Goal: Transaction & Acquisition: Purchase product/service

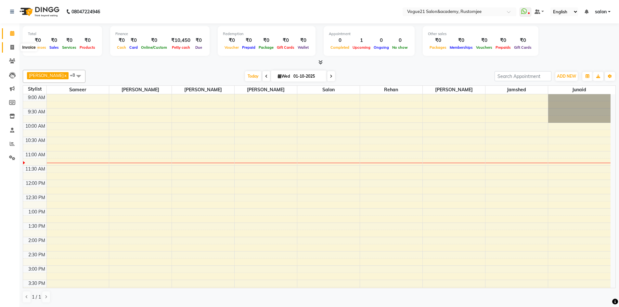
click at [12, 47] on icon at bounding box center [12, 47] width 4 height 5
select select "service"
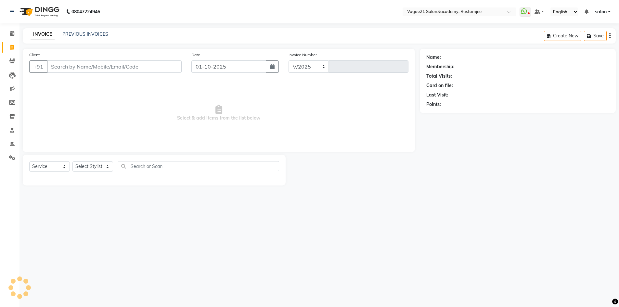
select select "8171"
type input "3296"
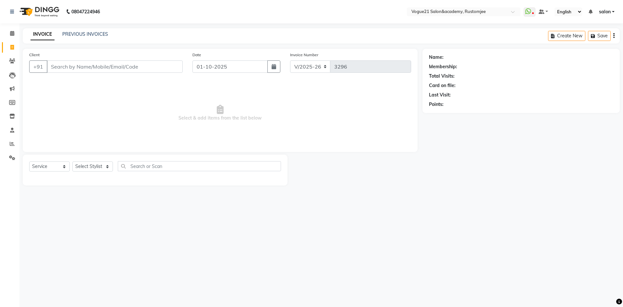
click at [118, 65] on input "Client" at bounding box center [115, 66] width 136 height 12
click at [13, 147] on span at bounding box center [11, 143] width 11 height 7
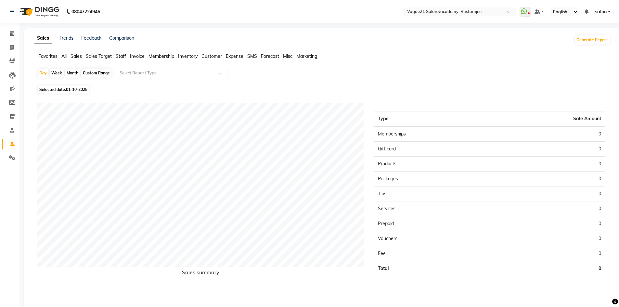
click at [125, 55] on span "Staff" at bounding box center [121, 56] width 10 height 6
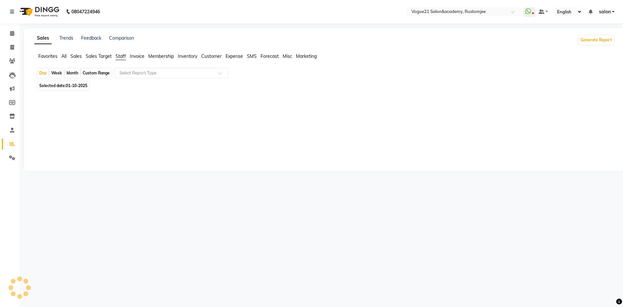
click at [74, 73] on div "Month" at bounding box center [72, 73] width 15 height 9
select select "10"
select select "2025"
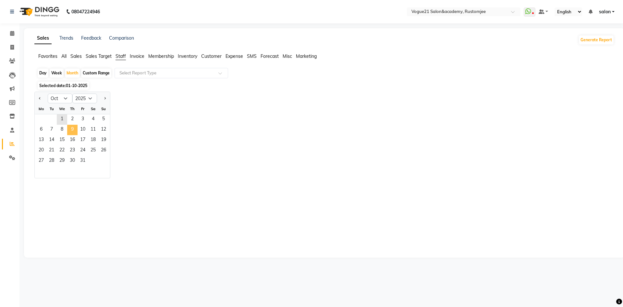
click at [70, 128] on span "9" at bounding box center [72, 130] width 10 height 10
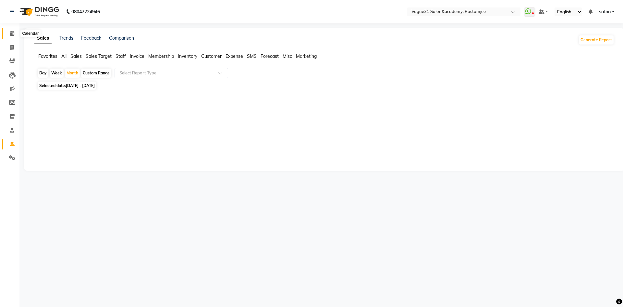
click at [10, 32] on icon at bounding box center [12, 33] width 4 height 5
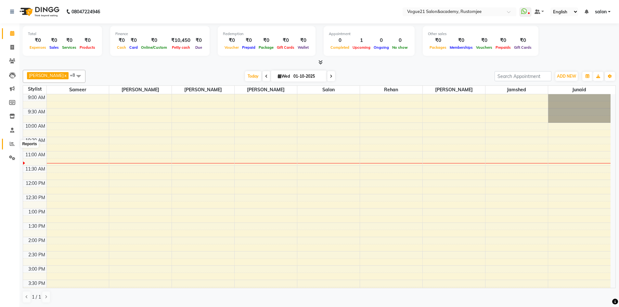
click at [11, 146] on span at bounding box center [11, 143] width 11 height 7
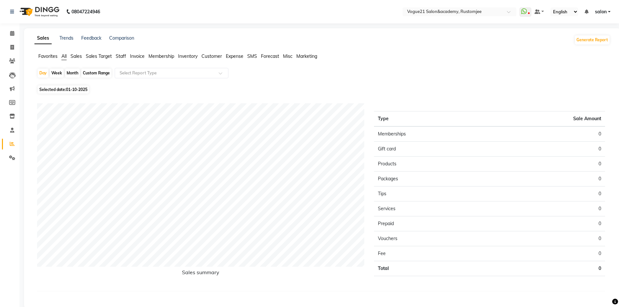
click at [123, 53] on span "Staff" at bounding box center [121, 56] width 10 height 6
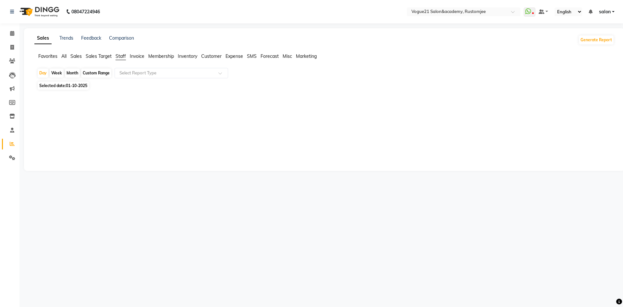
click at [64, 86] on span "Selected date: [DATE]" at bounding box center [63, 86] width 51 height 8
select select "10"
select select "2025"
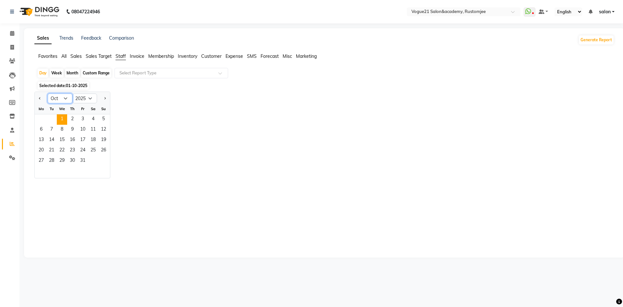
click at [64, 96] on select "Jan Feb Mar Apr May Jun [DATE] Aug Sep Oct Nov Dec" at bounding box center [60, 99] width 25 height 10
select select "9"
click at [48, 94] on select "Jan Feb Mar Apr May Jun [DATE] Aug Sep Oct Nov Dec" at bounding box center [60, 99] width 25 height 10
click at [74, 149] on span "25" at bounding box center [72, 150] width 10 height 10
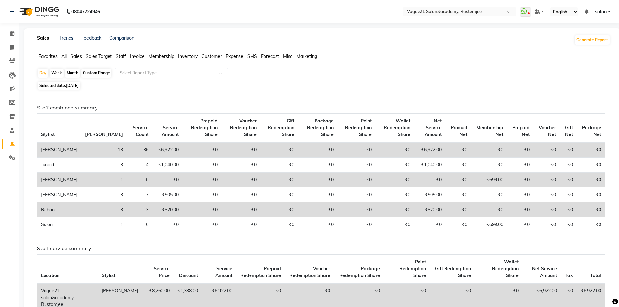
click at [69, 70] on div "Month" at bounding box center [72, 73] width 15 height 9
select select "9"
select select "2025"
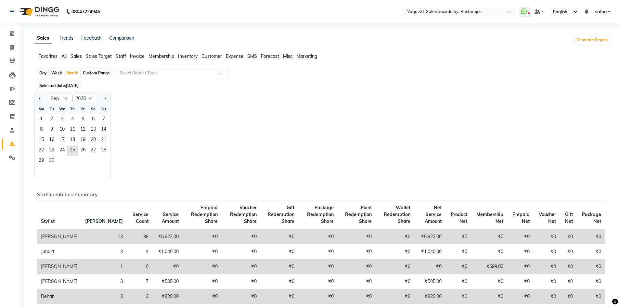
click at [70, 109] on div "Th" at bounding box center [72, 109] width 10 height 10
click at [67, 118] on span "3" at bounding box center [62, 119] width 10 height 10
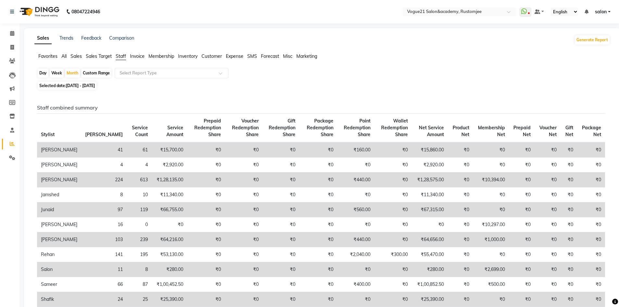
click at [43, 74] on div "Day" at bounding box center [43, 73] width 11 height 9
select select "9"
select select "2025"
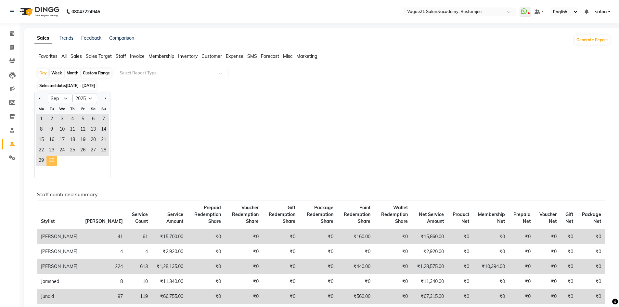
click at [50, 158] on span "30" at bounding box center [51, 161] width 10 height 10
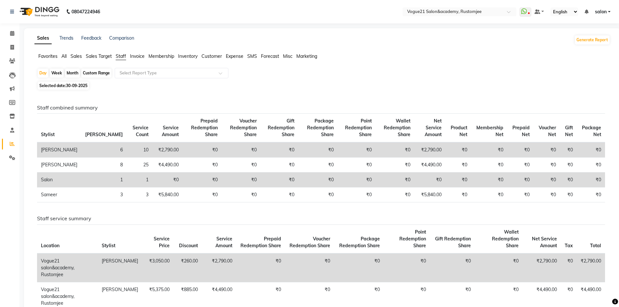
click at [52, 83] on span "Selected date: 30-09-2025" at bounding box center [63, 86] width 51 height 8
select select "9"
select select "2025"
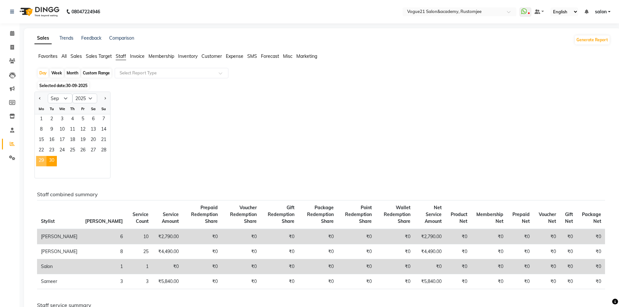
click at [39, 160] on span "29" at bounding box center [41, 161] width 10 height 10
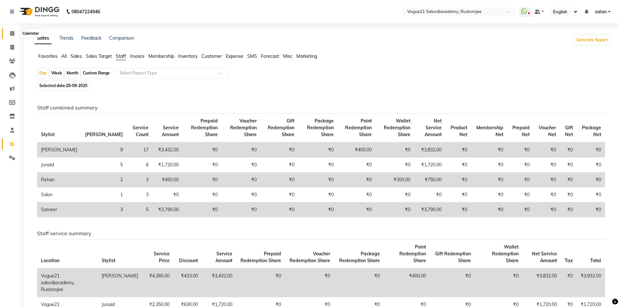
click at [11, 34] on icon at bounding box center [12, 33] width 4 height 5
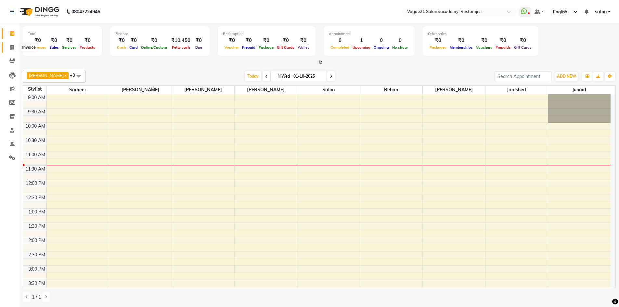
drag, startPoint x: 11, startPoint y: 45, endPoint x: 16, endPoint y: 48, distance: 6.0
click at [11, 44] on span at bounding box center [11, 47] width 11 height 7
select select "8171"
select select "service"
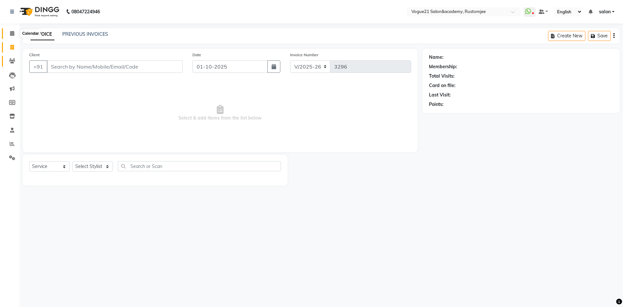
drag, startPoint x: 12, startPoint y: 32, endPoint x: 16, endPoint y: 65, distance: 33.1
click at [11, 33] on icon at bounding box center [12, 33] width 4 height 5
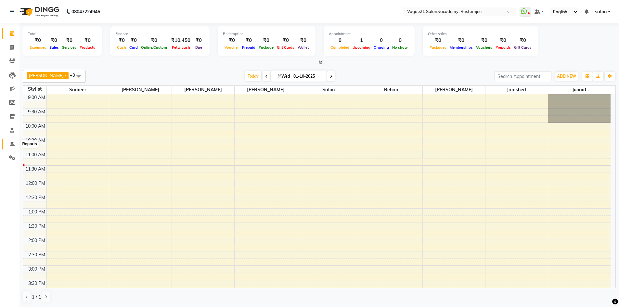
click at [14, 142] on icon at bounding box center [12, 143] width 5 height 5
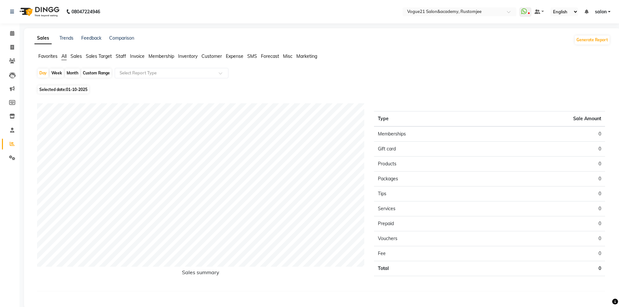
click at [119, 55] on span "Staff" at bounding box center [121, 56] width 10 height 6
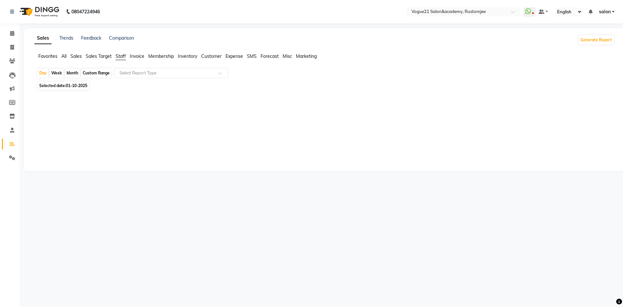
click at [68, 71] on div "Month" at bounding box center [72, 73] width 15 height 9
select select "10"
select select "2025"
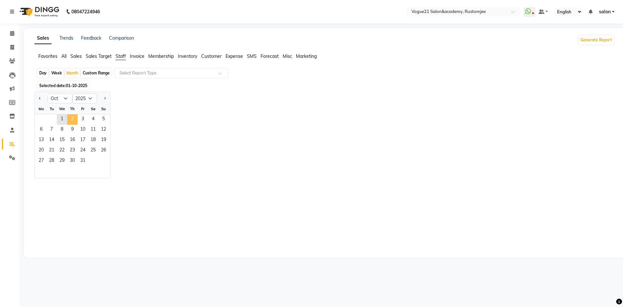
click at [73, 116] on span "2" at bounding box center [72, 119] width 10 height 10
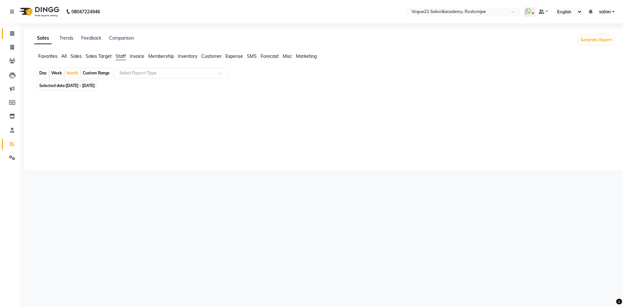
click at [11, 30] on link "Calendar" at bounding box center [10, 33] width 16 height 11
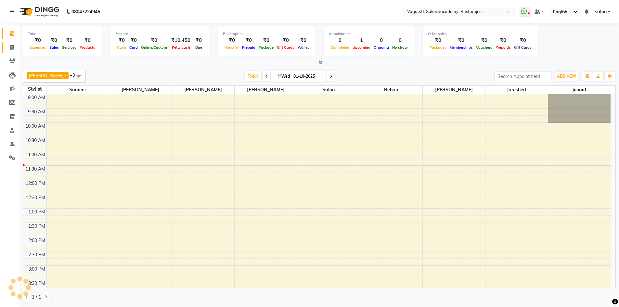
click at [14, 51] on link "Invoice" at bounding box center [10, 47] width 16 height 11
select select "8171"
select select "service"
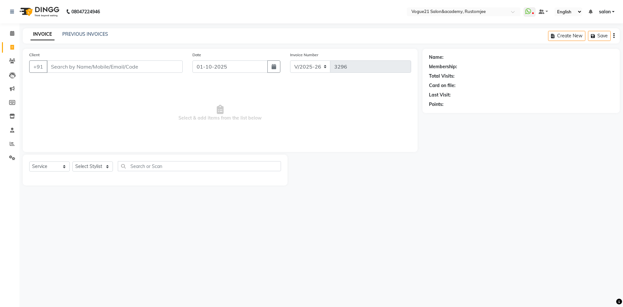
click at [95, 71] on input "Client" at bounding box center [115, 66] width 136 height 12
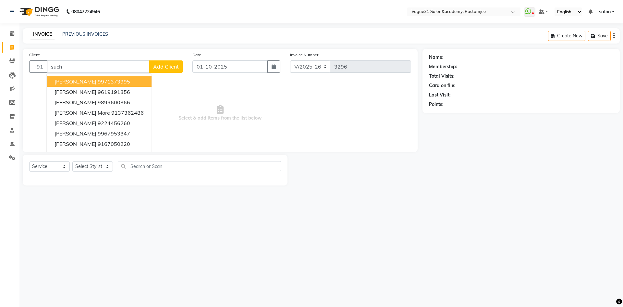
click at [103, 65] on input "such" at bounding box center [98, 66] width 103 height 12
type input "s"
type input "shrut"
click at [11, 34] on icon at bounding box center [12, 33] width 4 height 5
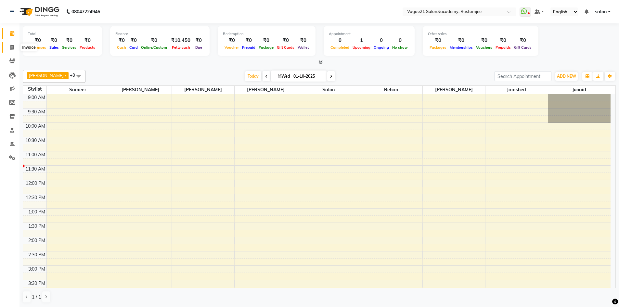
click at [13, 45] on icon at bounding box center [12, 47] width 4 height 5
select select "8171"
select select "service"
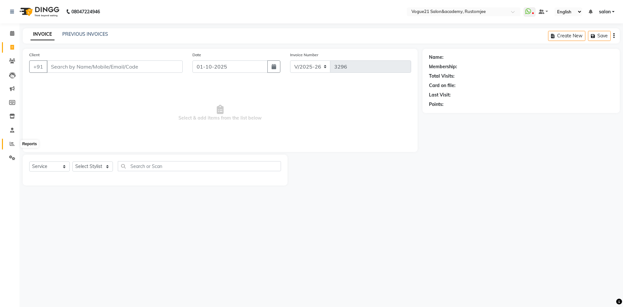
click at [14, 143] on icon at bounding box center [12, 143] width 5 height 5
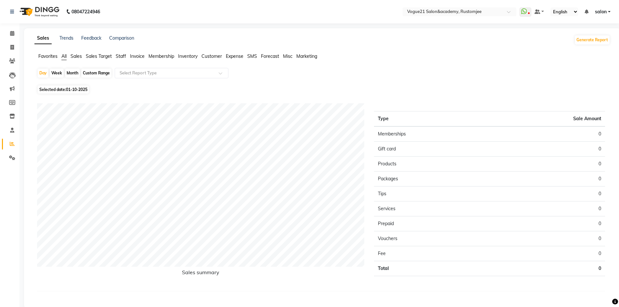
click at [123, 56] on span "Staff" at bounding box center [121, 56] width 10 height 6
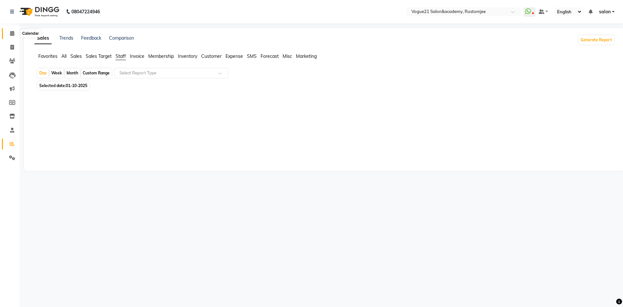
click at [10, 32] on icon at bounding box center [12, 33] width 4 height 5
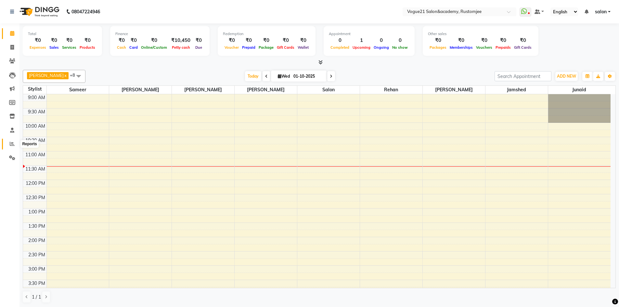
click at [12, 146] on span at bounding box center [11, 143] width 11 height 7
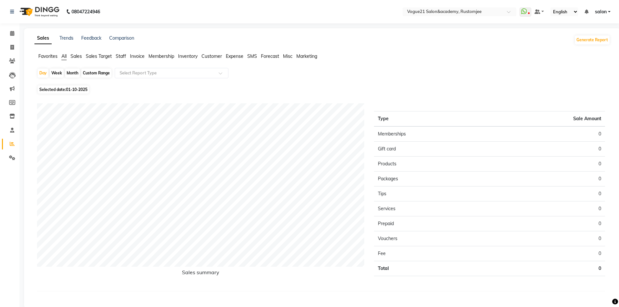
click at [116, 57] on span "Staff" at bounding box center [121, 56] width 10 height 6
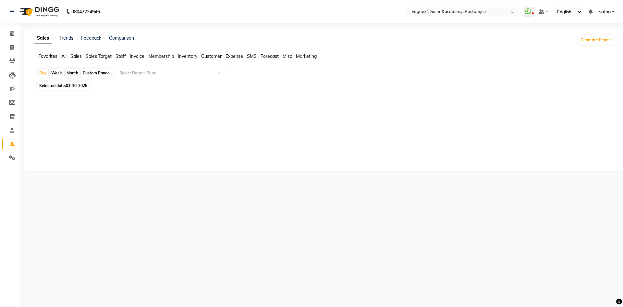
click at [69, 71] on div "Month" at bounding box center [72, 73] width 15 height 9
select select "10"
select select "2025"
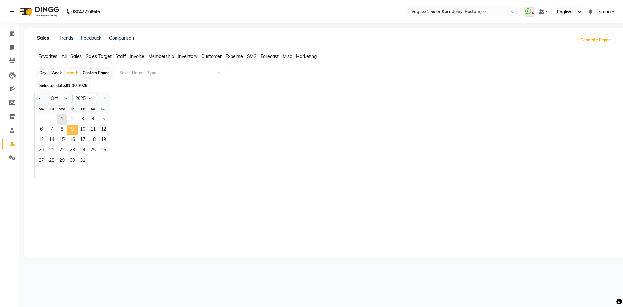
click at [67, 134] on span "9" at bounding box center [72, 130] width 10 height 10
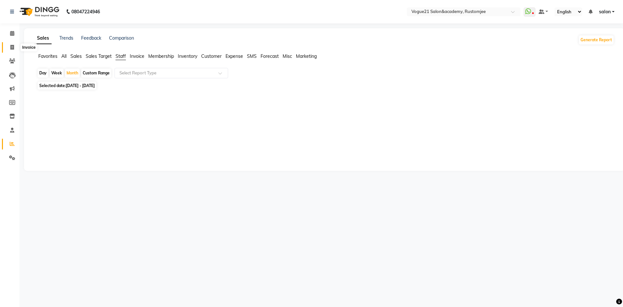
click at [9, 46] on span at bounding box center [11, 47] width 11 height 7
select select "8171"
select select "service"
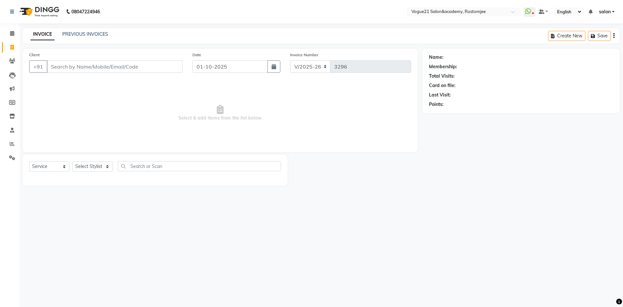
click at [126, 70] on input "Client" at bounding box center [115, 66] width 136 height 12
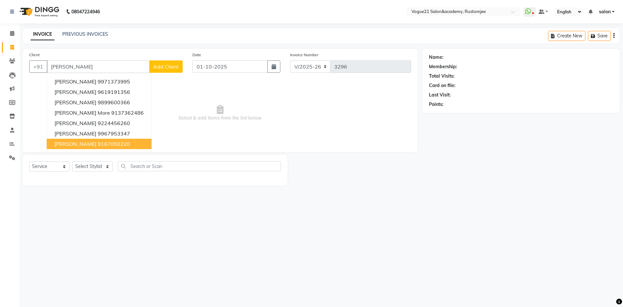
click at [108, 147] on ngb-highlight "9167050220" at bounding box center [114, 144] width 32 height 6
type input "9167050220"
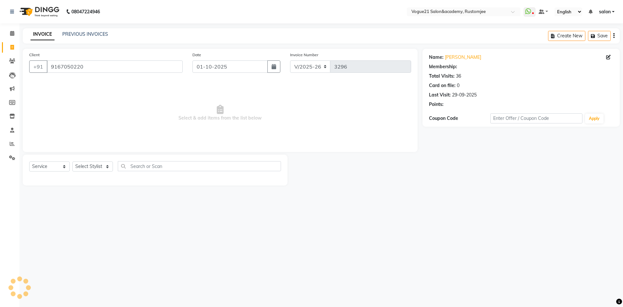
select select "1: Object"
click at [162, 66] on input "9167050220" at bounding box center [115, 66] width 136 height 12
type input "9"
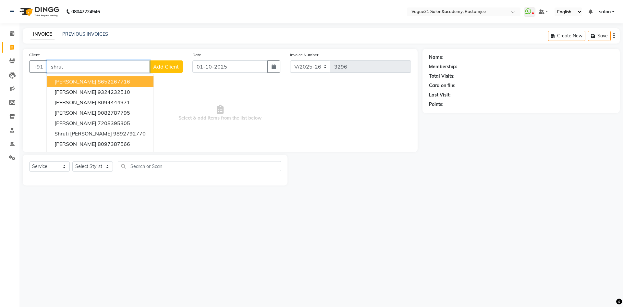
click at [88, 69] on input "shrut" at bounding box center [98, 66] width 103 height 12
type input "s"
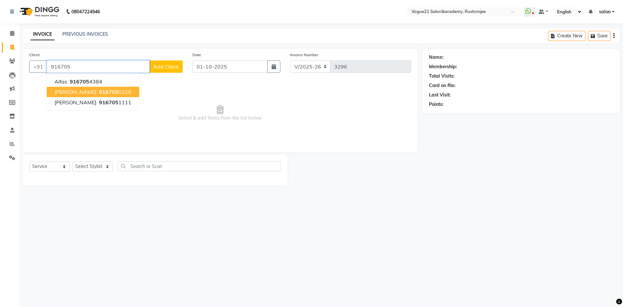
click at [122, 94] on ngb-highlight "916705 0220" at bounding box center [115, 92] width 34 height 6
type input "9167050220"
select select "1: Object"
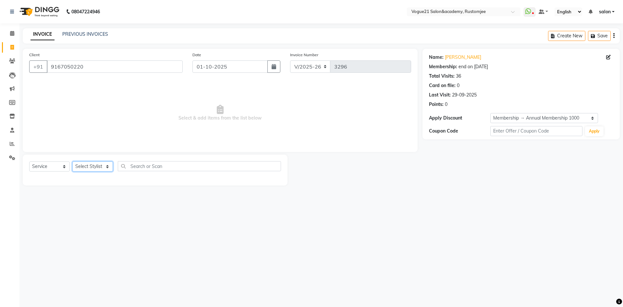
click at [88, 166] on select "Select Stylist [PERSON_NAME] [PERSON_NAME] [PERSON_NAME] [PERSON_NAME] [PERSON_…" at bounding box center [92, 166] width 41 height 10
select select "76930"
click at [72, 161] on select "Select Stylist [PERSON_NAME] [PERSON_NAME] [PERSON_NAME] [PERSON_NAME] [PERSON_…" at bounding box center [92, 166] width 41 height 10
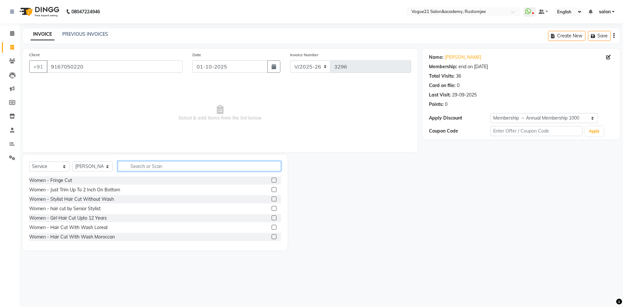
click at [144, 166] on input "text" at bounding box center [199, 166] width 163 height 10
type input "e"
type input "peel"
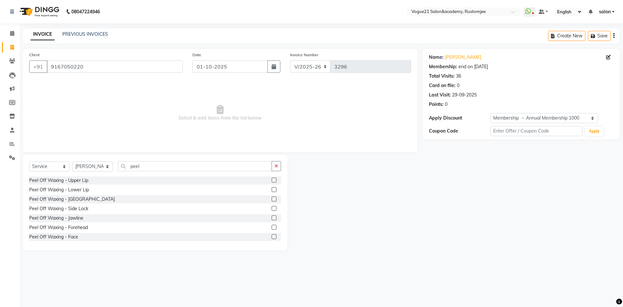
click at [272, 228] on label at bounding box center [274, 227] width 5 height 5
click at [272, 228] on input "checkbox" at bounding box center [274, 227] width 4 height 4
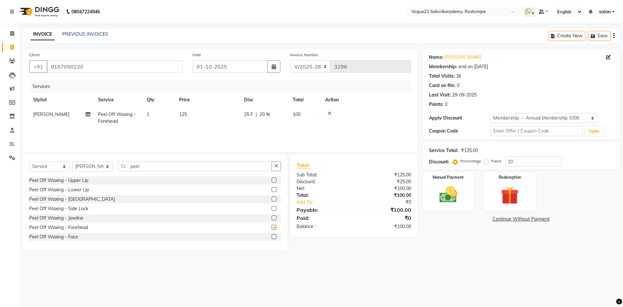
checkbox input "false"
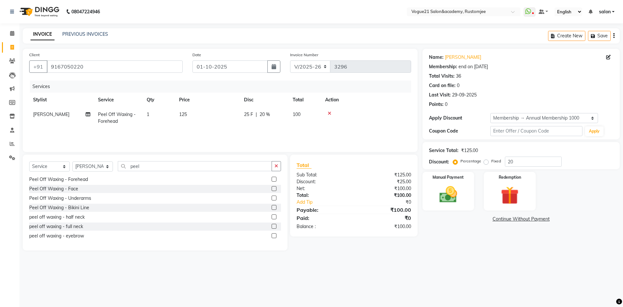
click at [272, 235] on label at bounding box center [274, 235] width 5 height 5
click at [272, 235] on input "checkbox" at bounding box center [274, 236] width 4 height 4
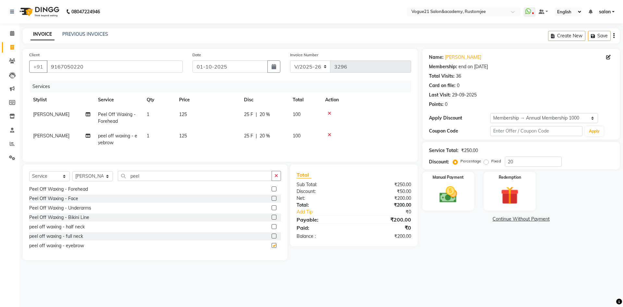
checkbox input "false"
click at [452, 187] on img at bounding box center [449, 194] width 30 height 21
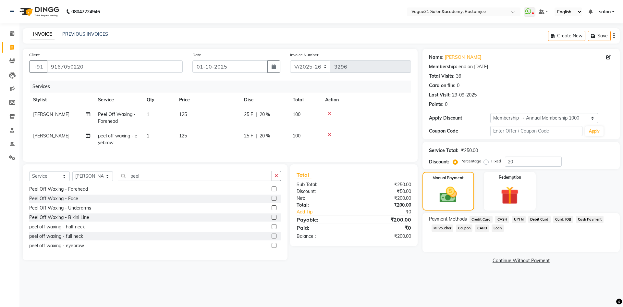
click at [518, 217] on span "UPI M" at bounding box center [519, 219] width 14 height 7
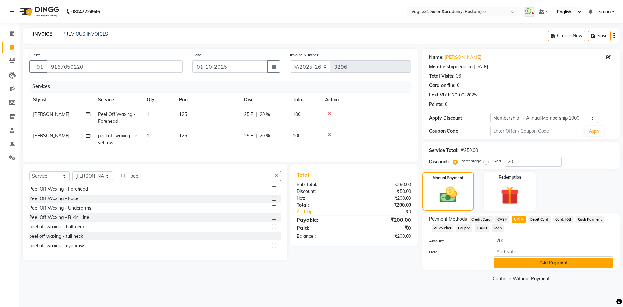
click at [525, 264] on button "Add Payment" at bounding box center [554, 263] width 120 height 10
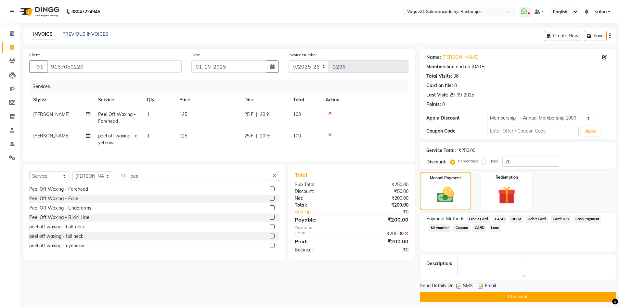
click at [522, 301] on button "Checkout" at bounding box center [518, 297] width 196 height 10
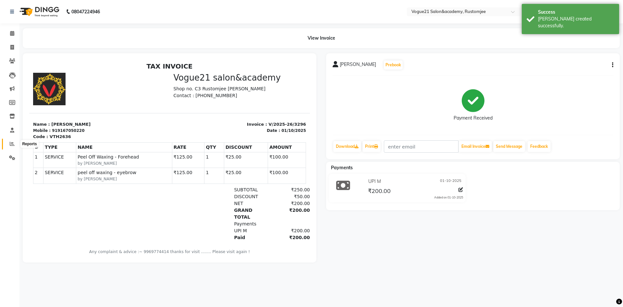
click at [13, 143] on icon at bounding box center [12, 143] width 5 height 5
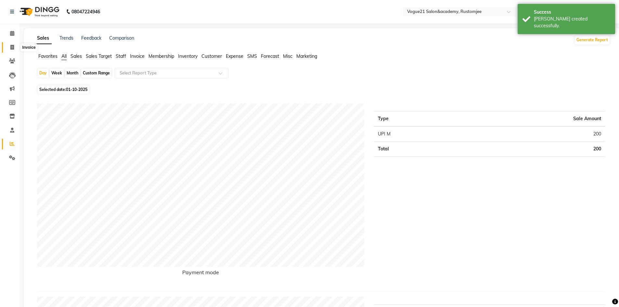
click at [12, 48] on icon at bounding box center [12, 47] width 4 height 5
select select "8171"
select select "service"
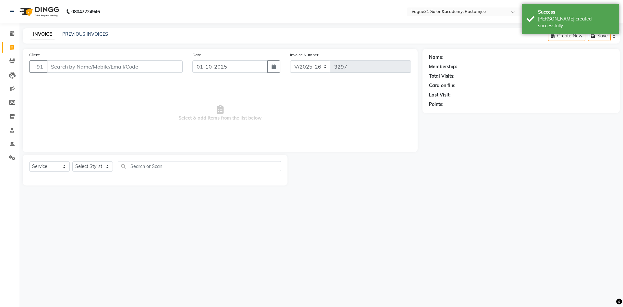
click at [78, 68] on input "Client" at bounding box center [115, 66] width 136 height 12
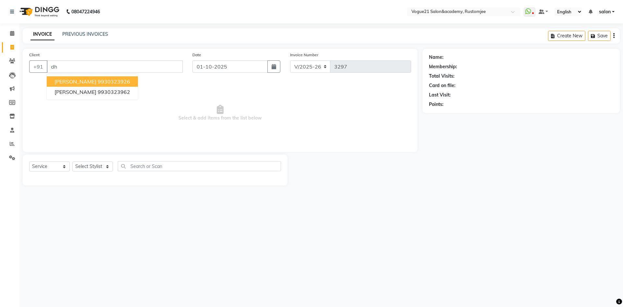
type input "d"
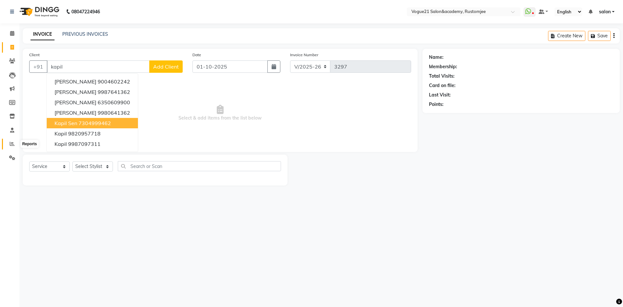
type input "kapil"
click at [12, 144] on icon at bounding box center [12, 143] width 5 height 5
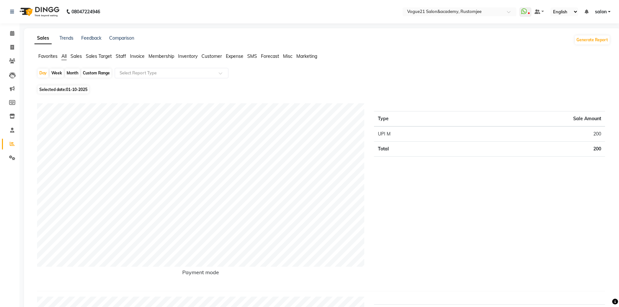
click at [122, 53] on li "Staff" at bounding box center [121, 56] width 10 height 7
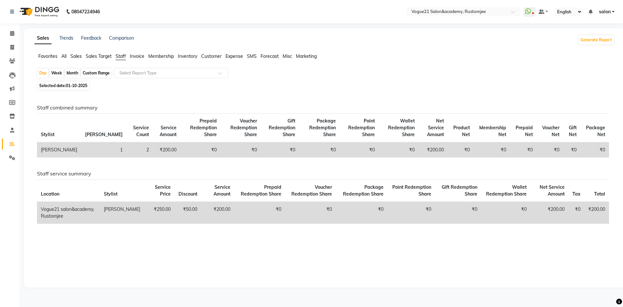
click at [70, 71] on div "Month" at bounding box center [72, 73] width 15 height 9
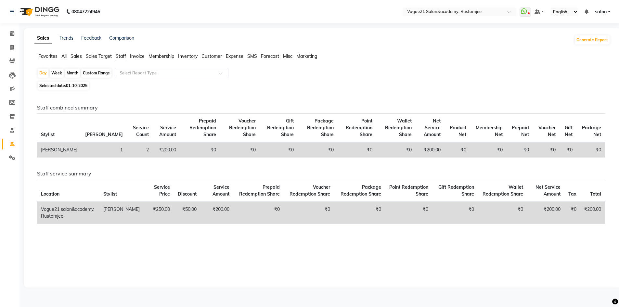
select select "10"
select select "2025"
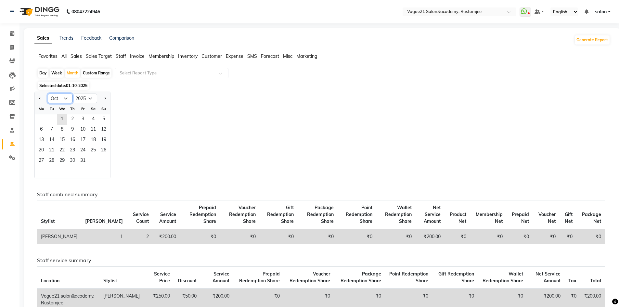
click at [65, 95] on select "Jan Feb Mar Apr May Jun Jul Aug Sep Oct Nov Dec" at bounding box center [60, 99] width 25 height 10
select select "9"
click at [48, 94] on select "Jan Feb Mar Apr May Jun Jul Aug Sep Oct Nov Dec" at bounding box center [60, 99] width 25 height 10
click at [85, 129] on span "12" at bounding box center [83, 130] width 10 height 10
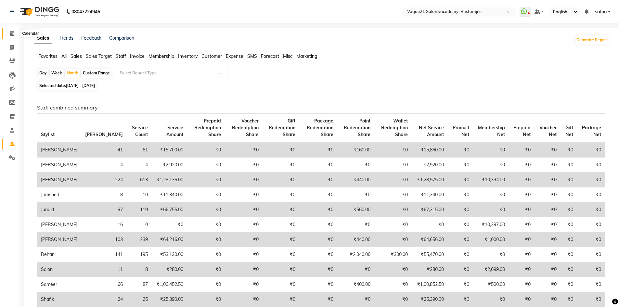
click at [11, 32] on icon at bounding box center [12, 33] width 4 height 5
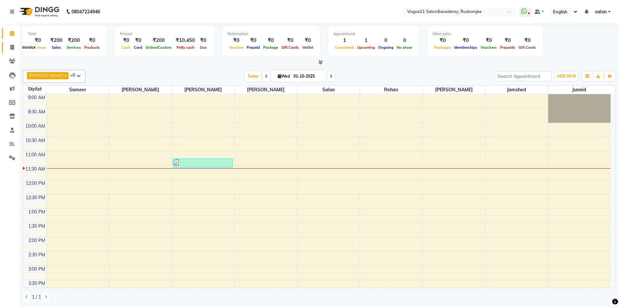
click at [13, 47] on icon at bounding box center [12, 47] width 4 height 5
select select "8171"
select select "service"
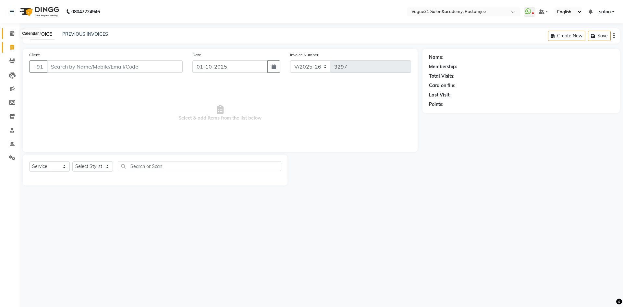
click at [13, 31] on icon at bounding box center [12, 33] width 4 height 5
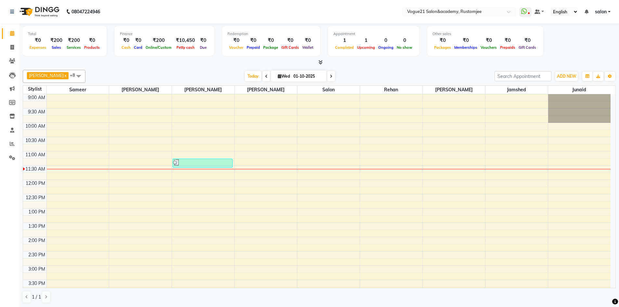
click at [265, 75] on icon at bounding box center [266, 76] width 3 height 4
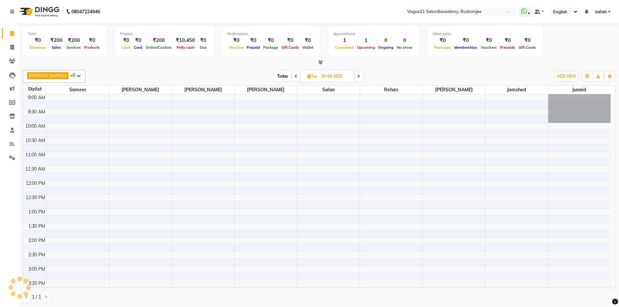
scroll to position [57, 0]
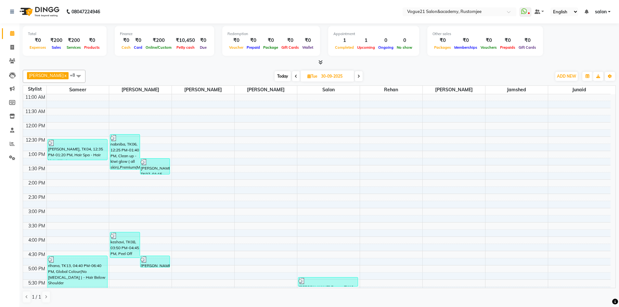
click at [292, 75] on span at bounding box center [296, 76] width 8 height 10
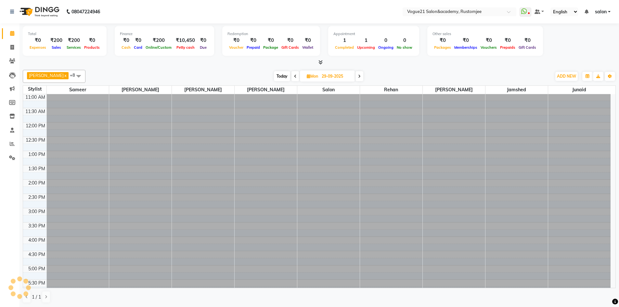
scroll to position [0, 0]
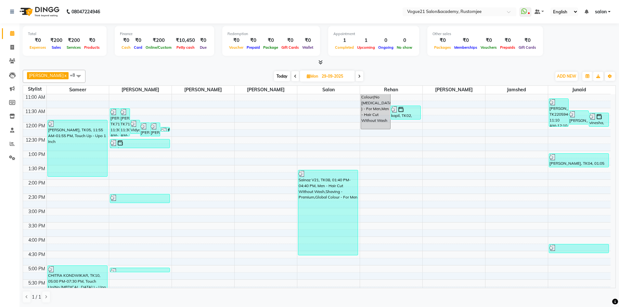
click at [291, 75] on span at bounding box center [295, 76] width 8 height 10
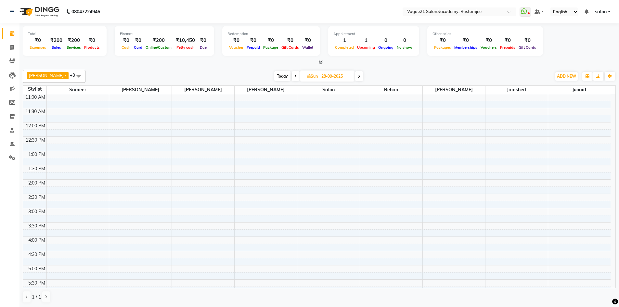
scroll to position [57, 0]
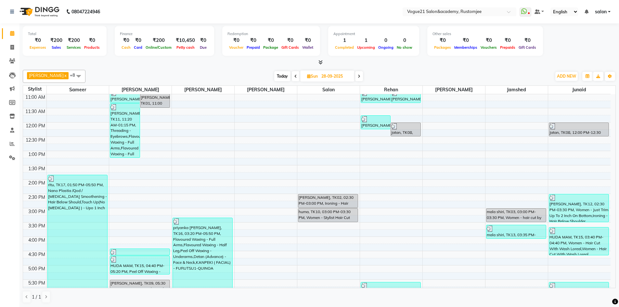
click at [292, 75] on span at bounding box center [296, 76] width 8 height 10
type input "27-09-2025"
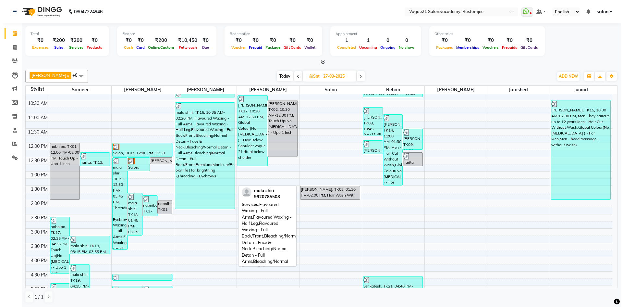
scroll to position [0, 0]
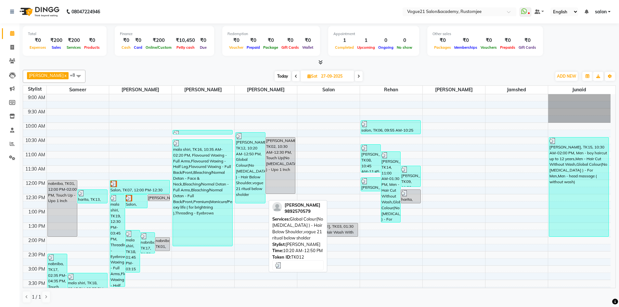
click at [251, 153] on div "maumita, TK12, 10:20 AM-12:50 PM, Global Colour(No Ammonia ) - Hair Below Shoul…" at bounding box center [250, 167] width 30 height 70
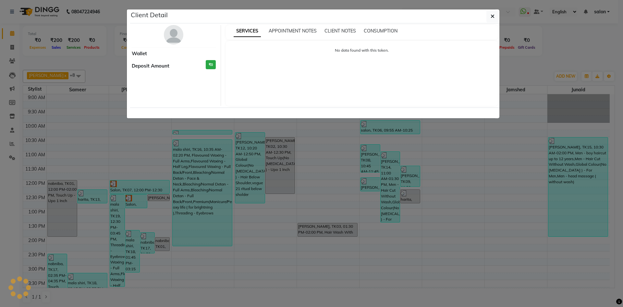
select select "3"
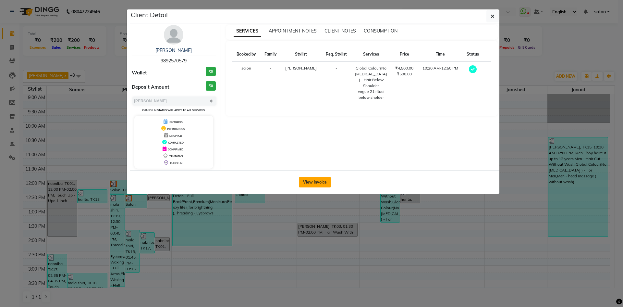
click at [316, 183] on button "View Invoice" at bounding box center [315, 182] width 32 height 10
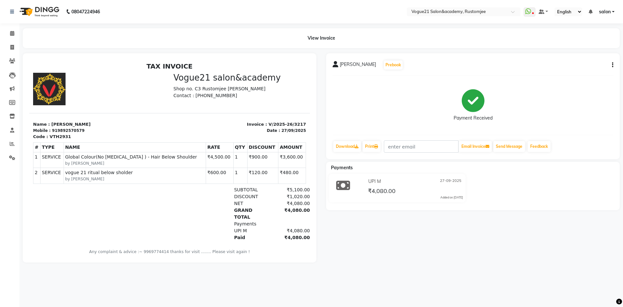
click at [613, 65] on icon "button" at bounding box center [612, 65] width 1 height 0
click at [597, 63] on div "Edit Item Staff" at bounding box center [581, 65] width 44 height 8
select select
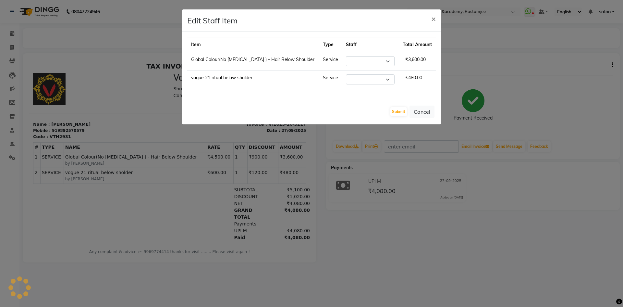
select select "77017"
click at [367, 60] on select "Select aahil alicia anju soni Jamshed junaid Pooja yadav priya jadhav rehan sal…" at bounding box center [370, 61] width 49 height 10
select select "76930"
click at [346, 56] on select "Select aahil alicia anju soni Jamshed junaid Pooja yadav priya jadhav rehan sal…" at bounding box center [370, 61] width 49 height 10
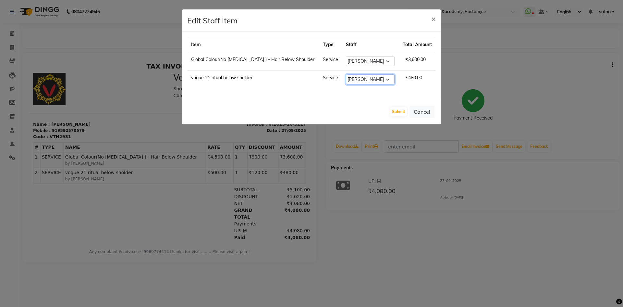
click at [369, 75] on select "Select aahil alicia anju soni Jamshed junaid Pooja yadav priya jadhav rehan sal…" at bounding box center [370, 79] width 49 height 10
select select "76930"
click at [346, 74] on select "Select aahil alicia anju soni Jamshed junaid Pooja yadav priya jadhav rehan sal…" at bounding box center [370, 79] width 49 height 10
click at [397, 109] on button "Submit" at bounding box center [399, 111] width 17 height 9
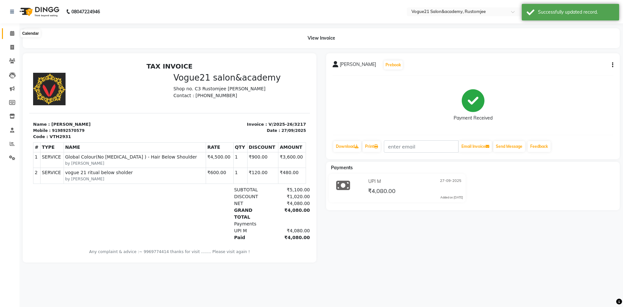
click at [11, 34] on icon at bounding box center [12, 33] width 4 height 5
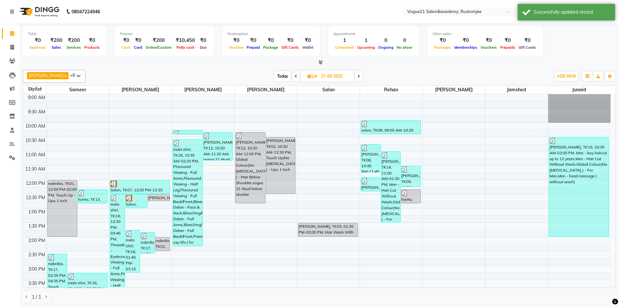
click at [295, 77] on icon at bounding box center [296, 76] width 3 height 4
type input "26-09-2025"
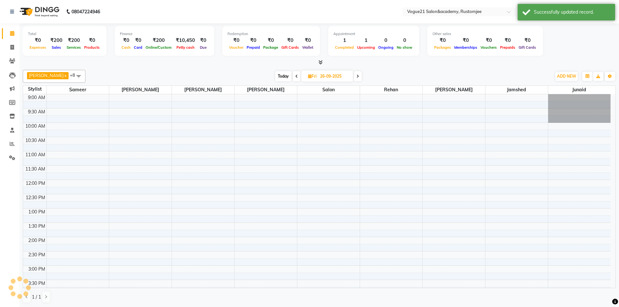
scroll to position [57, 0]
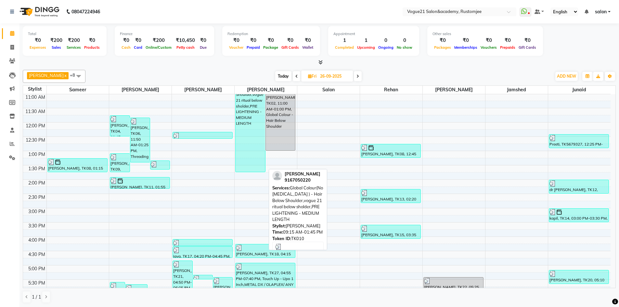
click at [253, 126] on div "Suchi Dattagupta, TK10, 09:15 AM-01:45 PM, Global Colour(No Ammonia ) - Hair Be…" at bounding box center [250, 108] width 30 height 128
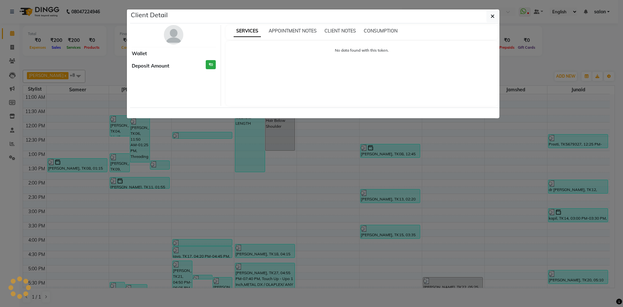
select select "3"
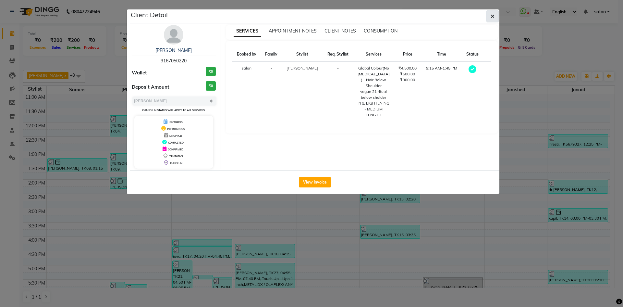
click at [488, 19] on button "button" at bounding box center [493, 16] width 12 height 12
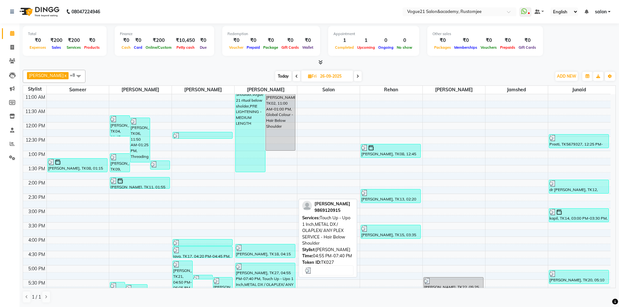
click at [248, 267] on div at bounding box center [265, 266] width 59 height 6
select select "3"
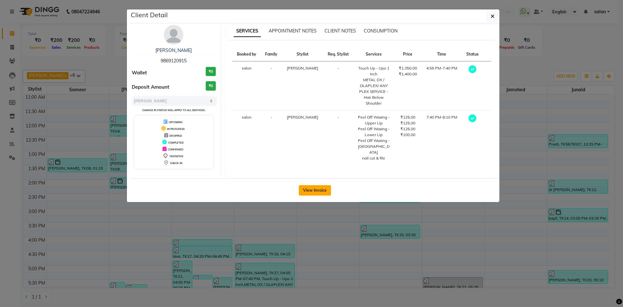
click at [319, 185] on button "View Invoice" at bounding box center [315, 190] width 32 height 10
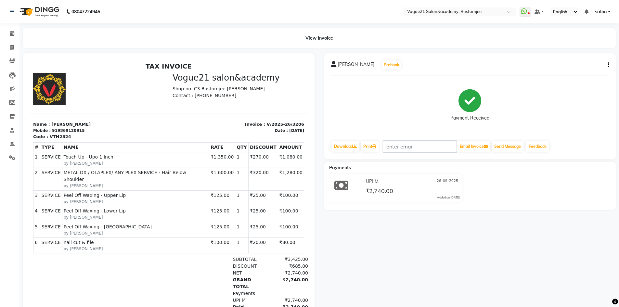
click at [608, 65] on icon "button" at bounding box center [608, 65] width 1 height 0
click at [588, 63] on div "Edit Item Staff" at bounding box center [576, 65] width 44 height 8
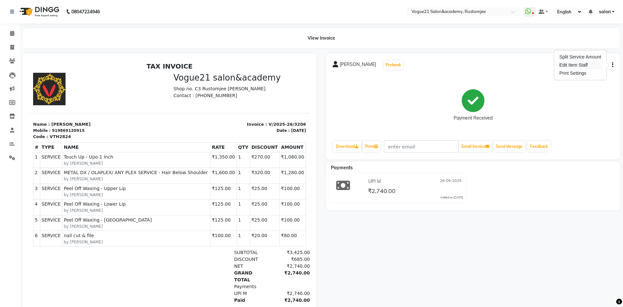
select select "77017"
select select "76929"
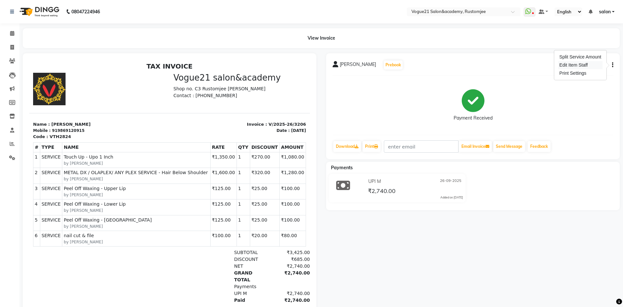
select select "76929"
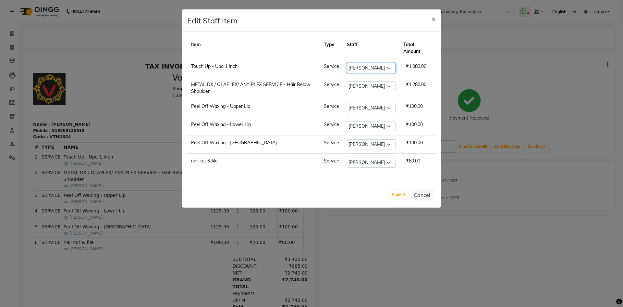
click at [377, 65] on select "Select aahil alicia anju soni Jamshed junaid Pooja yadav priya jadhav rehan sal…" at bounding box center [371, 68] width 49 height 10
select select "76926"
click at [347, 63] on select "Select aahil alicia anju soni Jamshed junaid Pooja yadav priya jadhav rehan sal…" at bounding box center [371, 68] width 49 height 10
click at [370, 87] on select "Select aahil alicia anju soni Jamshed junaid Pooja yadav priya jadhav rehan sal…" at bounding box center [371, 86] width 49 height 10
click at [347, 81] on select "Select aahil alicia anju soni Jamshed junaid Pooja yadav priya jadhav rehan sal…" at bounding box center [371, 86] width 49 height 10
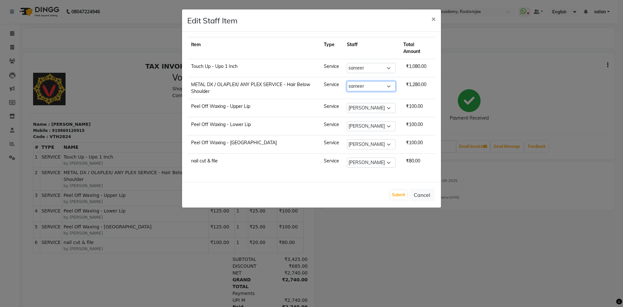
click at [382, 86] on select "Select aahil alicia anju soni Jamshed junaid Pooja yadav priya jadhav rehan sal…" at bounding box center [371, 86] width 49 height 10
click at [347, 81] on select "Select aahil alicia anju soni Jamshed junaid Pooja yadav priya jadhav rehan sal…" at bounding box center [371, 86] width 49 height 10
click at [373, 82] on select "Select aahil alicia anju soni Jamshed junaid Pooja yadav priya jadhav rehan sal…" at bounding box center [371, 86] width 49 height 10
select select "76930"
click at [347, 81] on select "Select aahil alicia anju soni Jamshed junaid Pooja yadav priya jadhav rehan sal…" at bounding box center [371, 86] width 49 height 10
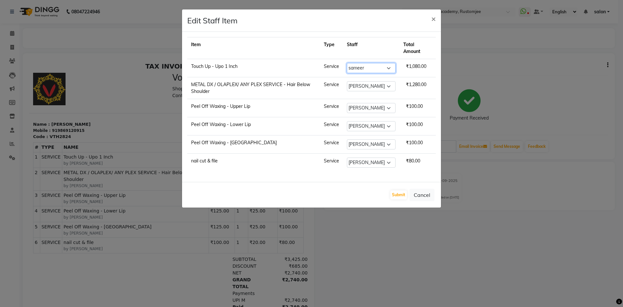
click at [366, 65] on select "Select aahil alicia anju soni Jamshed junaid Pooja yadav priya jadhav rehan sal…" at bounding box center [371, 68] width 49 height 10
select select "77017"
click at [347, 63] on select "Select aahil alicia anju soni Jamshed junaid Pooja yadav priya jadhav rehan sal…" at bounding box center [371, 68] width 49 height 10
click at [399, 193] on button "Submit" at bounding box center [399, 194] width 17 height 9
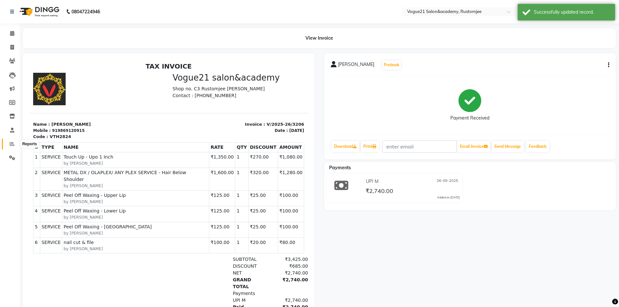
click at [10, 140] on span at bounding box center [11, 143] width 11 height 7
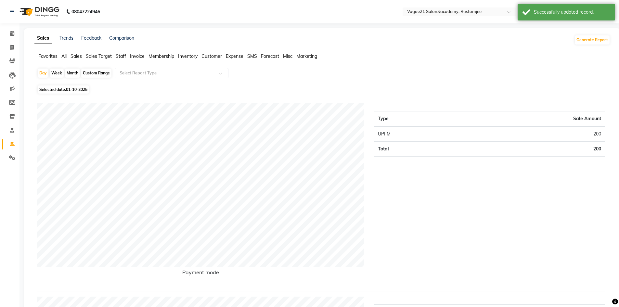
click at [119, 55] on span "Staff" at bounding box center [121, 56] width 10 height 6
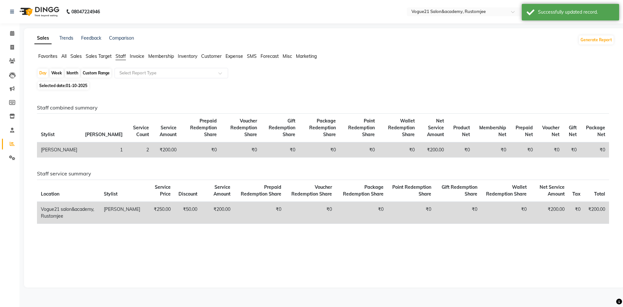
click at [71, 68] on div "Day Week Month Custom Range Select Report Type" at bounding box center [324, 74] width 575 height 12
click at [71, 72] on div "Month" at bounding box center [72, 73] width 15 height 9
select select "10"
select select "2025"
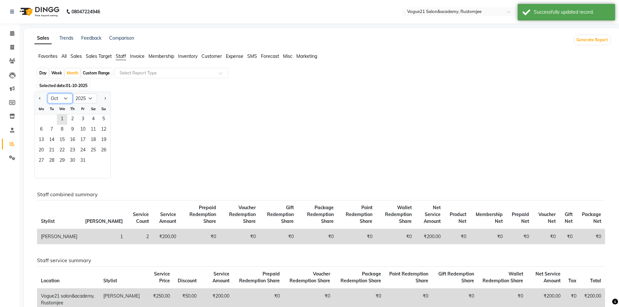
drag, startPoint x: 72, startPoint y: 102, endPoint x: 72, endPoint y: 109, distance: 7.2
click at [72, 109] on ngb-datepicker "Jan Feb Mar Apr May Jun Jul Aug Sep Oct Nov Dec 2015 2016 2017 2018 2019 2020 2…" at bounding box center [72, 135] width 76 height 87
click at [79, 121] on span "3" at bounding box center [83, 119] width 10 height 10
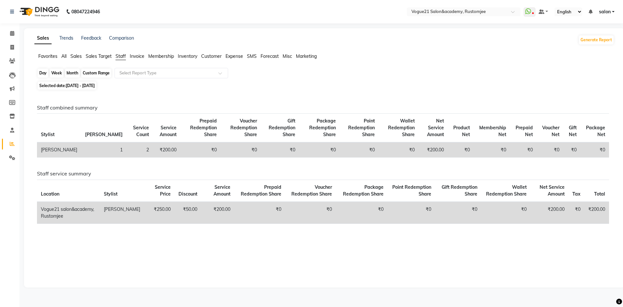
click at [66, 71] on div "Month" at bounding box center [72, 73] width 15 height 9
select select "10"
select select "2025"
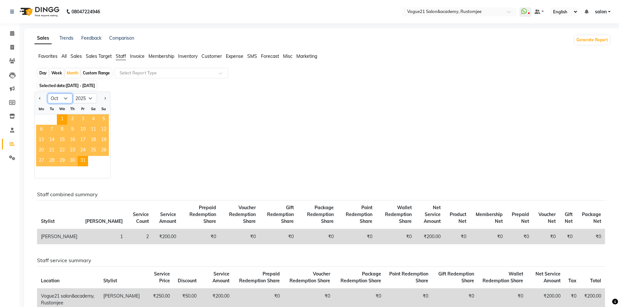
click at [58, 99] on select "Jan Feb Mar Apr May Jun Jul Aug Sep Oct Nov Dec" at bounding box center [60, 99] width 25 height 10
select select "9"
click at [48, 94] on select "Jan Feb Mar Apr May Jun Jul Aug Sep Oct Nov Dec" at bounding box center [60, 99] width 25 height 10
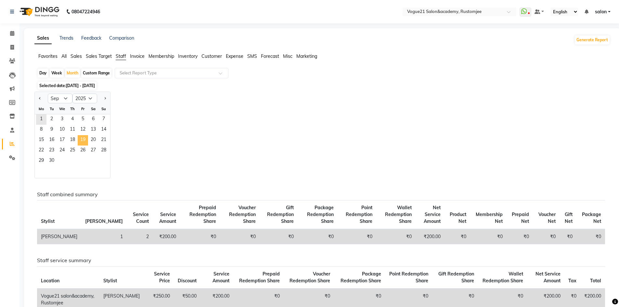
click at [81, 139] on span "19" at bounding box center [83, 140] width 10 height 10
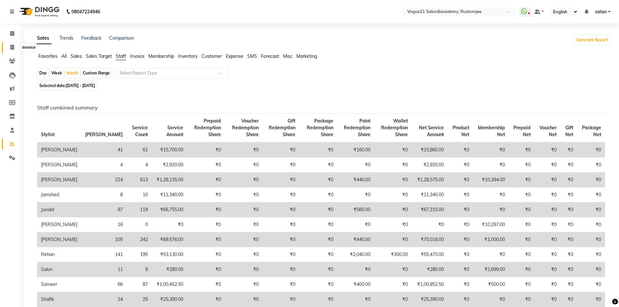
click at [13, 48] on icon at bounding box center [12, 47] width 4 height 5
select select "8171"
select select "service"
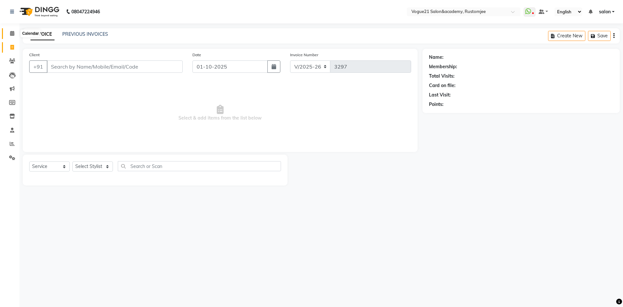
click at [11, 34] on icon at bounding box center [12, 33] width 4 height 5
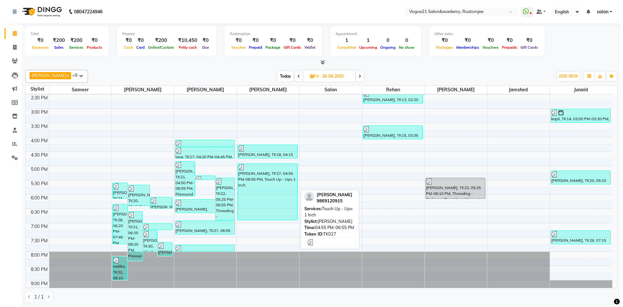
scroll to position [162, 0]
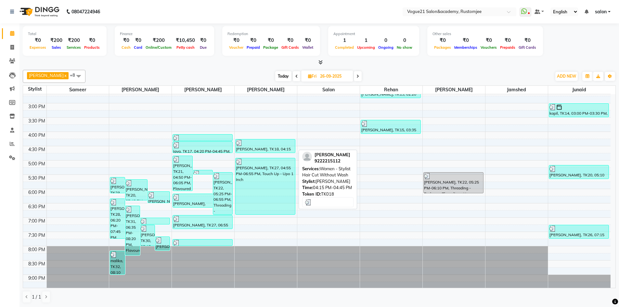
click at [258, 145] on div at bounding box center [265, 143] width 59 height 6
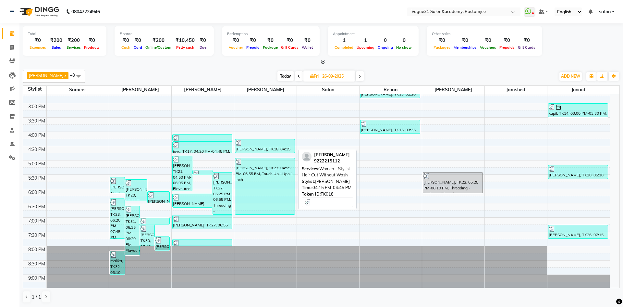
select select "3"
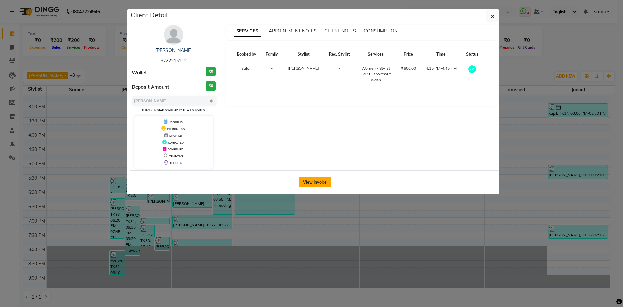
click at [312, 182] on button "View Invoice" at bounding box center [315, 182] width 32 height 10
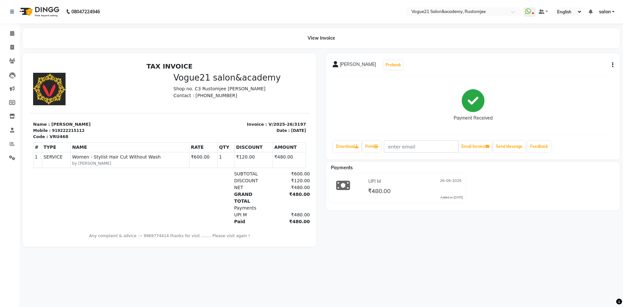
click at [612, 65] on button "button" at bounding box center [612, 65] width 4 height 7
click at [592, 62] on div "Edit Item Staff" at bounding box center [581, 65] width 44 height 8
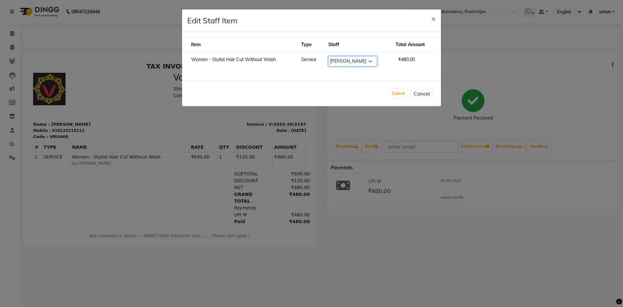
click at [355, 59] on select "Select aahil alicia anju soni Jamshed junaid Pooja yadav priya jadhav rehan sal…" at bounding box center [353, 61] width 49 height 10
select select "76930"
click at [329, 56] on select "Select aahil alicia anju soni Jamshed junaid Pooja yadav priya jadhav rehan sal…" at bounding box center [353, 61] width 49 height 10
click at [395, 93] on button "Submit" at bounding box center [399, 93] width 17 height 9
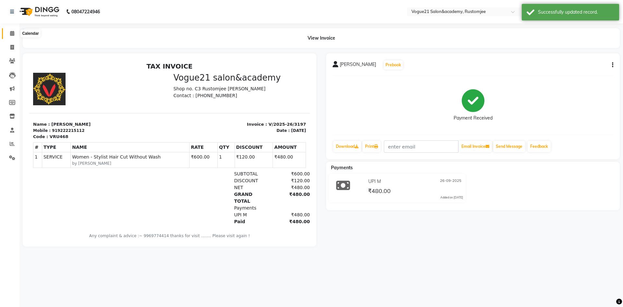
click at [12, 33] on icon at bounding box center [12, 33] width 4 height 5
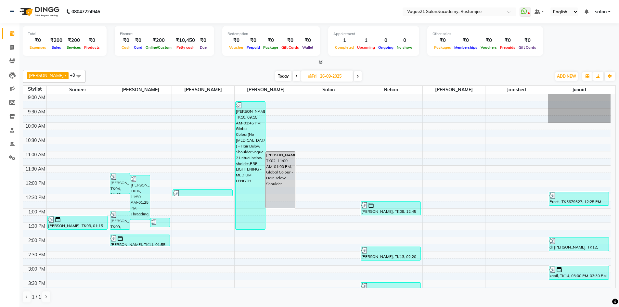
click at [356, 76] on icon at bounding box center [357, 76] width 3 height 4
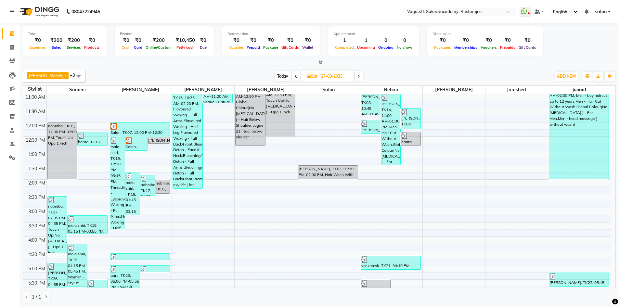
click at [357, 76] on icon at bounding box center [358, 76] width 3 height 4
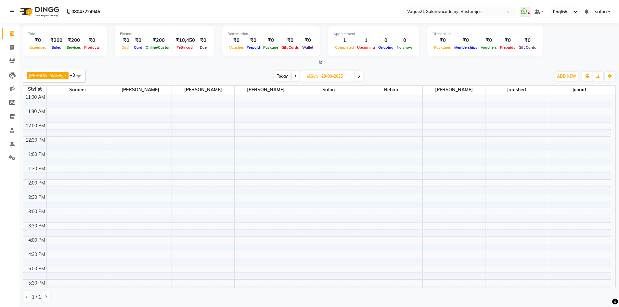
scroll to position [57, 0]
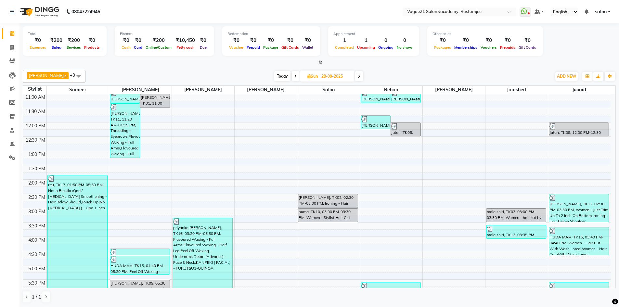
click at [355, 72] on span at bounding box center [359, 76] width 8 height 10
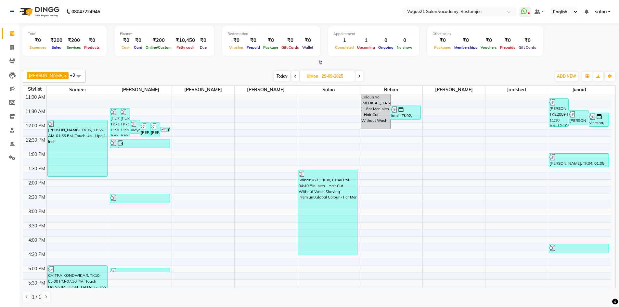
click at [355, 74] on span at bounding box center [359, 76] width 8 height 10
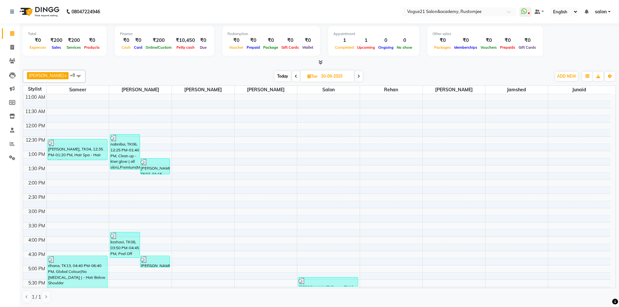
click at [357, 75] on icon at bounding box center [358, 76] width 3 height 4
type input "01-10-2025"
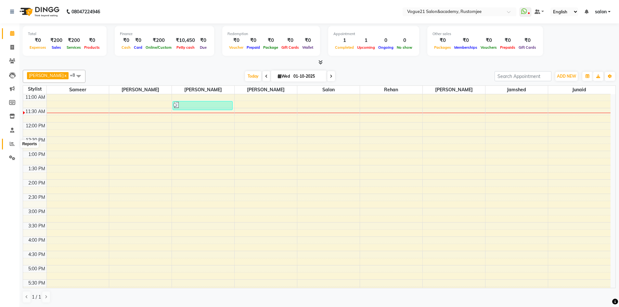
click at [12, 142] on icon at bounding box center [12, 143] width 5 height 5
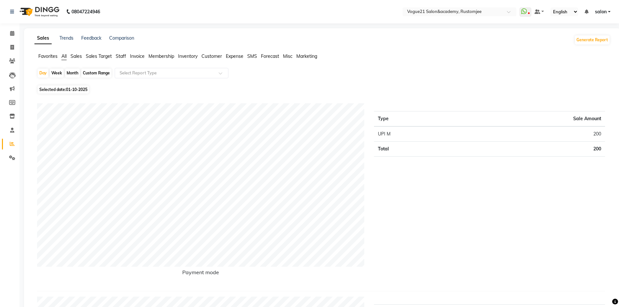
click at [120, 56] on span "Staff" at bounding box center [121, 56] width 10 height 6
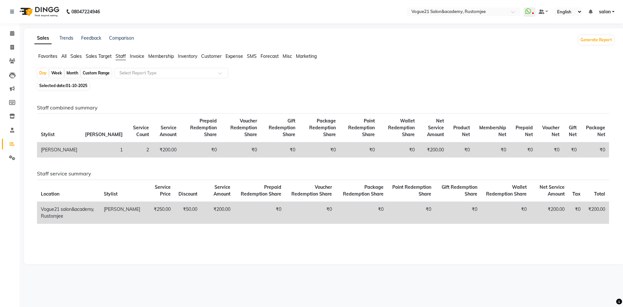
click at [71, 74] on div "Month" at bounding box center [72, 73] width 15 height 9
select select "10"
select select "2025"
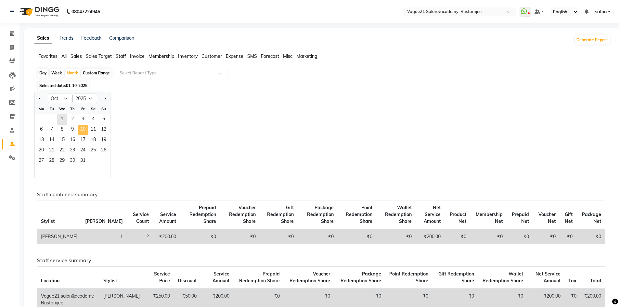
click at [83, 131] on span "10" at bounding box center [83, 130] width 10 height 10
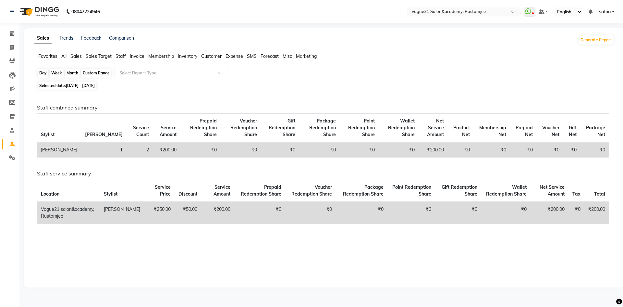
click at [71, 71] on div "Month" at bounding box center [72, 73] width 15 height 9
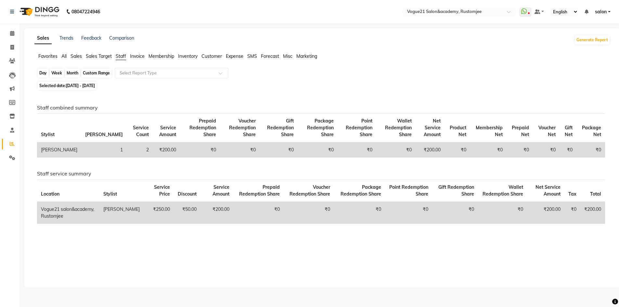
select select "10"
select select "2025"
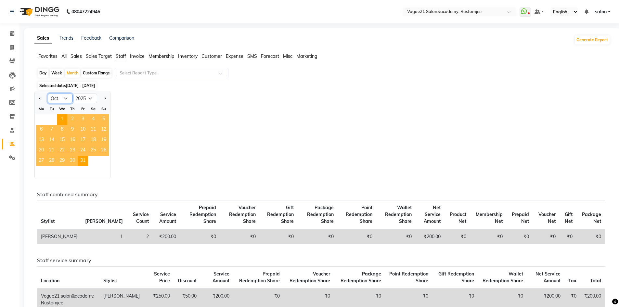
click at [68, 94] on select "Jan Feb Mar Apr May Jun Jul Aug Sep Oct Nov Dec" at bounding box center [60, 99] width 25 height 10
select select "9"
click at [48, 94] on select "Jan Feb Mar Apr May Jun Jul Aug Sep Oct Nov Dec" at bounding box center [60, 99] width 25 height 10
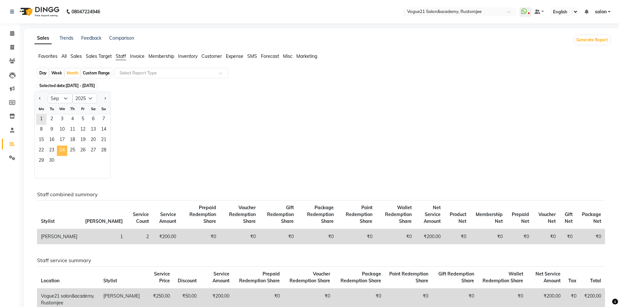
click at [65, 146] on span "24" at bounding box center [62, 150] width 10 height 10
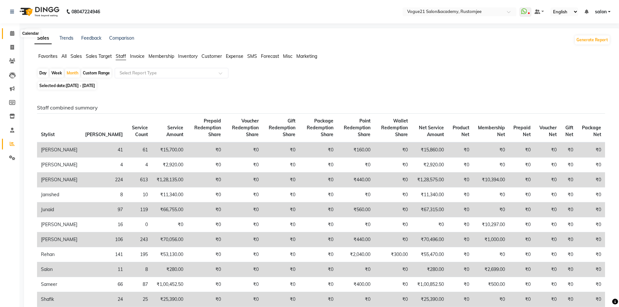
click at [13, 33] on icon at bounding box center [12, 33] width 4 height 5
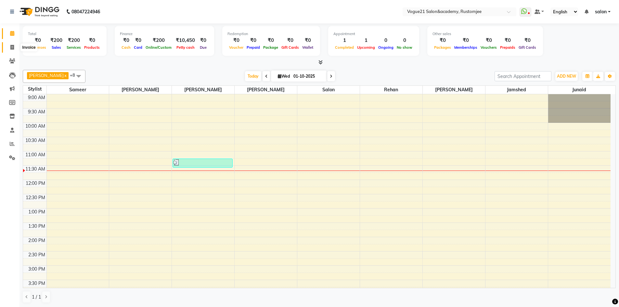
click at [12, 45] on icon at bounding box center [12, 47] width 4 height 5
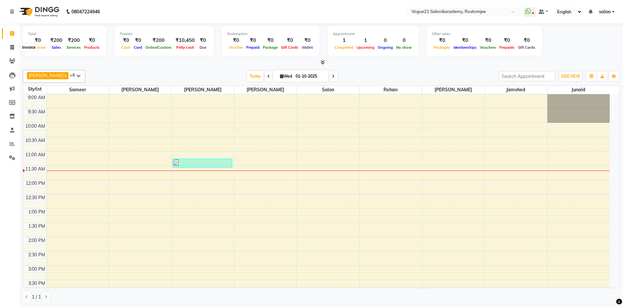
select select "8171"
select select "service"
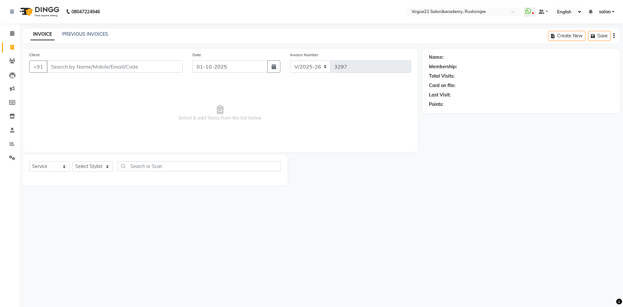
click at [79, 69] on input "Client" at bounding box center [115, 66] width 136 height 12
click at [90, 81] on span "98209577" at bounding box center [82, 81] width 26 height 6
type input "9820957718"
select select "1: Object"
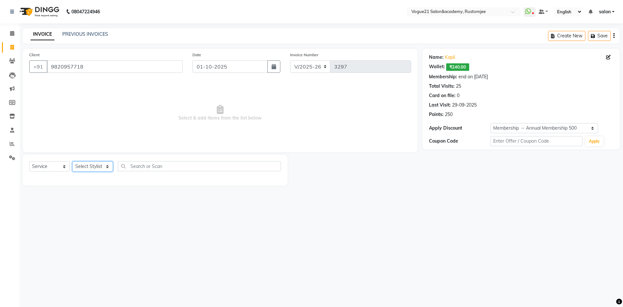
click at [95, 168] on select "Select Stylist [PERSON_NAME] [PERSON_NAME] [PERSON_NAME] [PERSON_NAME] [PERSON_…" at bounding box center [92, 166] width 41 height 10
select select "76926"
click at [72, 161] on select "Select Stylist [PERSON_NAME] [PERSON_NAME] [PERSON_NAME] [PERSON_NAME] [PERSON_…" at bounding box center [92, 166] width 41 height 10
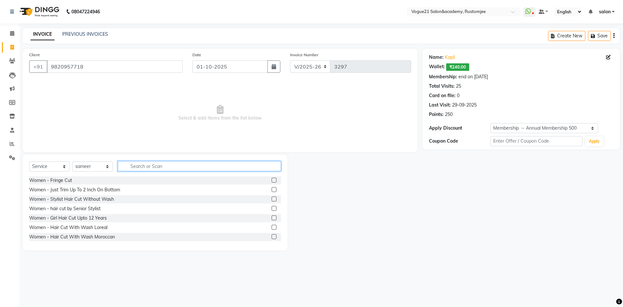
click at [142, 170] on input "text" at bounding box center [199, 166] width 163 height 10
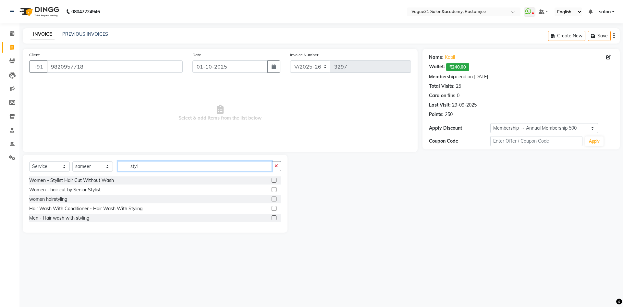
click at [175, 168] on input "styl" at bounding box center [195, 166] width 154 height 10
type input "s"
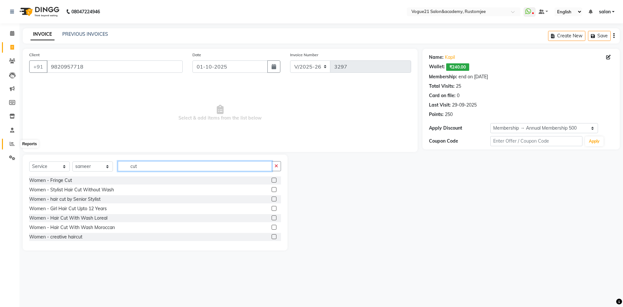
type input "cut"
click at [8, 145] on span at bounding box center [11, 143] width 11 height 7
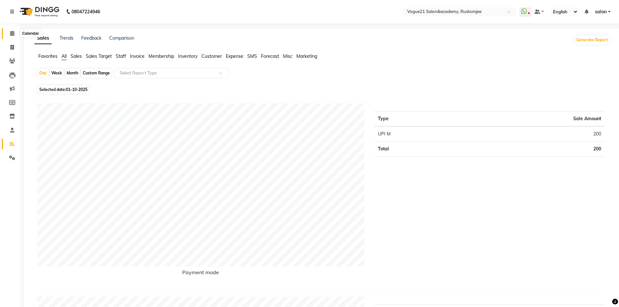
click at [12, 30] on span at bounding box center [11, 33] width 11 height 7
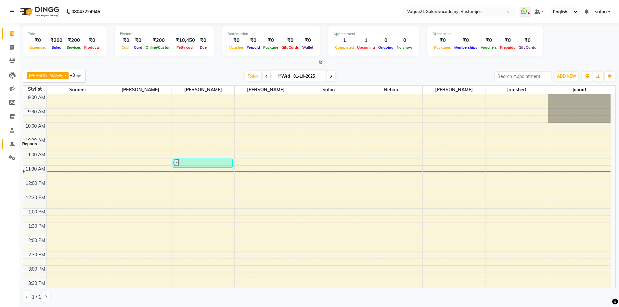
click at [13, 144] on icon at bounding box center [12, 143] width 5 height 5
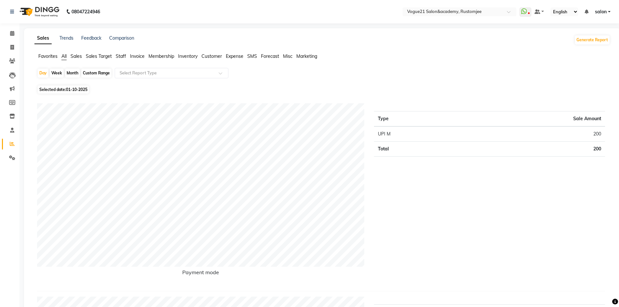
click at [73, 72] on div "Month" at bounding box center [72, 73] width 15 height 9
select select "10"
select select "2025"
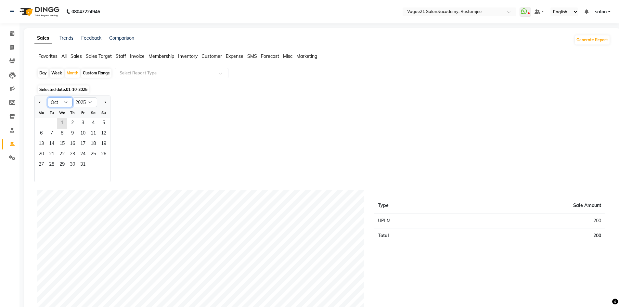
click at [63, 102] on select "Jan Feb Mar Apr May Jun Jul Aug Sep Oct Nov Dec" at bounding box center [60, 102] width 25 height 10
select select "9"
click at [48, 97] on select "Jan Feb Mar Apr May Jun Jul Aug Sep Oct Nov Dec" at bounding box center [60, 102] width 25 height 10
click at [82, 133] on span "12" at bounding box center [83, 134] width 10 height 10
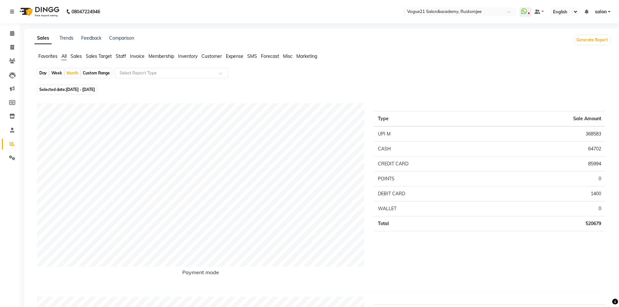
click at [120, 55] on span "Staff" at bounding box center [121, 56] width 10 height 6
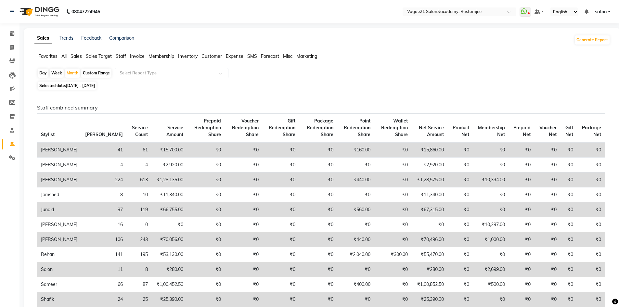
click at [67, 56] on span "All" at bounding box center [63, 56] width 5 height 6
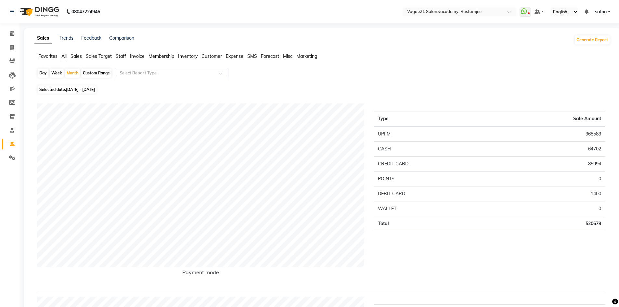
click at [44, 73] on div "Day" at bounding box center [43, 73] width 11 height 9
select select "9"
select select "2025"
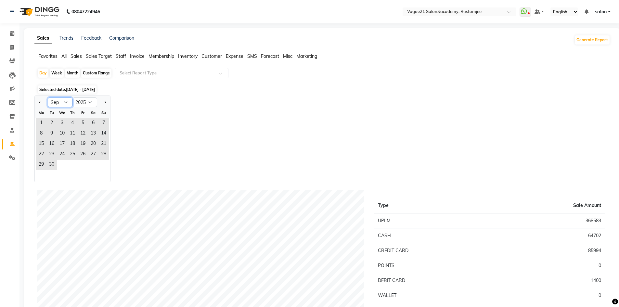
click at [63, 101] on select "Jan Feb Mar Apr May Jun Jul Aug Sep Oct Nov Dec" at bounding box center [60, 102] width 25 height 10
select select "10"
click at [48, 97] on select "Jan Feb Mar Apr May Jun Jul Aug Sep Oct Nov Dec" at bounding box center [60, 102] width 25 height 10
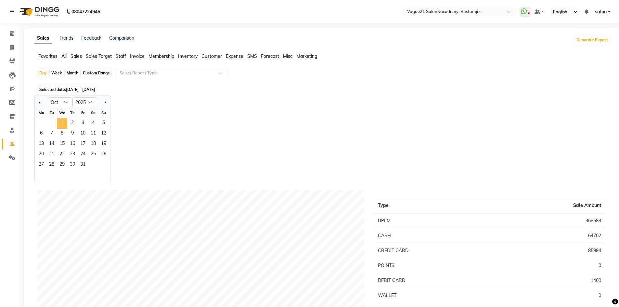
click at [60, 120] on span "1" at bounding box center [62, 123] width 10 height 10
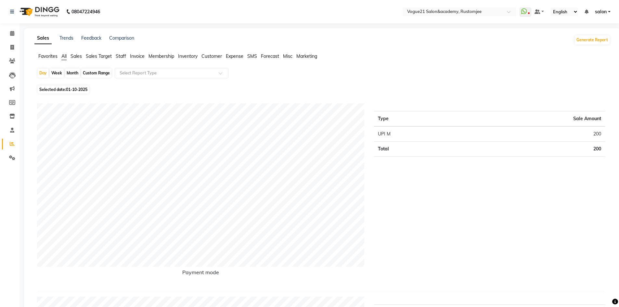
click at [121, 55] on span "Staff" at bounding box center [121, 56] width 10 height 6
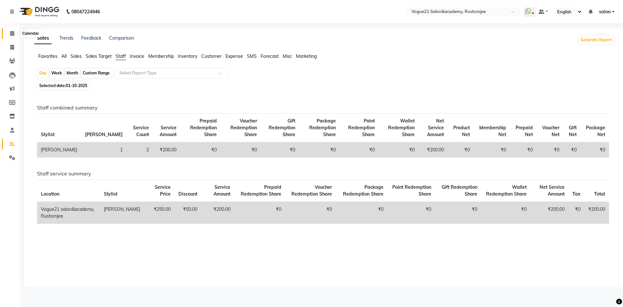
click at [14, 34] on icon at bounding box center [12, 33] width 4 height 5
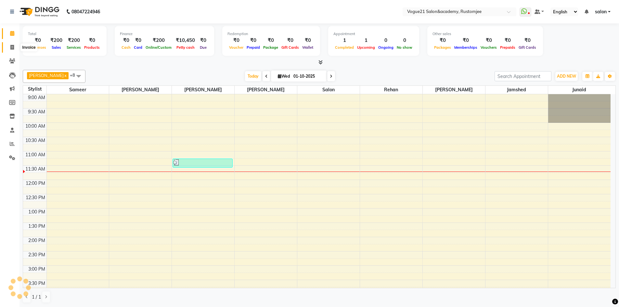
click at [12, 48] on icon at bounding box center [12, 47] width 4 height 5
select select "8171"
select select "service"
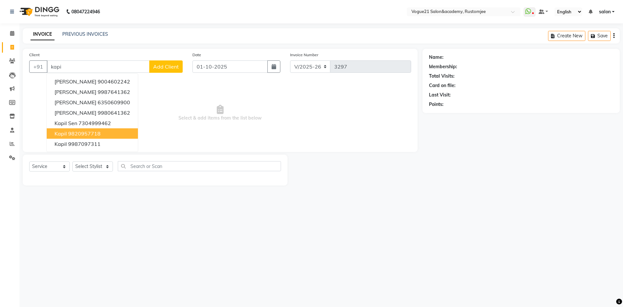
click at [69, 132] on ngb-highlight "9820957718" at bounding box center [84, 133] width 32 height 6
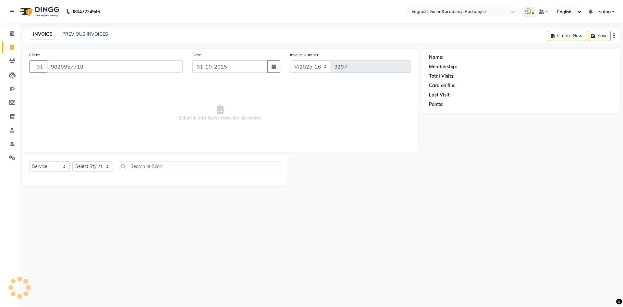
type input "9820957718"
select select "1: Object"
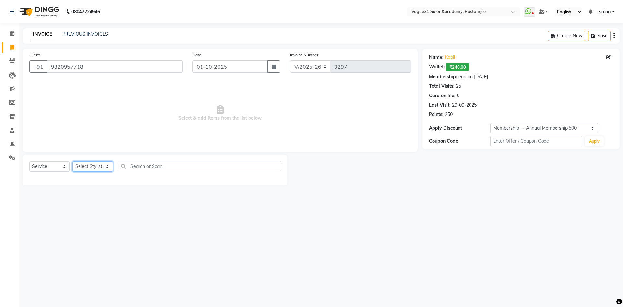
click at [96, 166] on select "Select Stylist [PERSON_NAME] [PERSON_NAME] [PERSON_NAME] [PERSON_NAME] [PERSON_…" at bounding box center [92, 166] width 41 height 10
click at [130, 167] on input "text" at bounding box center [199, 166] width 163 height 10
type input "c"
click at [97, 167] on select "Select Stylist [PERSON_NAME] [PERSON_NAME] [PERSON_NAME] [PERSON_NAME] [PERSON_…" at bounding box center [92, 166] width 41 height 10
drag, startPoint x: 12, startPoint y: 151, endPoint x: 16, endPoint y: 149, distance: 3.8
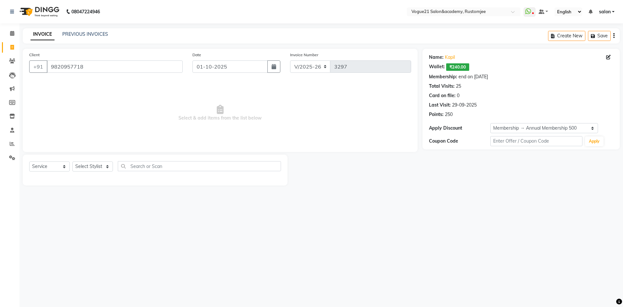
click at [16, 149] on ul "Calendar Invoice Clients Leads Marketing Members Inventory Staff Reports Settin…" at bounding box center [9, 97] width 19 height 141
click at [97, 165] on select "Select Stylist [PERSON_NAME] [PERSON_NAME] [PERSON_NAME] [PERSON_NAME] [PERSON_…" at bounding box center [92, 166] width 41 height 10
select select "76926"
click at [72, 161] on select "Select Stylist [PERSON_NAME] [PERSON_NAME] [PERSON_NAME] [PERSON_NAME] [PERSON_…" at bounding box center [92, 166] width 41 height 10
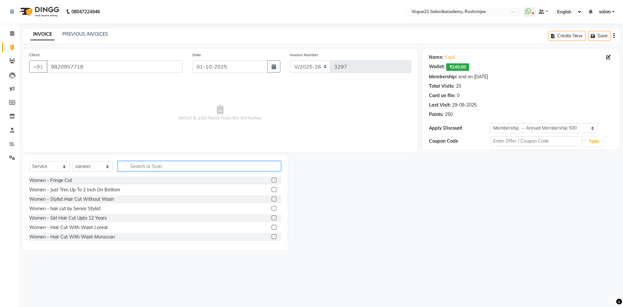
click at [135, 168] on input "text" at bounding box center [199, 166] width 163 height 10
type input "cut"
click at [272, 218] on label at bounding box center [274, 217] width 5 height 5
click at [272, 218] on input "checkbox" at bounding box center [274, 218] width 4 height 4
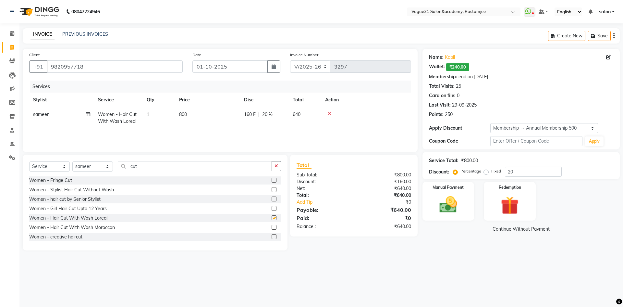
checkbox input "false"
click at [183, 166] on input "cut" at bounding box center [195, 166] width 154 height 10
type input "c"
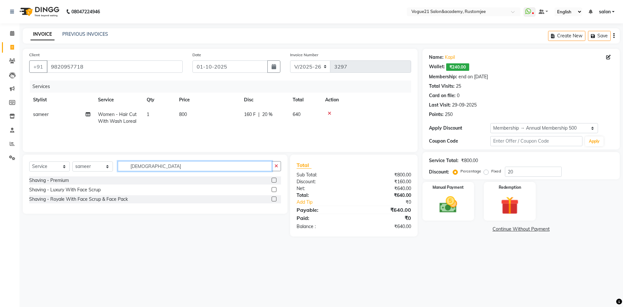
type input "shavi"
click at [273, 180] on label at bounding box center [274, 180] width 5 height 5
click at [273, 180] on input "checkbox" at bounding box center [274, 180] width 4 height 4
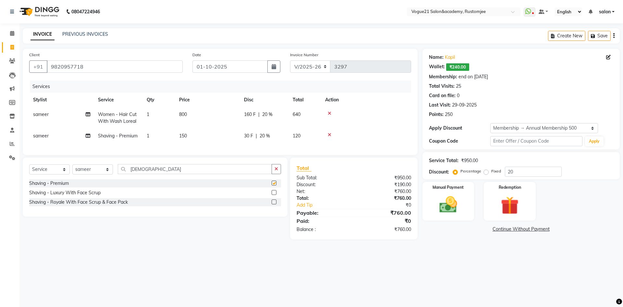
checkbox input "false"
click at [174, 174] on input "shavi" at bounding box center [195, 169] width 154 height 10
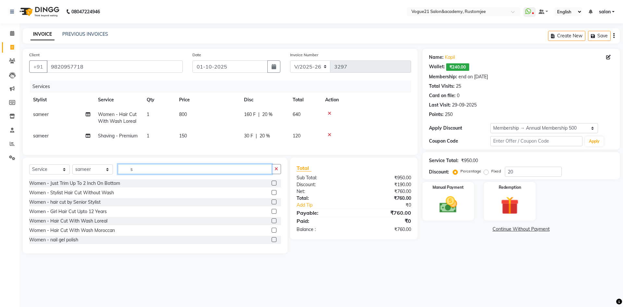
type input "s"
click at [53, 136] on td "sameer" at bounding box center [61, 136] width 65 height 15
select select "76926"
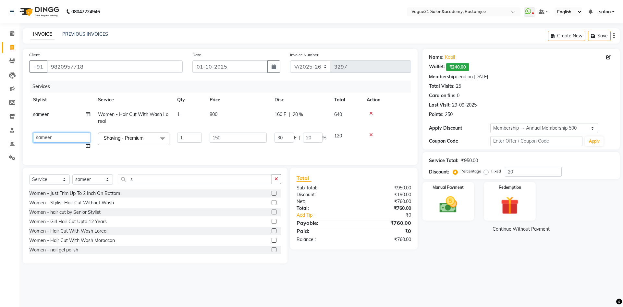
click at [54, 140] on select "aahil alicia anju soni Jamshed junaid Pooja yadav priya jadhav rehan salon same…" at bounding box center [61, 137] width 57 height 10
select select "77867"
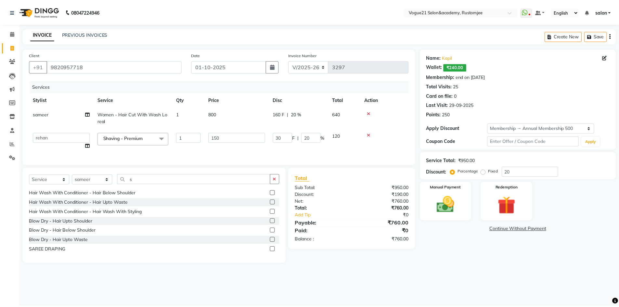
scroll to position [130, 0]
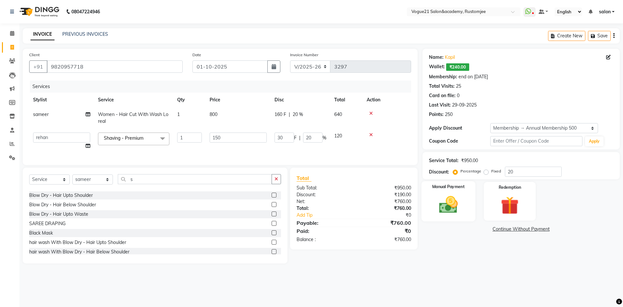
click at [433, 198] on div "Manual Payment" at bounding box center [449, 201] width 54 height 40
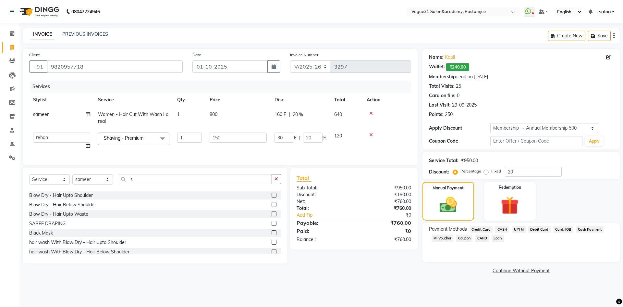
click at [371, 133] on icon at bounding box center [372, 134] width 4 height 5
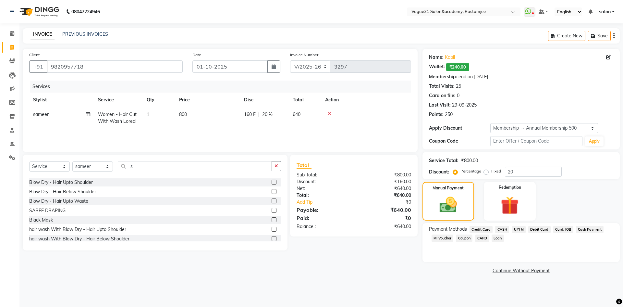
click at [517, 227] on span "UPI M" at bounding box center [519, 229] width 14 height 7
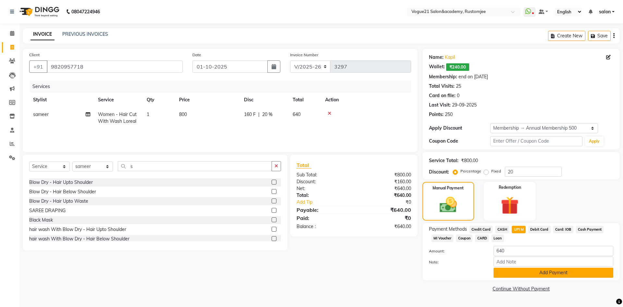
click at [542, 272] on button "Add Payment" at bounding box center [554, 273] width 120 height 10
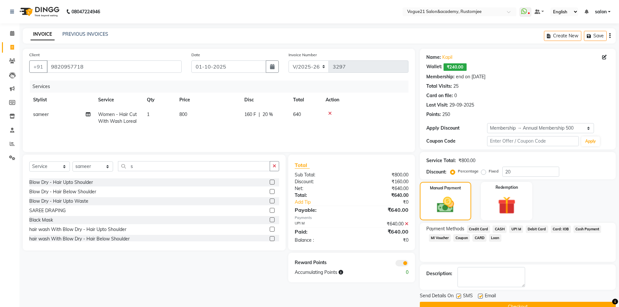
scroll to position [15, 0]
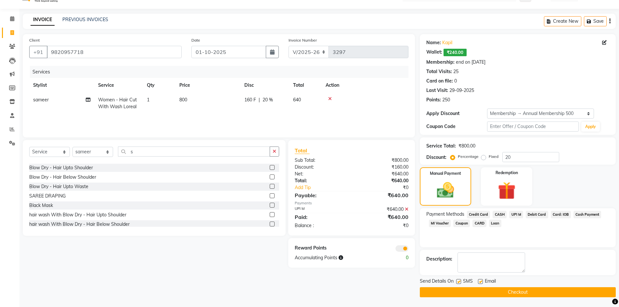
click at [535, 294] on button "Checkout" at bounding box center [518, 292] width 196 height 10
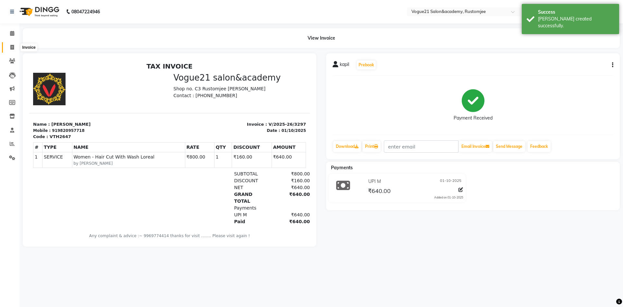
click at [10, 45] on icon at bounding box center [12, 47] width 4 height 5
select select "8171"
select select "service"
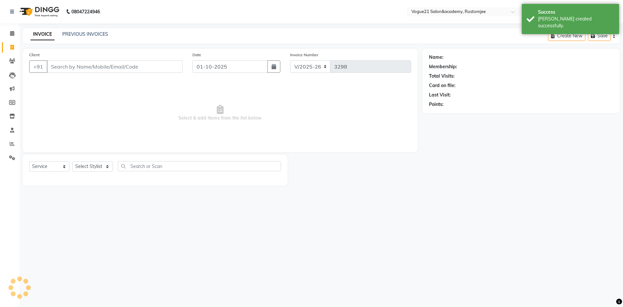
click at [81, 61] on input "Client" at bounding box center [115, 66] width 136 height 12
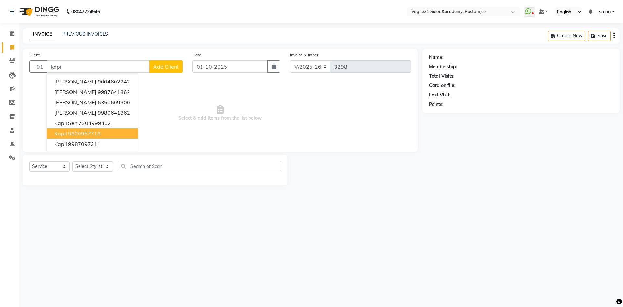
click at [86, 133] on ngb-highlight "9820957718" at bounding box center [84, 133] width 32 height 6
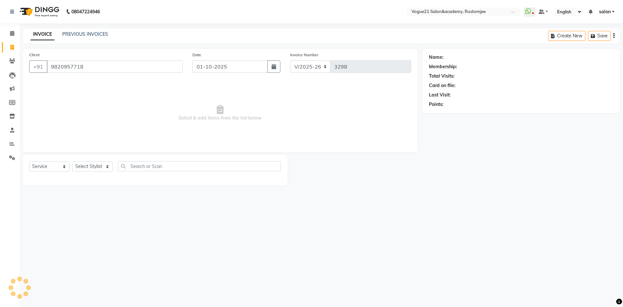
type input "9820957718"
select select "1: Object"
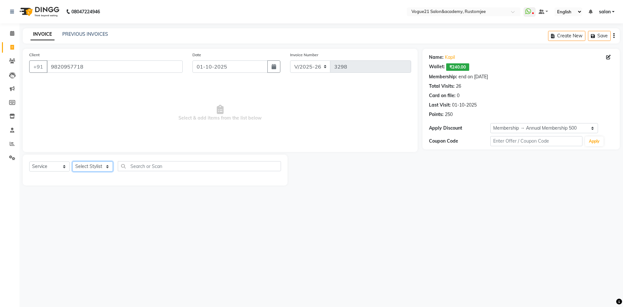
click at [85, 166] on select "Select Stylist [PERSON_NAME] [PERSON_NAME] [PERSON_NAME] [PERSON_NAME] [PERSON_…" at bounding box center [92, 166] width 41 height 10
select select "77867"
click at [72, 161] on select "Select Stylist [PERSON_NAME] [PERSON_NAME] [PERSON_NAME] [PERSON_NAME] [PERSON_…" at bounding box center [92, 166] width 41 height 10
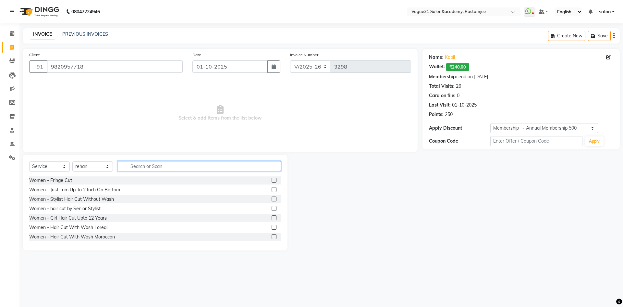
click at [143, 163] on input "text" at bounding box center [199, 166] width 163 height 10
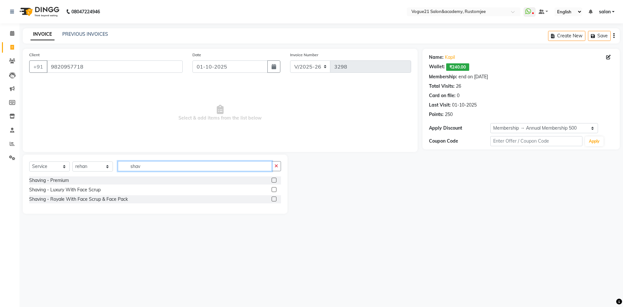
type input "shav"
click at [275, 181] on label at bounding box center [274, 180] width 5 height 5
click at [275, 181] on input "checkbox" at bounding box center [274, 180] width 4 height 4
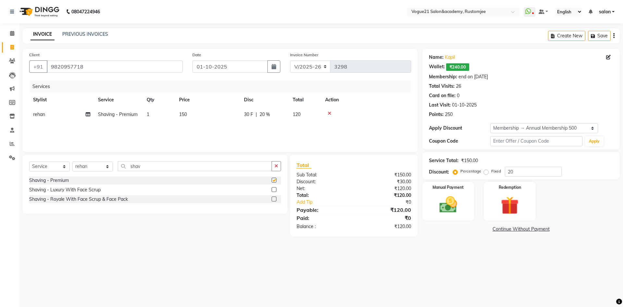
checkbox input "false"
click at [527, 173] on input "20" at bounding box center [533, 172] width 57 height 10
type input "2"
click at [513, 193] on div "Redemption" at bounding box center [510, 201] width 54 height 40
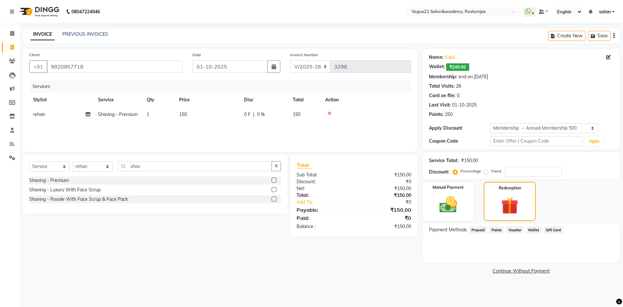
click at [495, 231] on span "Points" at bounding box center [497, 229] width 14 height 7
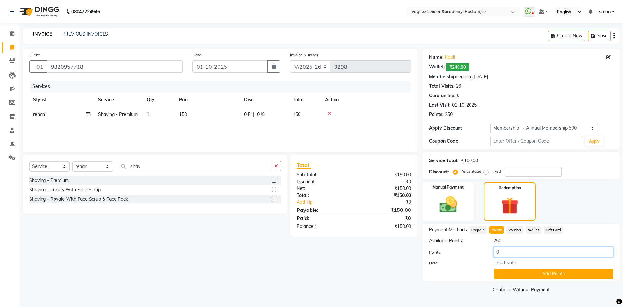
click at [526, 255] on input "0" at bounding box center [554, 252] width 120 height 10
type input "0"
type input "150"
click at [528, 273] on button "Add Points" at bounding box center [554, 274] width 120 height 10
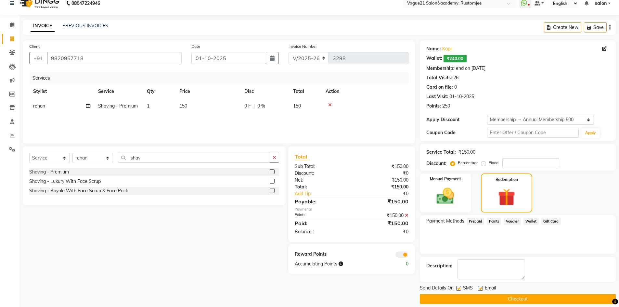
scroll to position [15, 0]
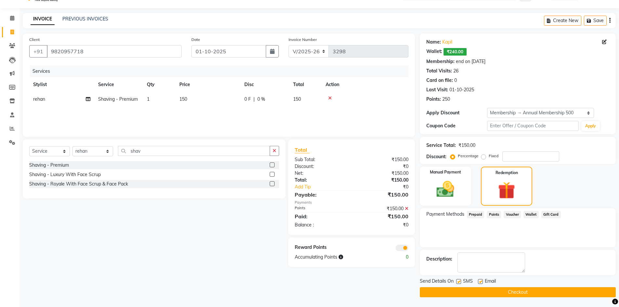
click at [507, 291] on button "Checkout" at bounding box center [518, 292] width 196 height 10
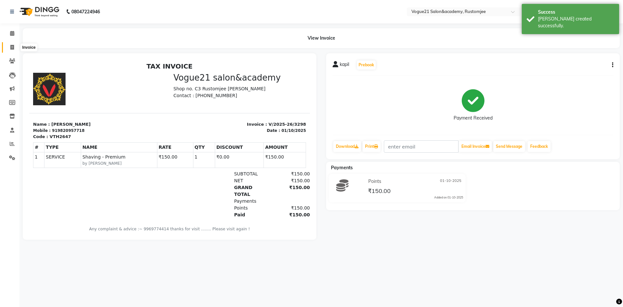
click at [15, 46] on span at bounding box center [11, 47] width 11 height 7
select select "8171"
select select "service"
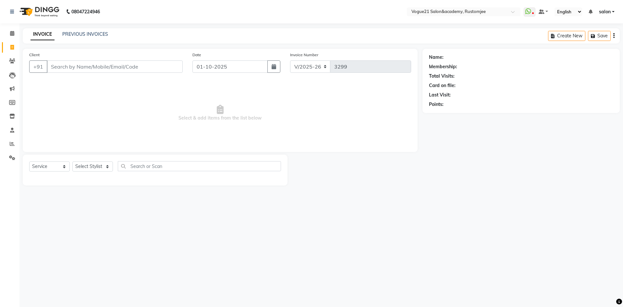
click at [63, 71] on input "Client" at bounding box center [115, 66] width 136 height 12
click at [68, 67] on input "Client" at bounding box center [115, 66] width 136 height 12
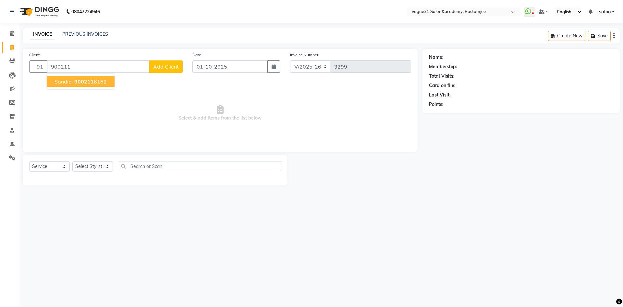
click at [81, 83] on span "900211" at bounding box center [83, 81] width 19 height 6
type input "9002116162"
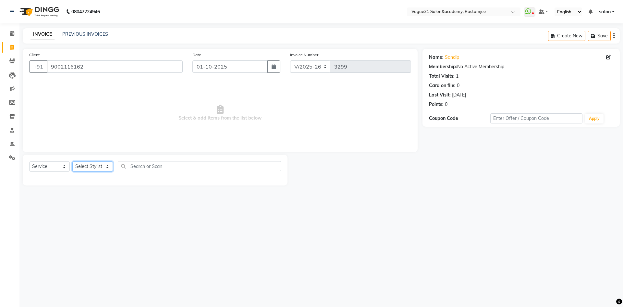
click at [90, 168] on select "Select Stylist [PERSON_NAME] [PERSON_NAME] [PERSON_NAME] [PERSON_NAME] [PERSON_…" at bounding box center [92, 166] width 41 height 10
select select "77867"
click at [72, 161] on select "Select Stylist [PERSON_NAME] [PERSON_NAME] [PERSON_NAME] [PERSON_NAME] [PERSON_…" at bounding box center [92, 166] width 41 height 10
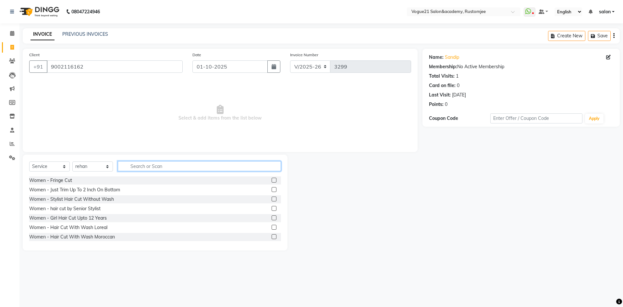
click at [143, 166] on input "text" at bounding box center [199, 166] width 163 height 10
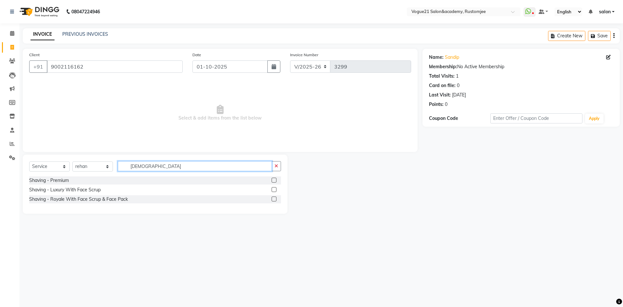
type input "shavi"
click at [272, 179] on label at bounding box center [274, 180] width 5 height 5
click at [272, 179] on input "checkbox" at bounding box center [274, 180] width 4 height 4
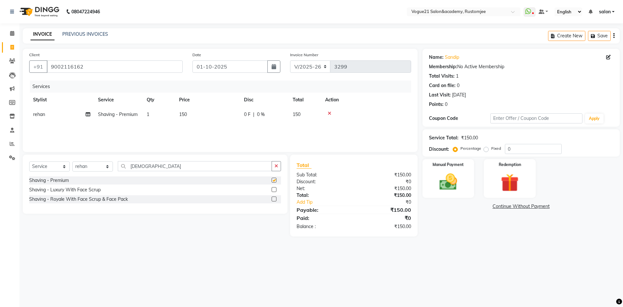
checkbox input "false"
click at [229, 168] on input "shavi" at bounding box center [195, 166] width 154 height 10
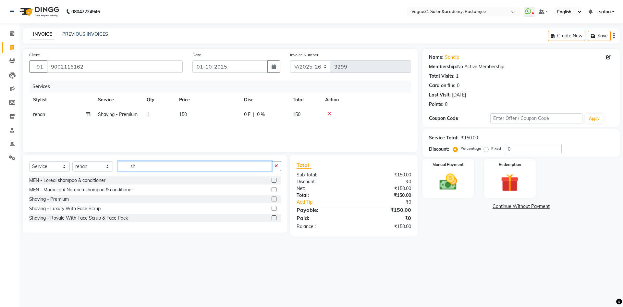
type input "s"
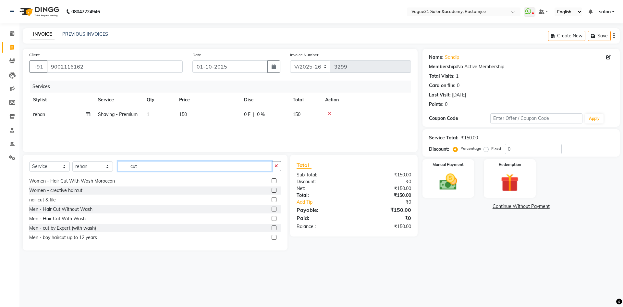
scroll to position [65, 0]
type input "cut"
click at [272, 189] on label at bounding box center [274, 190] width 5 height 5
click at [272, 189] on input "checkbox" at bounding box center [274, 191] width 4 height 4
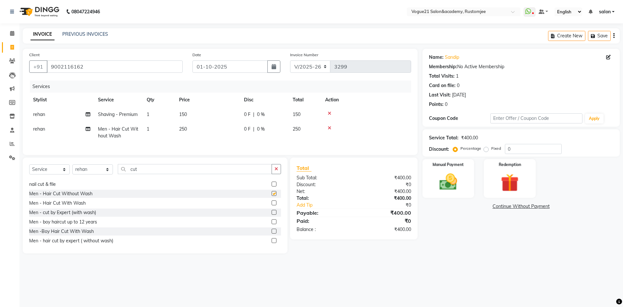
checkbox input "false"
click at [447, 170] on div "Manual Payment" at bounding box center [449, 178] width 54 height 40
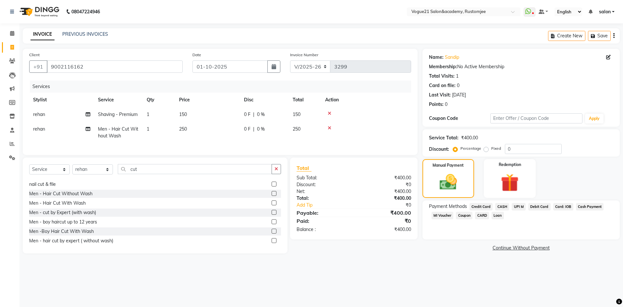
click at [519, 203] on span "UPI M" at bounding box center [519, 206] width 14 height 7
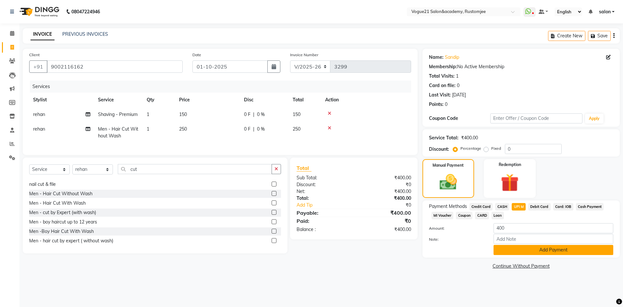
click at [543, 250] on button "Add Payment" at bounding box center [554, 250] width 120 height 10
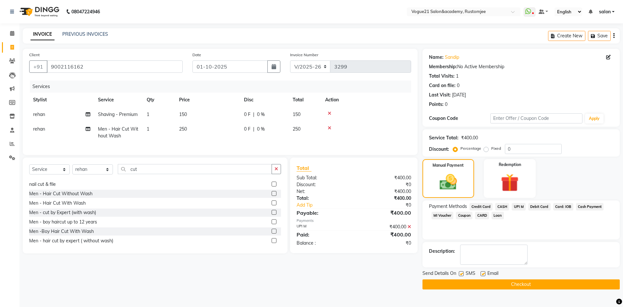
click at [536, 285] on button "Checkout" at bounding box center [521, 284] width 197 height 10
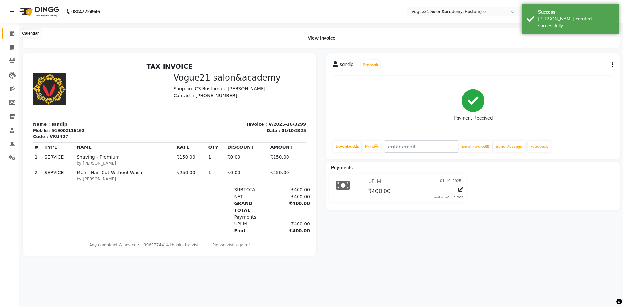
click at [11, 32] on icon at bounding box center [12, 33] width 4 height 5
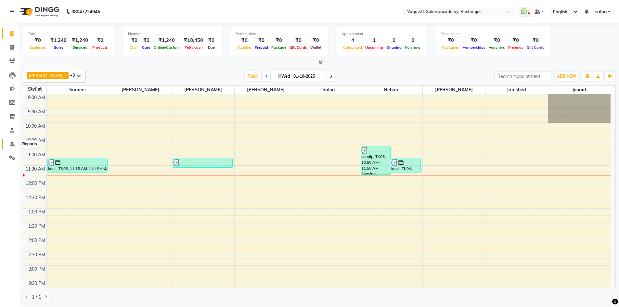
click at [15, 142] on span at bounding box center [11, 143] width 11 height 7
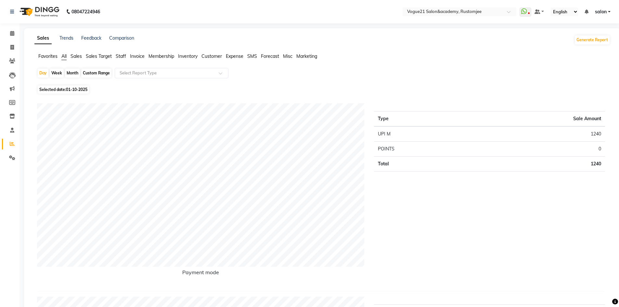
click at [119, 54] on span "Staff" at bounding box center [121, 56] width 10 height 6
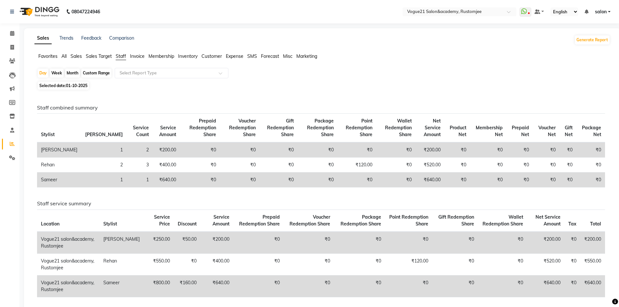
click at [71, 75] on div "Month" at bounding box center [72, 73] width 15 height 9
select select "10"
select select "2025"
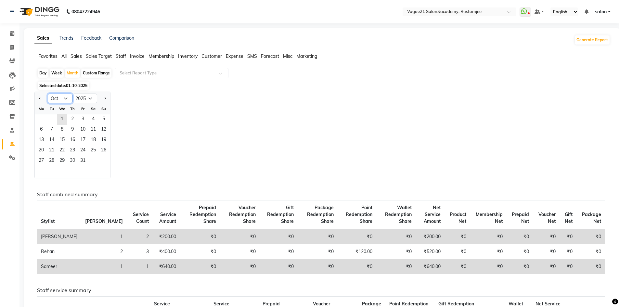
click at [57, 97] on select "Jan Feb Mar Apr May Jun Jul Aug Sep Oct Nov Dec" at bounding box center [60, 99] width 25 height 10
select select "9"
click at [48, 94] on select "Jan Feb Mar Apr May Jun Jul Aug Sep Oct Nov Dec" at bounding box center [60, 99] width 25 height 10
click at [71, 131] on span "11" at bounding box center [72, 130] width 10 height 10
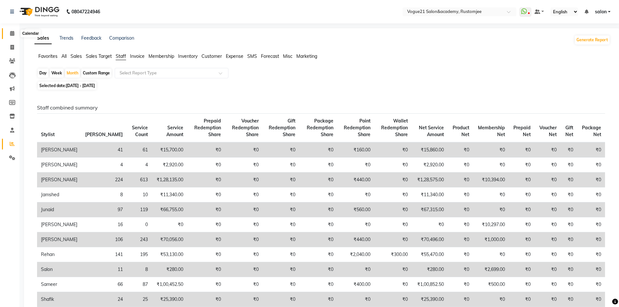
click at [14, 33] on icon at bounding box center [12, 33] width 4 height 5
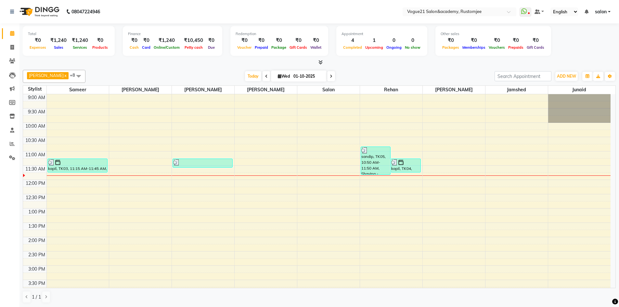
click at [262, 73] on span at bounding box center [266, 76] width 8 height 10
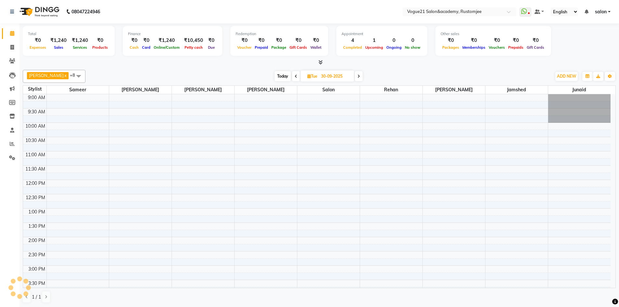
scroll to position [57, 0]
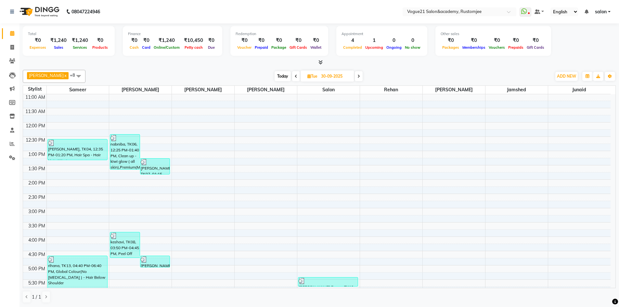
click at [295, 74] on icon at bounding box center [296, 76] width 3 height 4
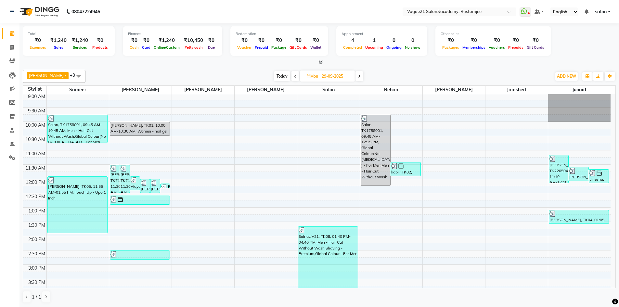
scroll to position [0, 0]
click at [294, 76] on icon at bounding box center [295, 76] width 3 height 4
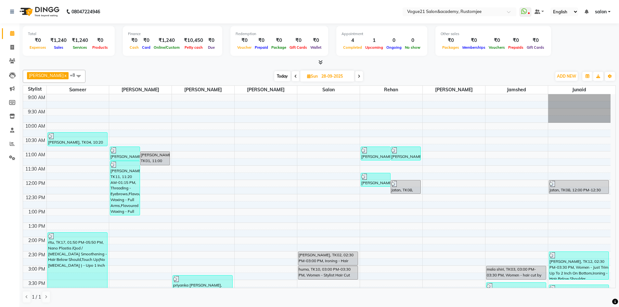
click at [294, 78] on icon at bounding box center [295, 76] width 3 height 4
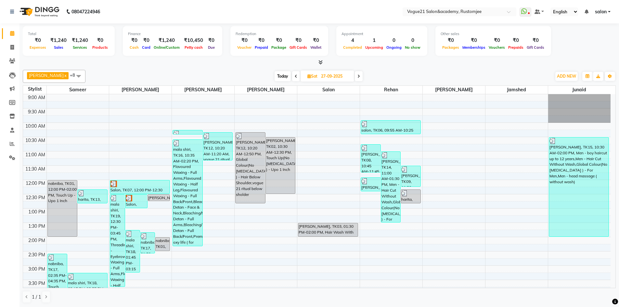
click at [295, 75] on icon at bounding box center [296, 76] width 3 height 4
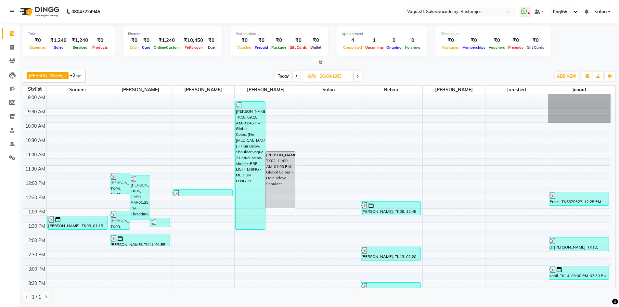
drag, startPoint x: 289, startPoint y: 78, endPoint x: 295, endPoint y: 76, distance: 6.4
click at [295, 78] on icon at bounding box center [296, 76] width 3 height 4
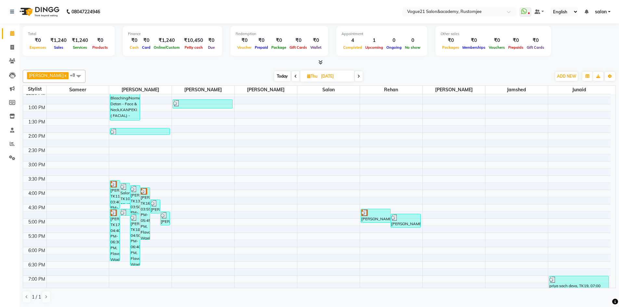
scroll to position [178, 0]
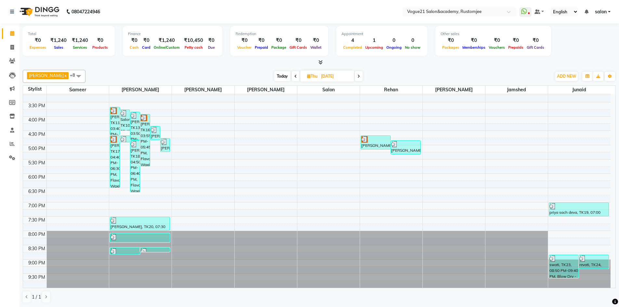
click at [294, 76] on icon at bounding box center [295, 76] width 3 height 4
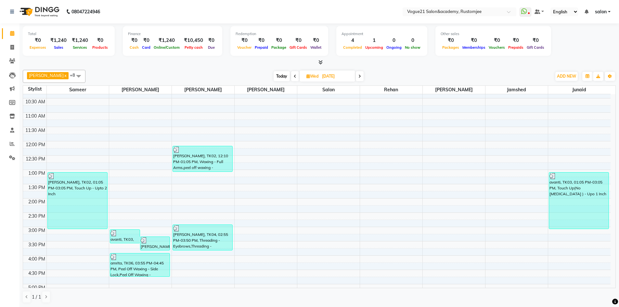
scroll to position [0, 0]
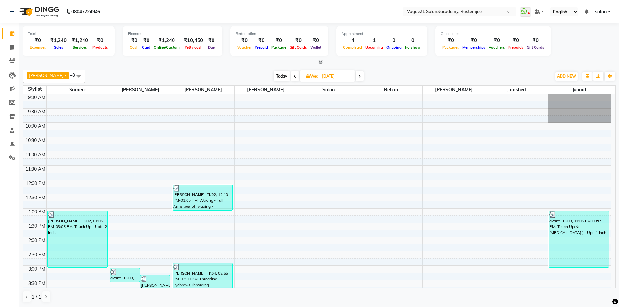
click at [294, 74] on icon at bounding box center [295, 76] width 3 height 4
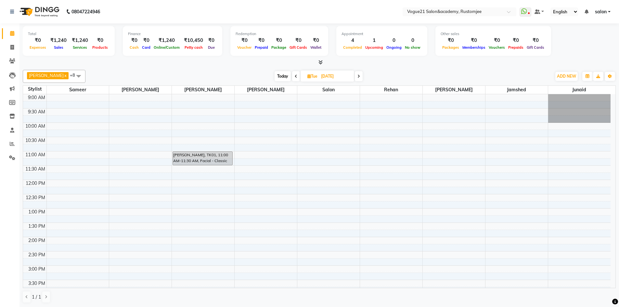
drag, startPoint x: 286, startPoint y: 77, endPoint x: 299, endPoint y: 78, distance: 12.7
click at [292, 77] on span at bounding box center [296, 76] width 8 height 10
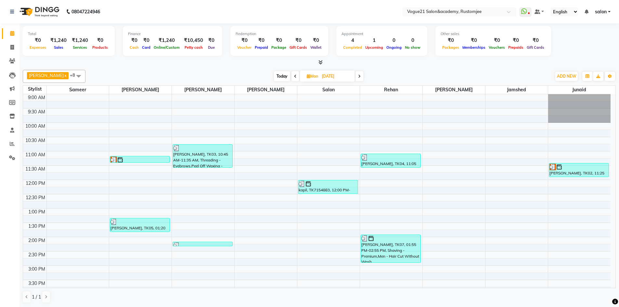
click at [294, 75] on icon at bounding box center [295, 76] width 3 height 4
type input "21-09-2025"
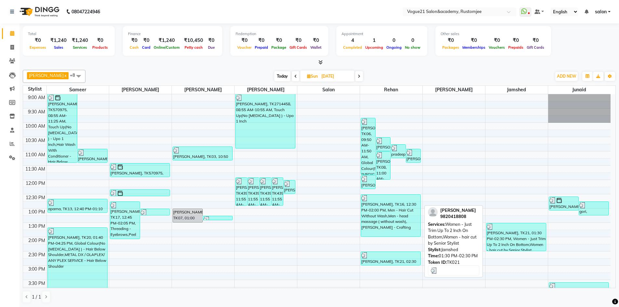
click at [511, 240] on div "Latika Bagul, TK21, 01:30 PM-02:30 PM, Women - Just Trim Up To 2 Inch On Bottom…" at bounding box center [515, 237] width 59 height 28
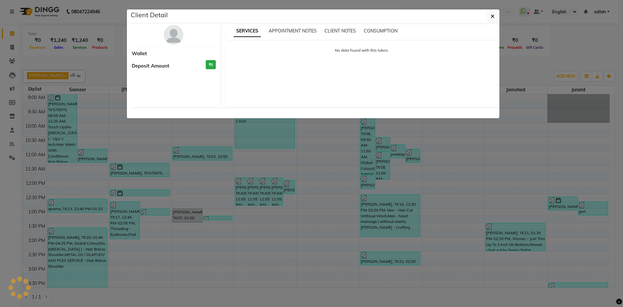
select select "3"
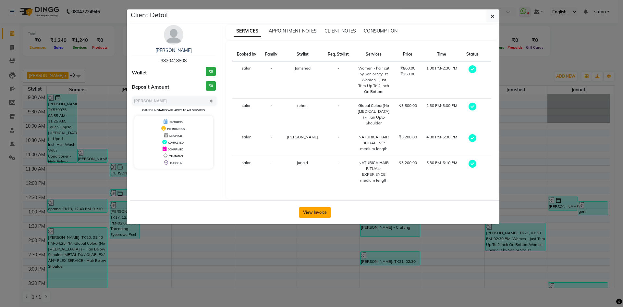
click at [317, 207] on button "View Invoice" at bounding box center [315, 212] width 32 height 10
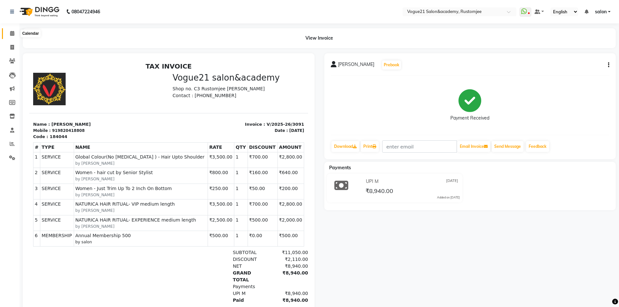
drag, startPoint x: 14, startPoint y: 36, endPoint x: 32, endPoint y: 37, distance: 18.3
click at [14, 36] on span at bounding box center [11, 33] width 11 height 7
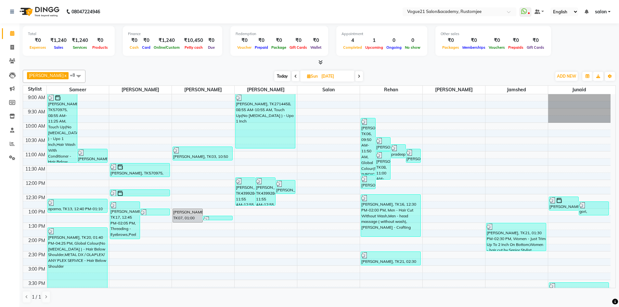
click at [292, 74] on span at bounding box center [296, 76] width 8 height 10
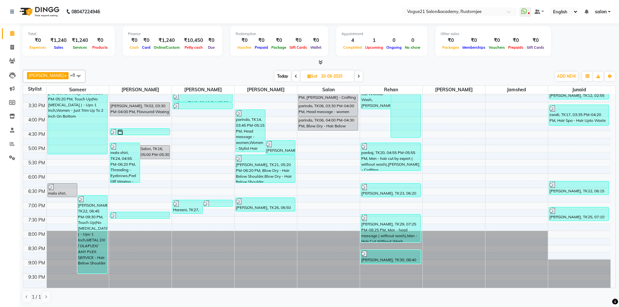
click at [295, 75] on icon at bounding box center [296, 76] width 3 height 4
type input "19-09-2025"
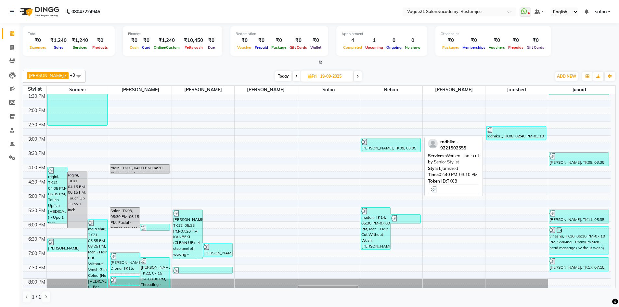
click at [506, 132] on div at bounding box center [515, 130] width 59 height 6
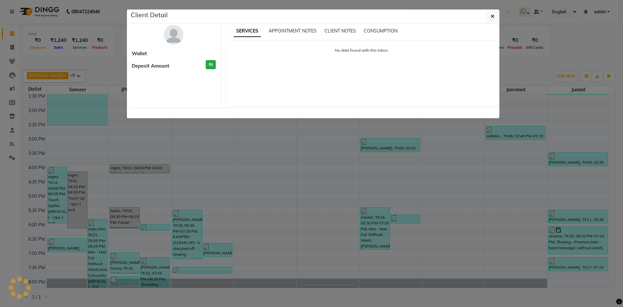
select select "3"
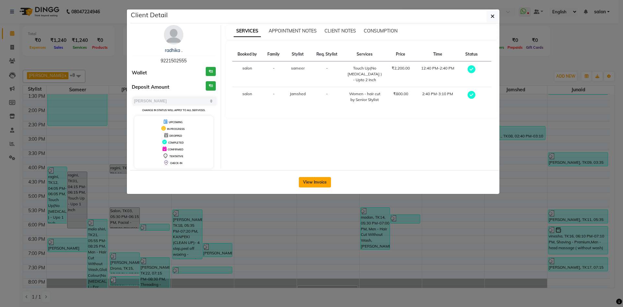
click at [319, 182] on button "View Invoice" at bounding box center [315, 182] width 32 height 10
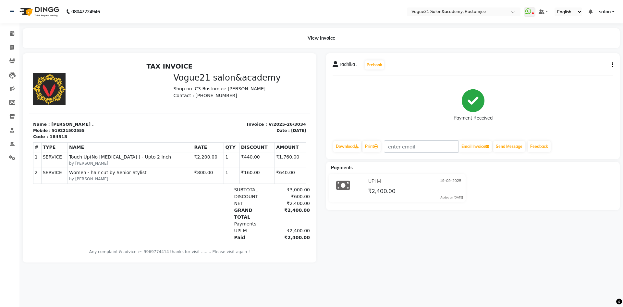
click at [613, 65] on icon "button" at bounding box center [612, 65] width 1 height 0
click at [589, 64] on div "Edit Item Staff" at bounding box center [581, 65] width 44 height 8
select select "76926"
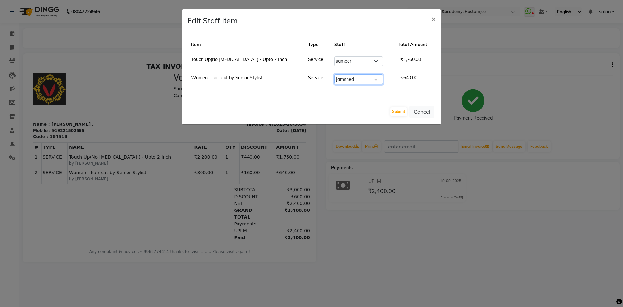
click at [364, 78] on select "Select aahil alicia anju soni Jamshed junaid Pooja yadav priya jadhav rehan sal…" at bounding box center [358, 79] width 49 height 10
select select "77867"
click at [334, 74] on select "Select aahil alicia anju soni Jamshed junaid Pooja yadav priya jadhav rehan sal…" at bounding box center [358, 79] width 49 height 10
click at [401, 111] on button "Submit" at bounding box center [399, 111] width 17 height 9
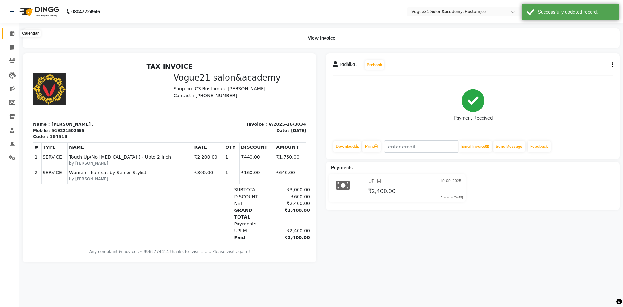
click at [14, 34] on icon at bounding box center [12, 33] width 4 height 5
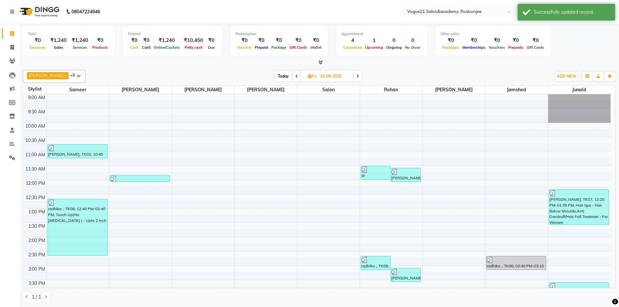
click at [356, 76] on icon at bounding box center [357, 76] width 3 height 4
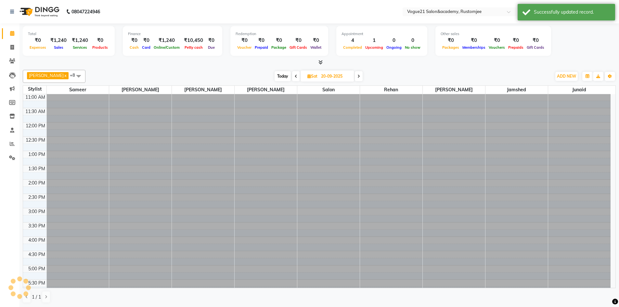
click at [355, 76] on span at bounding box center [359, 76] width 8 height 10
type input "21-09-2025"
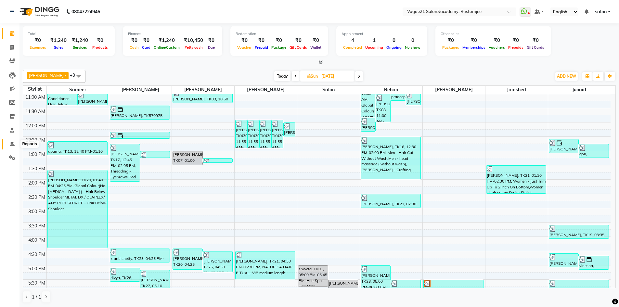
drag, startPoint x: 11, startPoint y: 143, endPoint x: 25, endPoint y: 139, distance: 15.0
click at [12, 143] on icon at bounding box center [12, 143] width 5 height 5
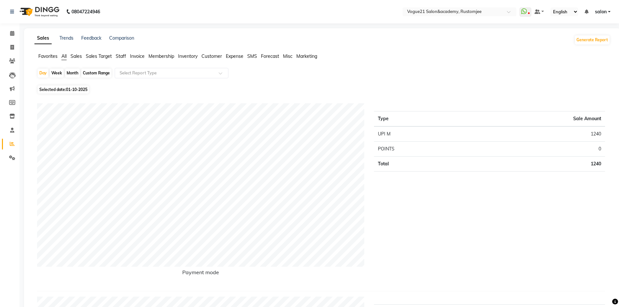
click at [71, 72] on div "Month" at bounding box center [72, 73] width 15 height 9
select select "10"
select select "2025"
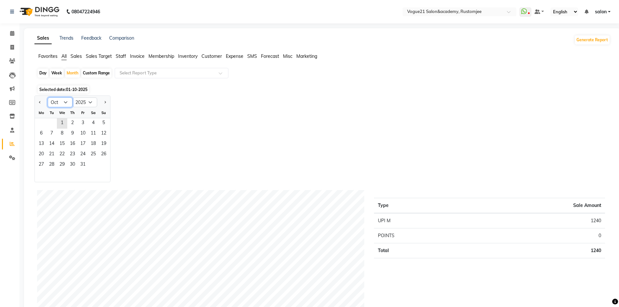
click at [63, 100] on select "Jan Feb Mar Apr May Jun Jul Aug Sep Oct Nov Dec" at bounding box center [60, 102] width 25 height 10
select select "9"
click at [48, 97] on select "Jan Feb Mar Apr May Jun Jul Aug Sep Oct Nov Dec" at bounding box center [60, 102] width 25 height 10
click at [86, 147] on span "19" at bounding box center [83, 144] width 10 height 10
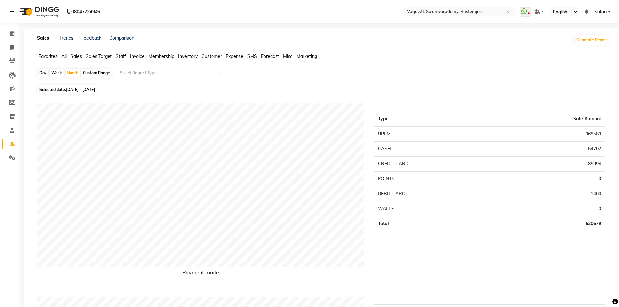
click at [117, 55] on span "Staff" at bounding box center [121, 56] width 10 height 6
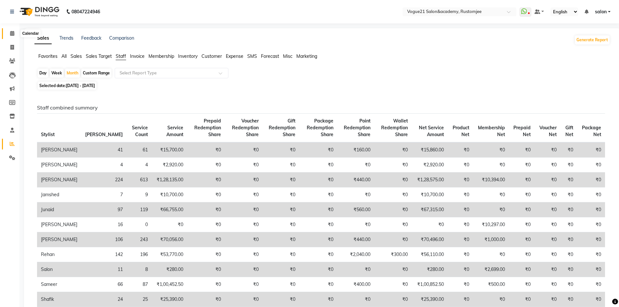
click at [11, 33] on icon at bounding box center [12, 33] width 4 height 5
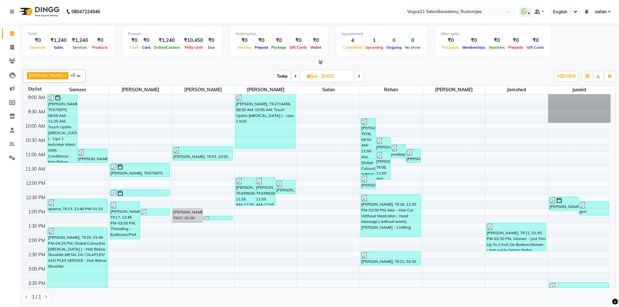
click at [355, 75] on span at bounding box center [359, 76] width 8 height 10
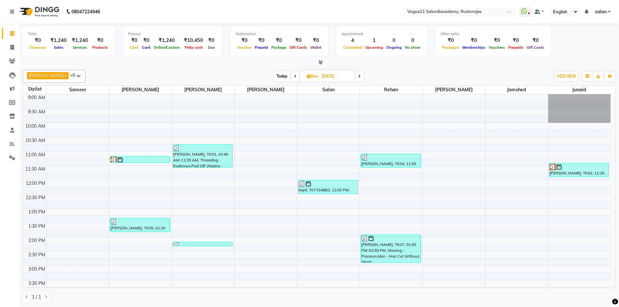
click at [358, 77] on icon at bounding box center [359, 76] width 3 height 4
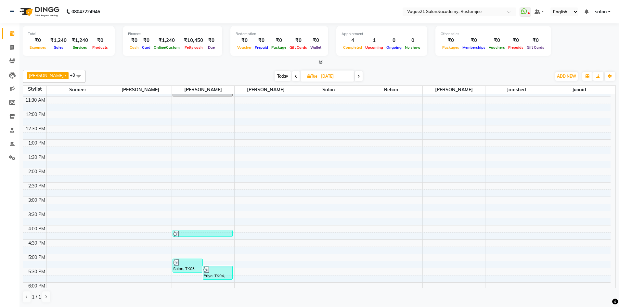
scroll to position [178, 0]
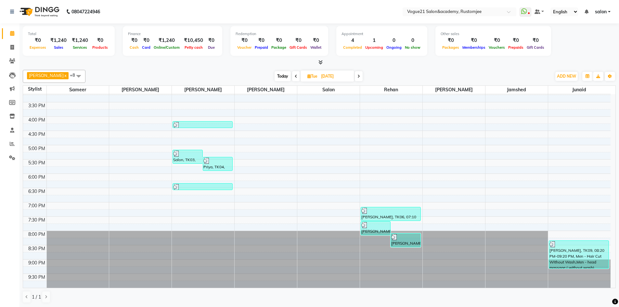
click at [357, 75] on icon at bounding box center [358, 76] width 3 height 4
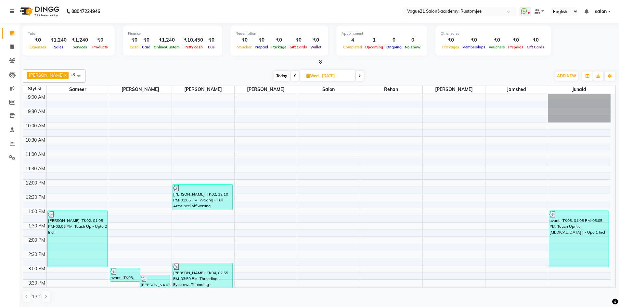
scroll to position [0, 0]
click at [358, 75] on icon at bounding box center [359, 76] width 3 height 4
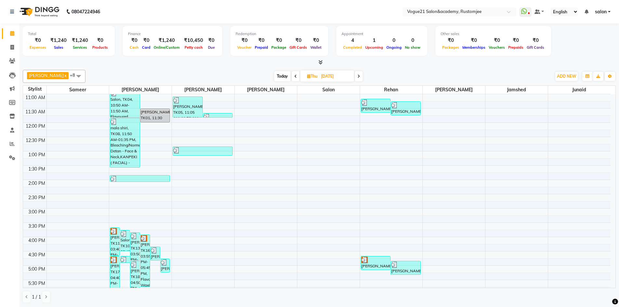
scroll to position [15, 0]
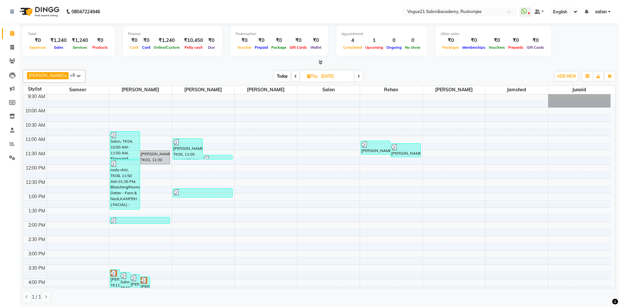
click at [357, 75] on icon at bounding box center [358, 76] width 3 height 4
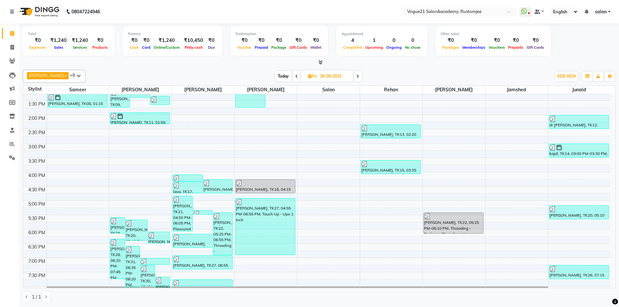
scroll to position [162, 0]
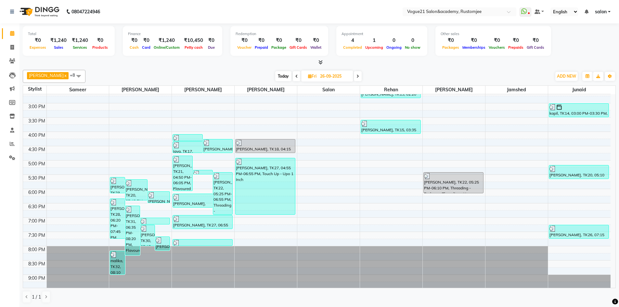
click at [356, 75] on icon at bounding box center [357, 76] width 3 height 4
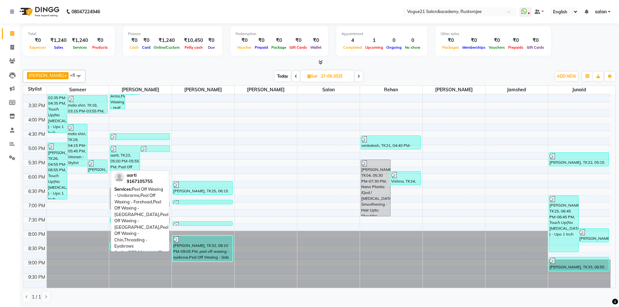
scroll to position [0, 0]
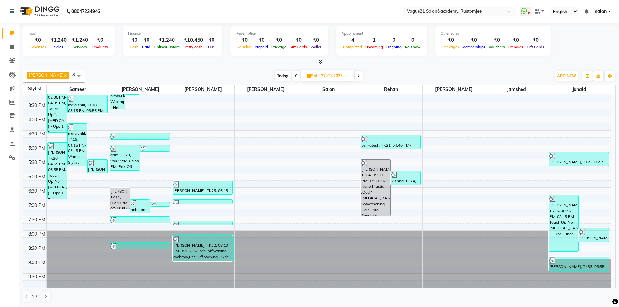
click at [357, 76] on icon at bounding box center [358, 76] width 3 height 4
type input "28-09-2025"
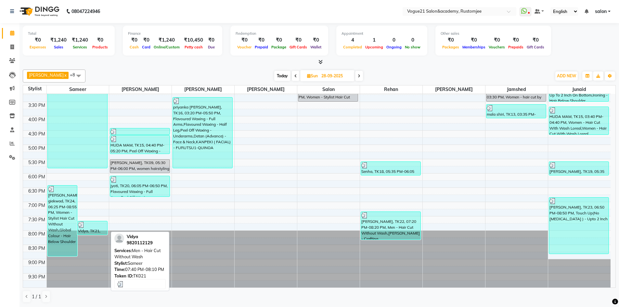
click at [93, 225] on div at bounding box center [92, 224] width 29 height 6
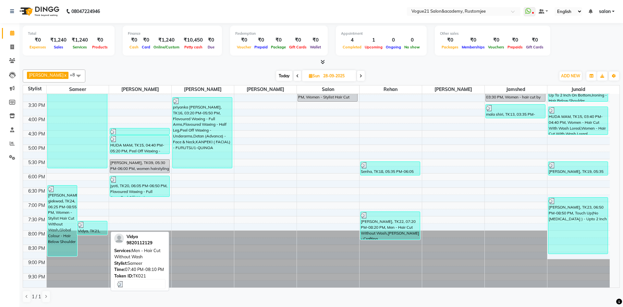
select select "3"
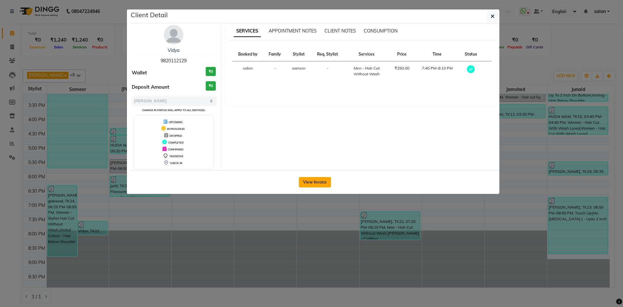
click at [307, 180] on button "View Invoice" at bounding box center [315, 182] width 32 height 10
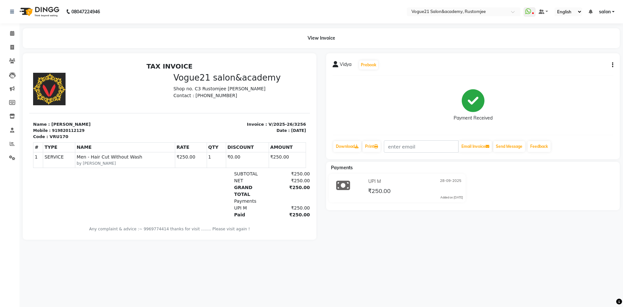
click at [613, 65] on icon "button" at bounding box center [612, 65] width 1 height 0
click at [576, 67] on div "Edit Item Staff" at bounding box center [581, 65] width 44 height 8
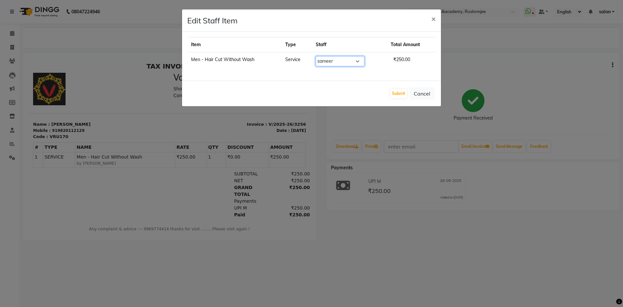
click at [352, 61] on select "Select aahil alicia anju soni Jamshed junaid Pooja yadav priya jadhav rehan sal…" at bounding box center [340, 61] width 49 height 10
select select "77867"
click at [316, 56] on select "Select aahil alicia anju soni Jamshed junaid Pooja yadav priya jadhav rehan sal…" at bounding box center [340, 61] width 49 height 10
click at [396, 96] on button "Submit" at bounding box center [399, 93] width 17 height 9
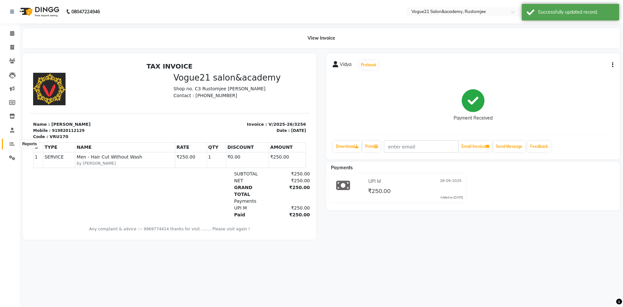
click at [10, 142] on span at bounding box center [11, 143] width 11 height 7
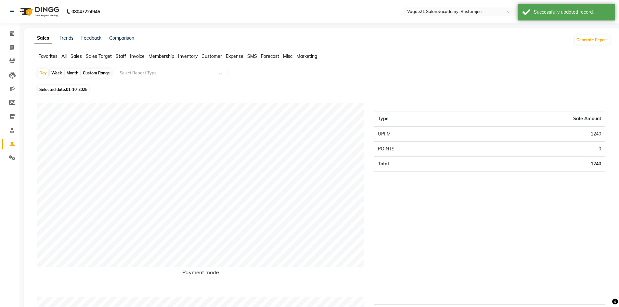
click at [121, 56] on span "Staff" at bounding box center [121, 56] width 10 height 6
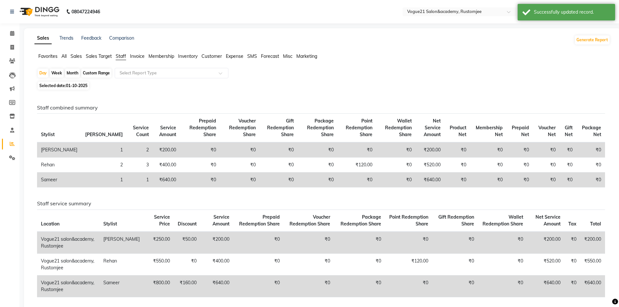
click at [72, 74] on div "Month" at bounding box center [72, 73] width 15 height 9
select select "10"
select select "2025"
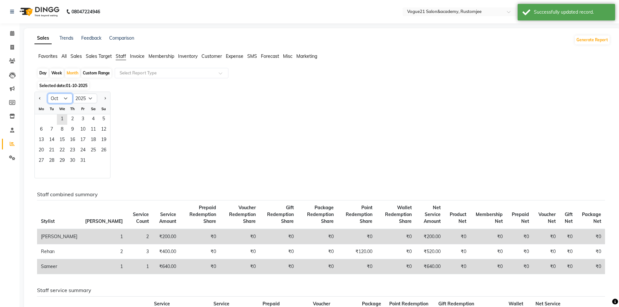
click at [60, 97] on select "Jan Feb Mar Apr May Jun Jul Aug Sep Oct Nov Dec" at bounding box center [60, 99] width 25 height 10
select select "9"
click at [48, 94] on select "Jan Feb Mar Apr May Jun Jul Aug Sep Oct Nov Dec" at bounding box center [60, 99] width 25 height 10
click at [75, 116] on span "4" at bounding box center [72, 119] width 10 height 10
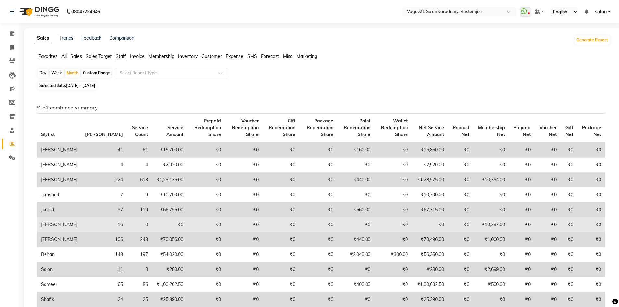
scroll to position [97, 0]
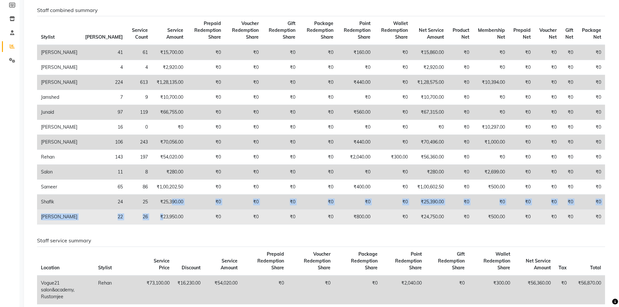
drag, startPoint x: 137, startPoint y: 219, endPoint x: 129, endPoint y: 226, distance: 10.3
click at [130, 224] on tbody "Aahil 41 61 ₹15,700.00 ₹0 ₹0 ₹0 ₹0 ₹160.00 ₹0 ₹15,860.00 ₹0 ₹0 ₹0 ₹0 ₹0 ₹0 Alic…" at bounding box center [321, 135] width 568 height 180
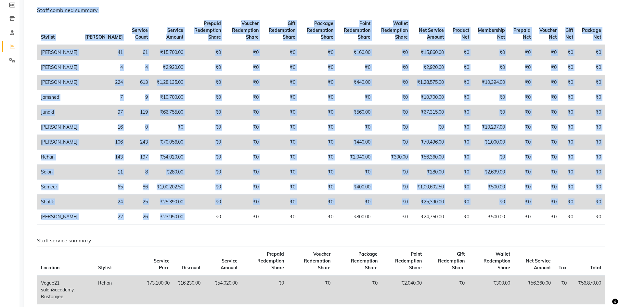
drag, startPoint x: 182, startPoint y: 244, endPoint x: 178, endPoint y: 245, distance: 3.5
click at [178, 230] on div "Staff combined summary Stylist Bill Count Service Count Service Amount Prepaid …" at bounding box center [320, 118] width 577 height 222
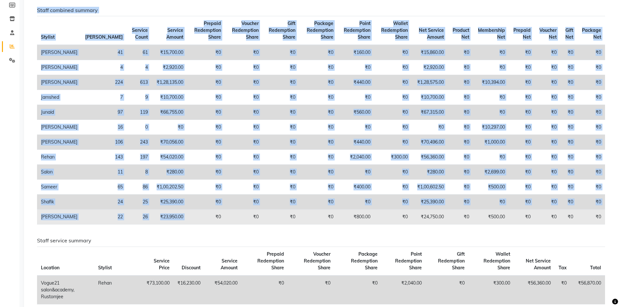
click at [187, 224] on td "₹0" at bounding box center [206, 216] width 38 height 15
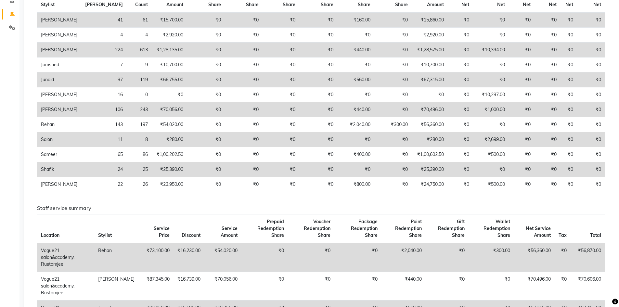
scroll to position [0, 0]
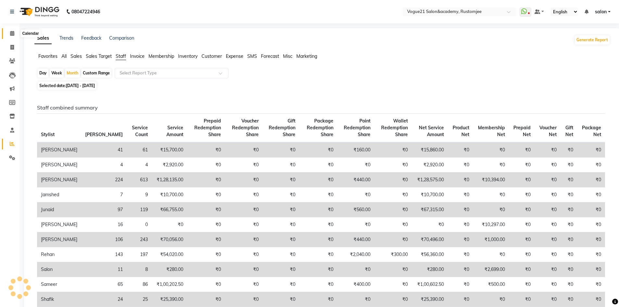
click at [12, 31] on icon at bounding box center [12, 33] width 4 height 5
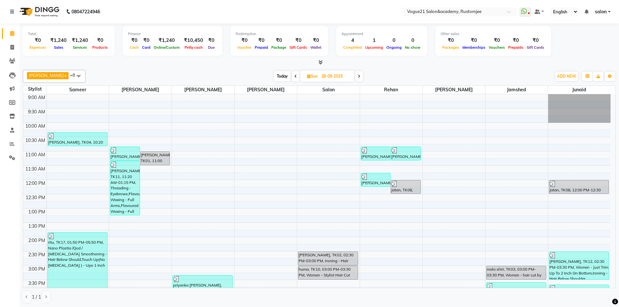
click at [355, 76] on span at bounding box center [359, 76] width 8 height 10
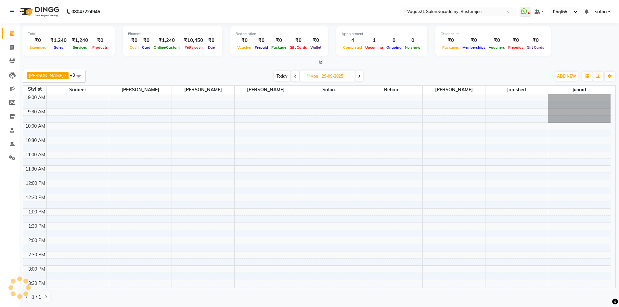
scroll to position [57, 0]
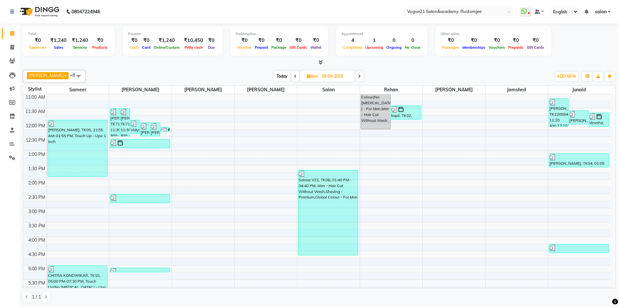
click at [358, 77] on icon at bounding box center [359, 76] width 3 height 4
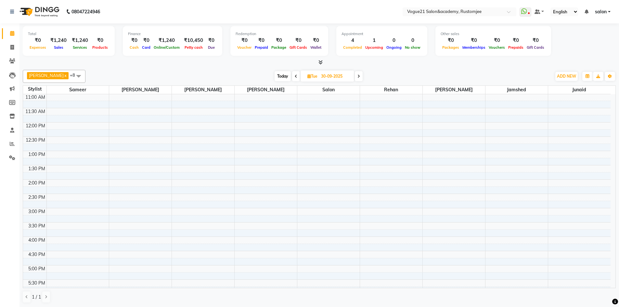
click at [357, 77] on icon at bounding box center [358, 76] width 3 height 4
type input "01-10-2025"
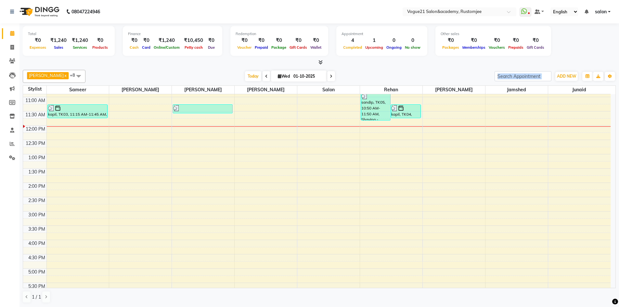
scroll to position [65, 0]
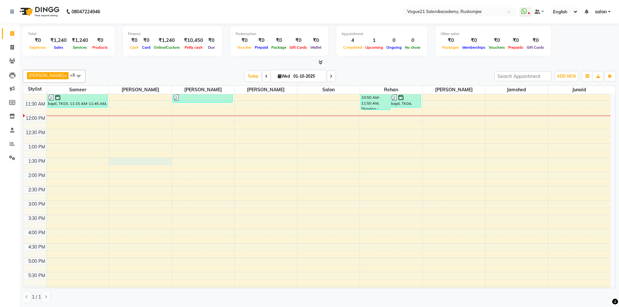
click at [122, 162] on div "9:00 AM 9:30 AM 10:00 AM 10:30 AM 11:00 AM 11:30 AM 12:00 PM 12:30 PM 1:00 PM 1…" at bounding box center [316, 214] width 587 height 371
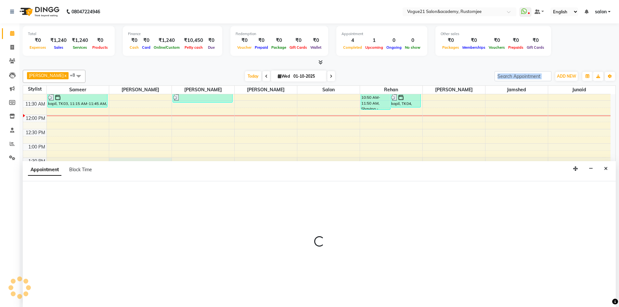
scroll to position [0, 0]
select select "76929"
select select "810"
select select "tentative"
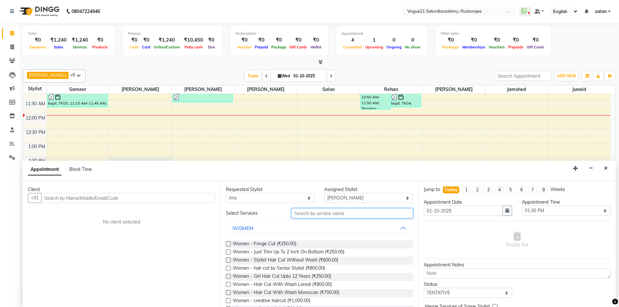
click at [306, 212] on input "text" at bounding box center [351, 213] width 121 height 10
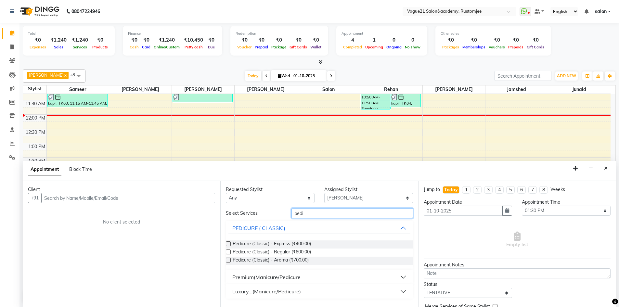
type input "pedi"
click at [229, 244] on label at bounding box center [228, 243] width 5 height 5
click at [229, 244] on input "checkbox" at bounding box center [228, 244] width 4 height 4
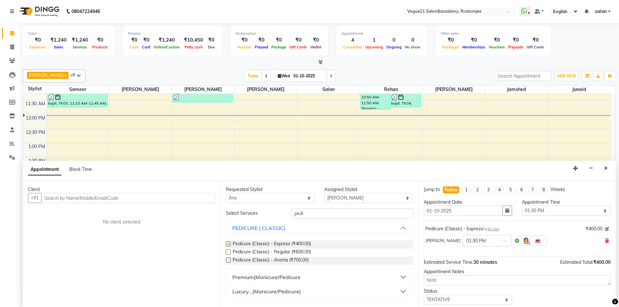
checkbox input "false"
click at [131, 197] on input "text" at bounding box center [128, 198] width 174 height 10
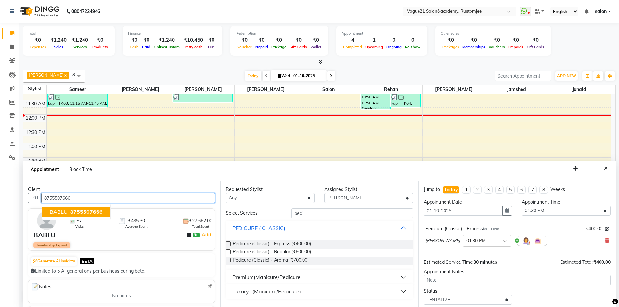
click at [74, 211] on span "8755507666" at bounding box center [86, 211] width 32 height 6
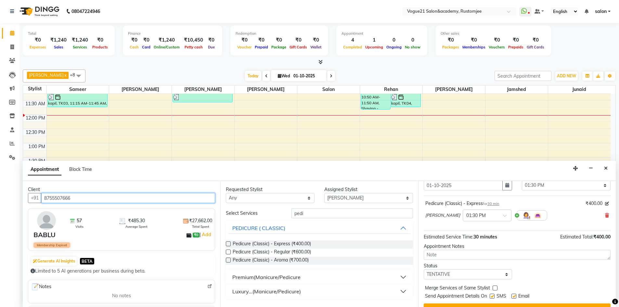
scroll to position [39, 0]
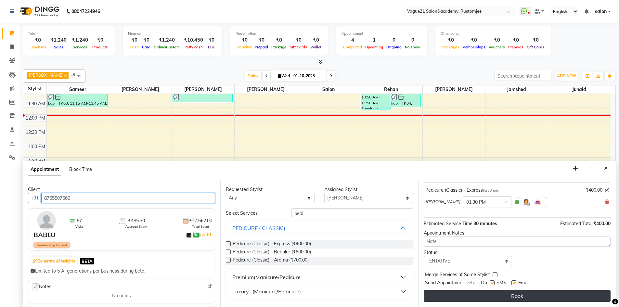
type input "8755507666"
click at [516, 296] on button "Book" at bounding box center [516, 296] width 187 height 12
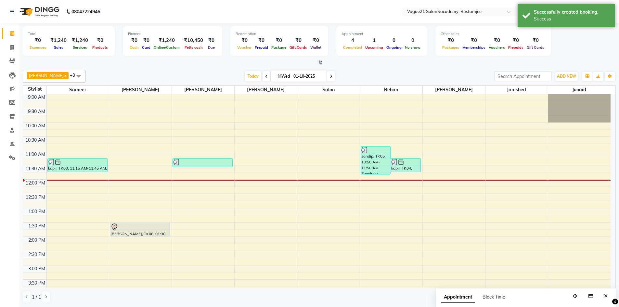
scroll to position [0, 0]
click at [9, 145] on span at bounding box center [11, 143] width 11 height 7
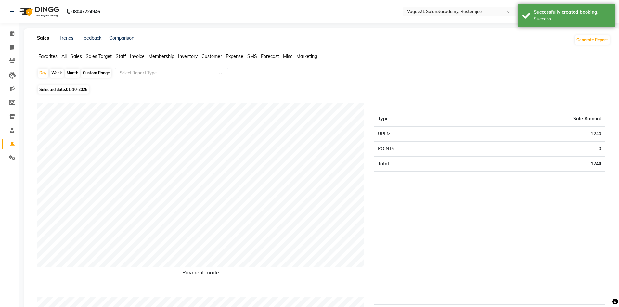
click at [69, 73] on div "Month" at bounding box center [72, 73] width 15 height 9
select select "10"
select select "2025"
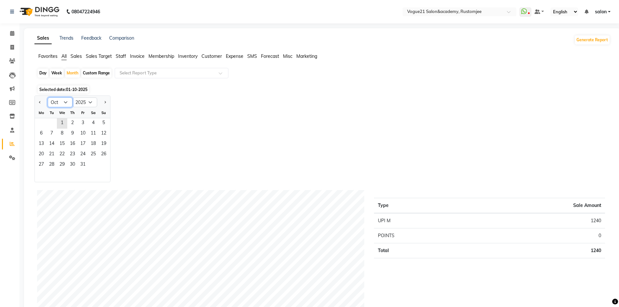
click at [63, 105] on select "Jan Feb Mar Apr May Jun Jul Aug Sep Oct Nov Dec" at bounding box center [60, 102] width 25 height 10
click at [48, 97] on select "Jan Feb Mar Apr May Jun Jul Aug Sep Oct Nov Dec" at bounding box center [60, 102] width 25 height 10
click at [73, 151] on span "23" at bounding box center [72, 154] width 10 height 10
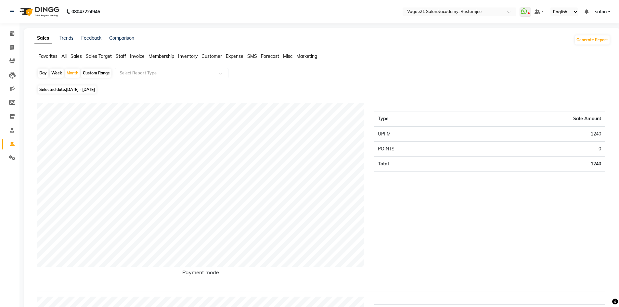
click at [122, 54] on span "Staff" at bounding box center [121, 56] width 10 height 6
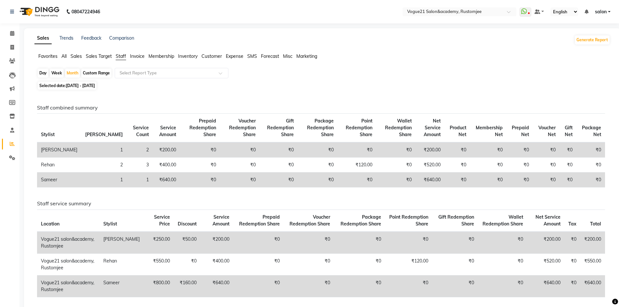
click at [71, 84] on span "01-10-2025 - 31-10-2025" at bounding box center [80, 85] width 29 height 5
select select "10"
select select "2025"
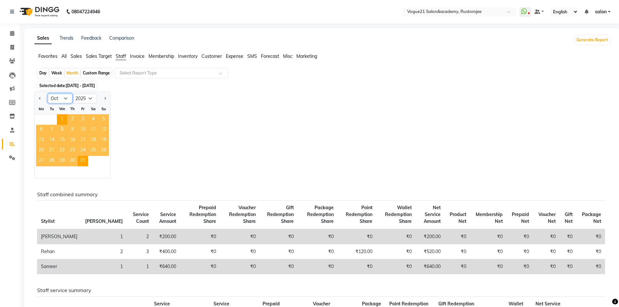
click at [60, 94] on select "Jan Feb Mar Apr May Jun Jul Aug Sep Oct Nov Dec" at bounding box center [60, 99] width 25 height 10
select select "9"
click at [48, 94] on select "Jan Feb Mar Apr May Jun Jul Aug Sep Oct Nov Dec" at bounding box center [60, 99] width 25 height 10
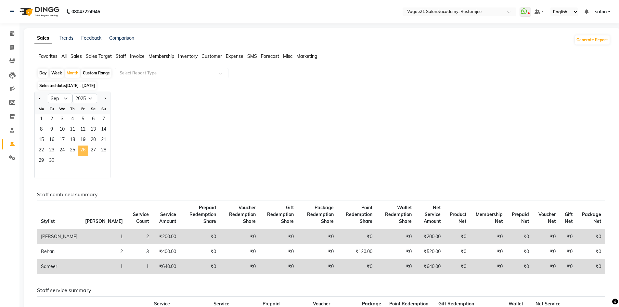
click at [82, 155] on span "26" at bounding box center [83, 150] width 10 height 10
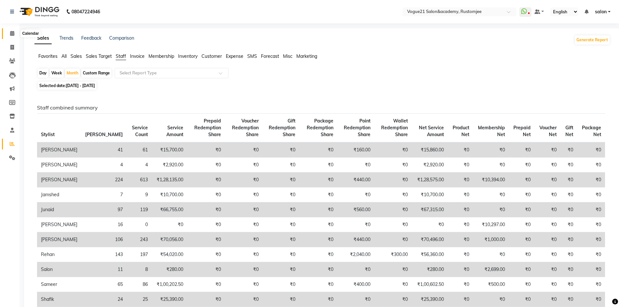
drag, startPoint x: 14, startPoint y: 36, endPoint x: 17, endPoint y: 24, distance: 12.4
click at [14, 36] on span at bounding box center [11, 33] width 11 height 7
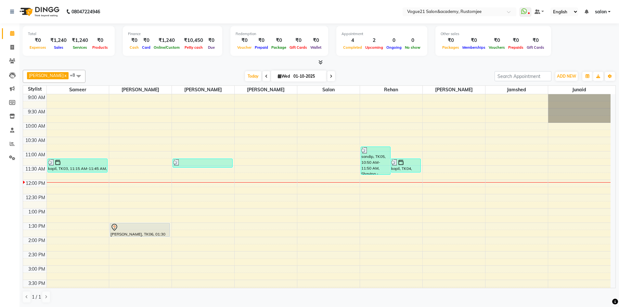
click at [262, 76] on span at bounding box center [266, 76] width 8 height 10
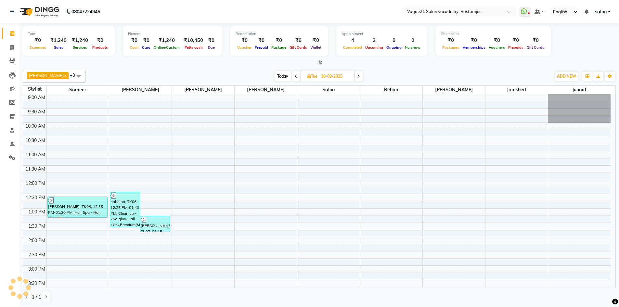
scroll to position [86, 0]
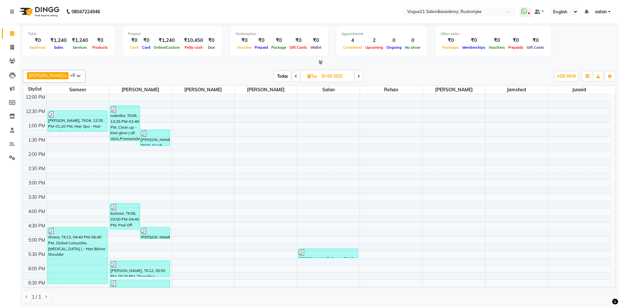
click at [295, 75] on icon at bounding box center [296, 76] width 3 height 4
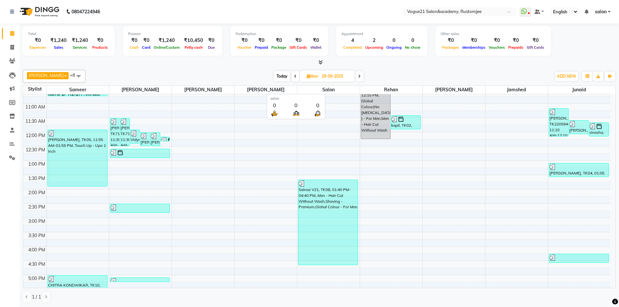
scroll to position [0, 0]
click at [294, 74] on icon at bounding box center [295, 76] width 3 height 4
type input "28-09-2025"
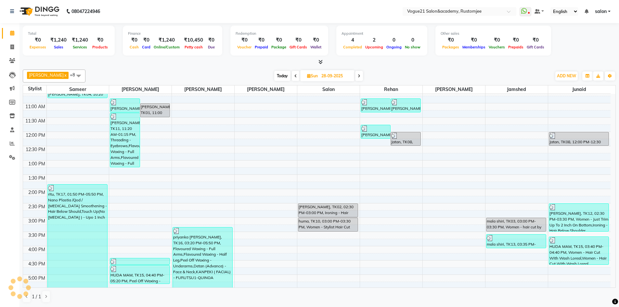
scroll to position [86, 0]
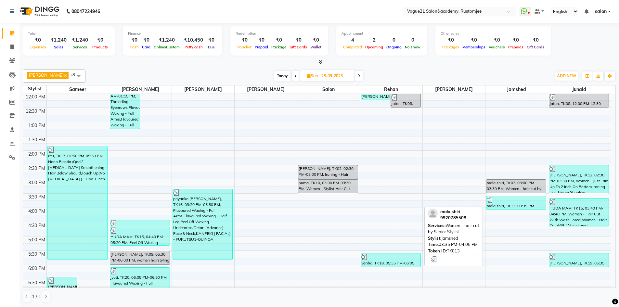
click at [507, 206] on div "mala shiri, TK13, 03:35 PM-04:05 PM, Women - hair cut by Senior Stylist" at bounding box center [515, 202] width 59 height 13
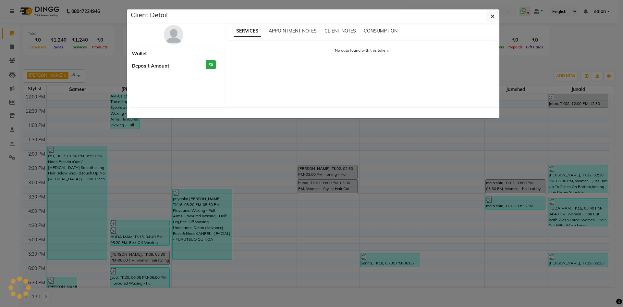
select select "3"
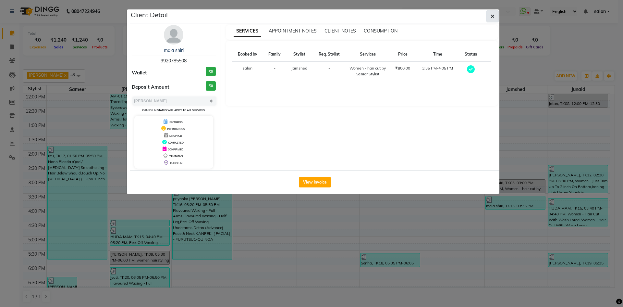
click at [491, 16] on button "button" at bounding box center [493, 16] width 12 height 12
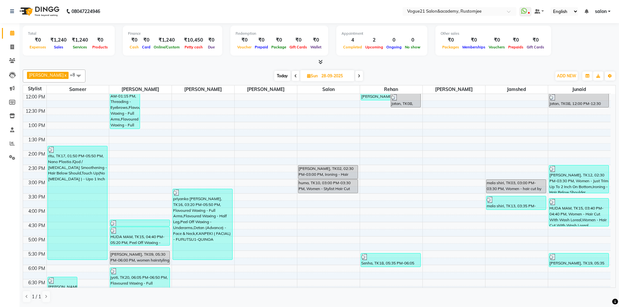
click at [292, 76] on span at bounding box center [296, 76] width 8 height 10
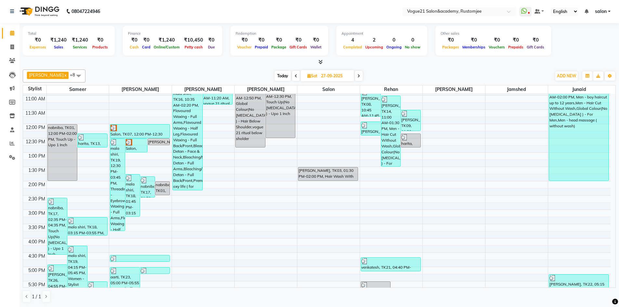
scroll to position [0, 0]
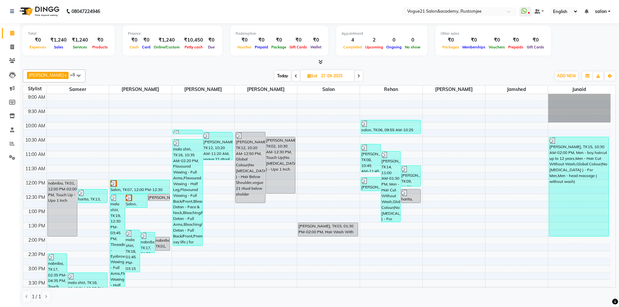
click at [295, 74] on icon at bounding box center [296, 76] width 3 height 4
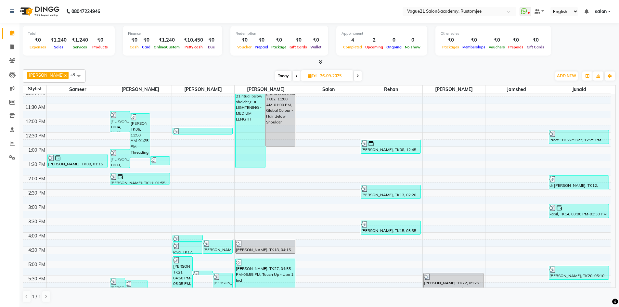
scroll to position [178, 0]
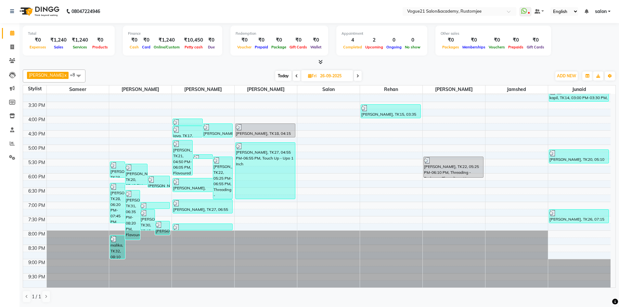
click at [295, 75] on icon at bounding box center [296, 76] width 3 height 4
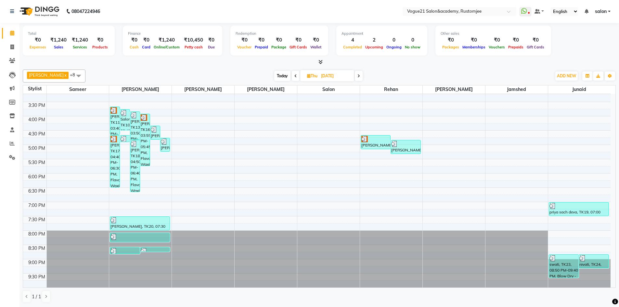
click at [292, 73] on span at bounding box center [296, 76] width 8 height 10
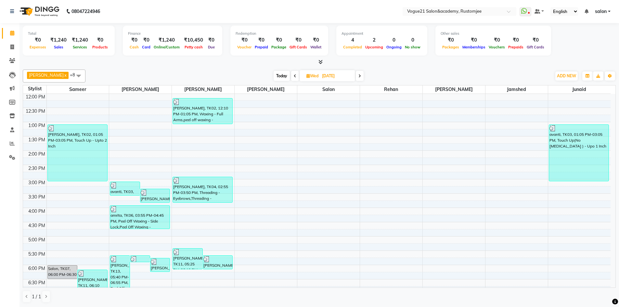
click at [294, 76] on icon at bounding box center [295, 76] width 3 height 4
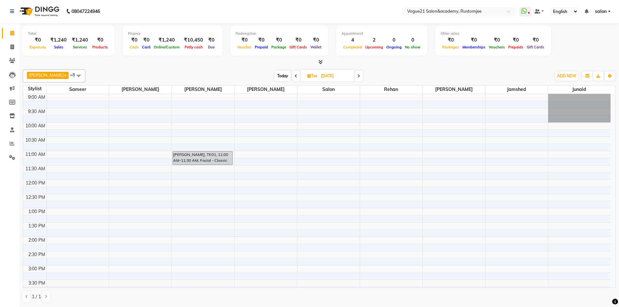
scroll to position [178, 0]
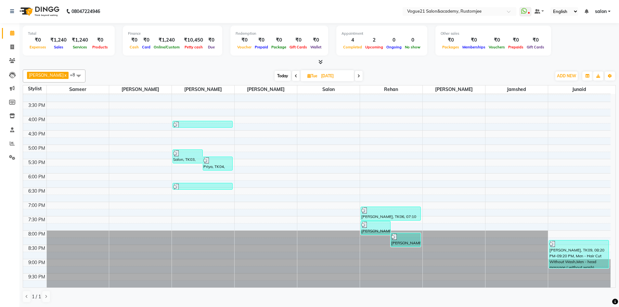
click at [292, 76] on span at bounding box center [296, 76] width 8 height 10
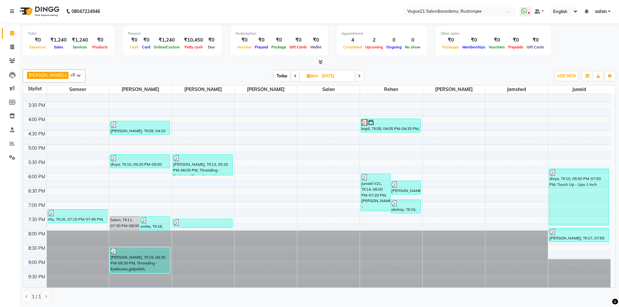
click at [294, 74] on icon at bounding box center [295, 76] width 3 height 4
type input "21-09-2025"
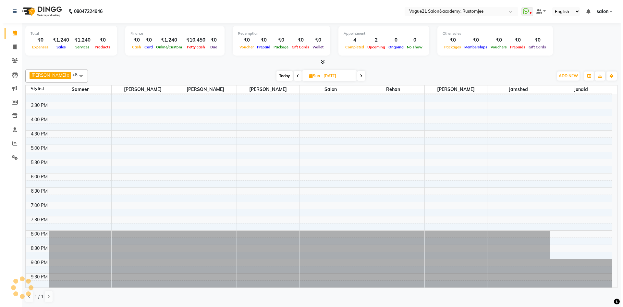
scroll to position [86, 0]
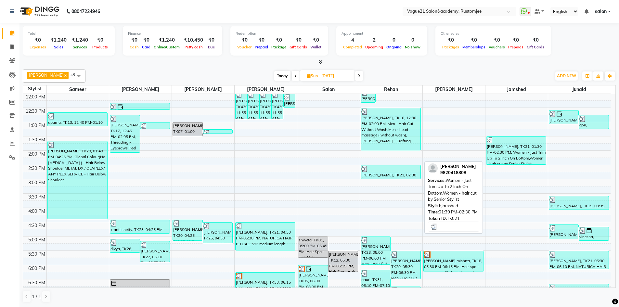
click at [519, 150] on div "Latika Bagul, TK21, 01:30 PM-02:30 PM, Women - Just Trim Up To 2 Inch On Bottom…" at bounding box center [515, 151] width 59 height 28
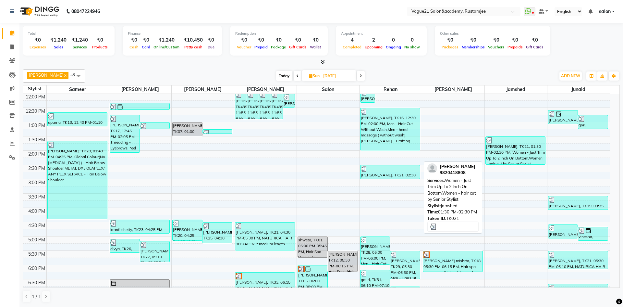
select select "3"
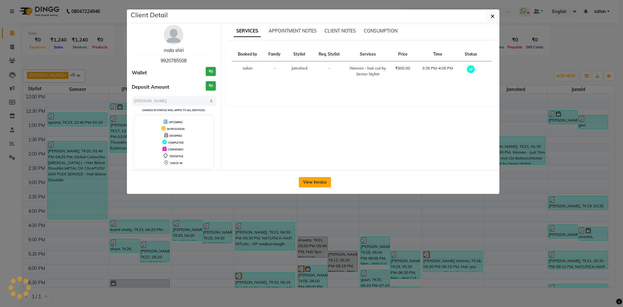
click at [319, 180] on button "View Invoice" at bounding box center [315, 182] width 32 height 10
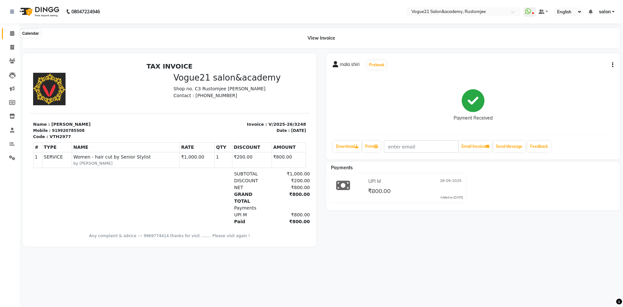
click at [9, 36] on span at bounding box center [11, 33] width 11 height 7
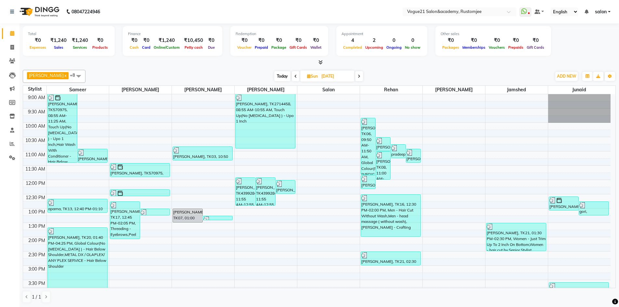
click at [294, 78] on icon at bounding box center [295, 76] width 3 height 4
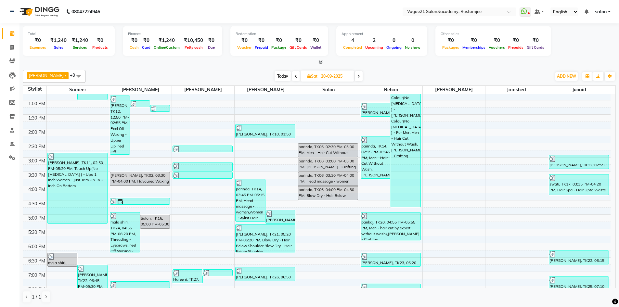
scroll to position [0, 0]
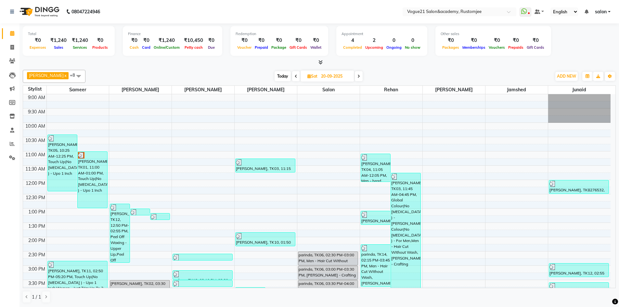
click at [295, 76] on icon at bounding box center [296, 76] width 3 height 4
type input "19-09-2025"
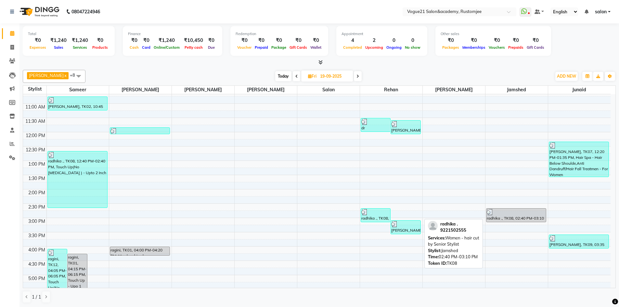
click at [509, 217] on div "radhika ., TK08, 02:40 PM-03:10 PM, Women - hair cut by Senior Stylist" at bounding box center [515, 214] width 59 height 13
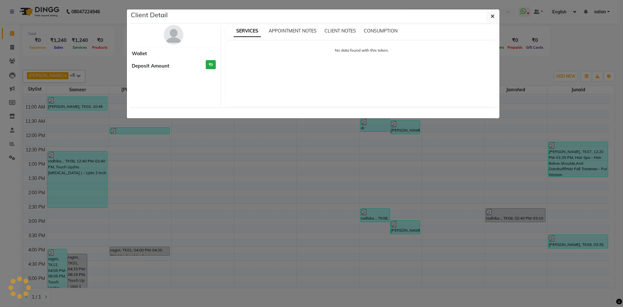
select select "3"
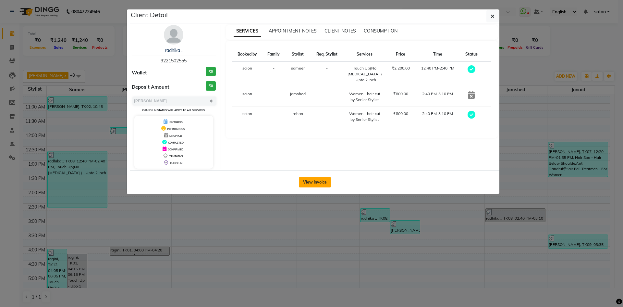
click at [323, 179] on button "View Invoice" at bounding box center [315, 182] width 32 height 10
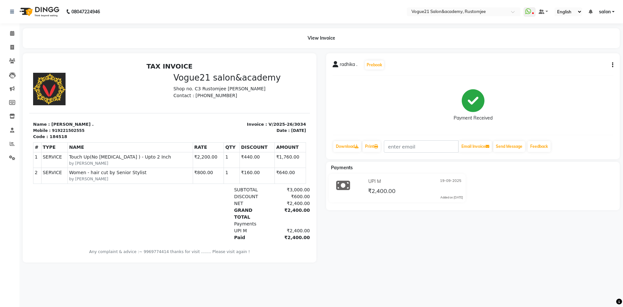
click at [613, 65] on icon "button" at bounding box center [612, 65] width 1 height 0
click at [568, 66] on div "Edit Item Staff" at bounding box center [581, 65] width 44 height 8
select select
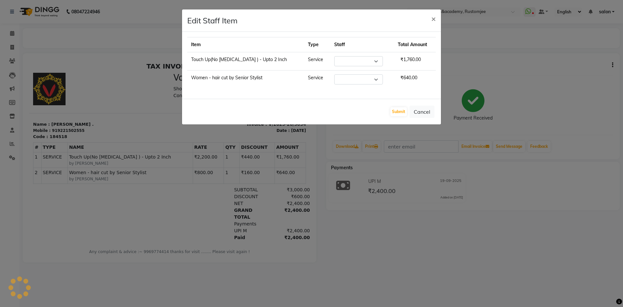
select select "76926"
click at [337, 80] on select "Select aahil alicia anju soni Jamshed junaid Pooja yadav priya jadhav rehan sal…" at bounding box center [358, 79] width 49 height 10
select select "79135"
click at [334, 74] on select "Select aahil alicia anju soni Jamshed junaid Pooja yadav priya jadhav rehan sal…" at bounding box center [358, 79] width 49 height 10
click at [402, 111] on button "Submit" at bounding box center [399, 111] width 17 height 9
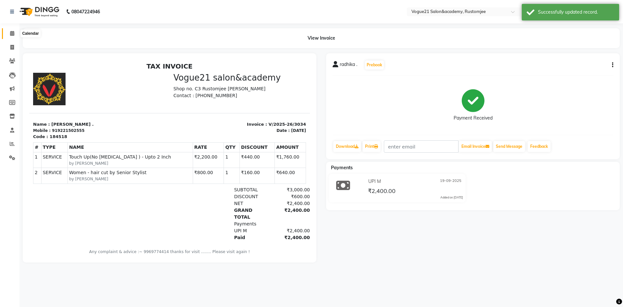
click at [12, 33] on icon at bounding box center [12, 33] width 4 height 5
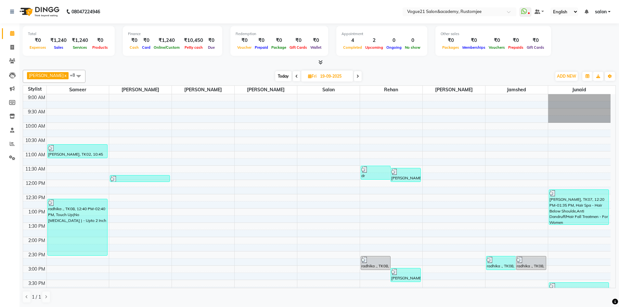
click at [356, 76] on icon at bounding box center [357, 76] width 3 height 4
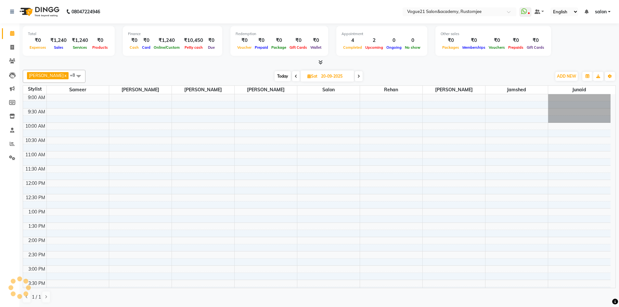
click at [355, 76] on span at bounding box center [359, 76] width 8 height 10
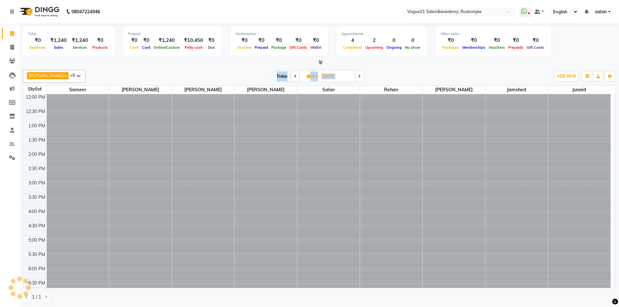
click at [355, 76] on span at bounding box center [359, 76] width 8 height 10
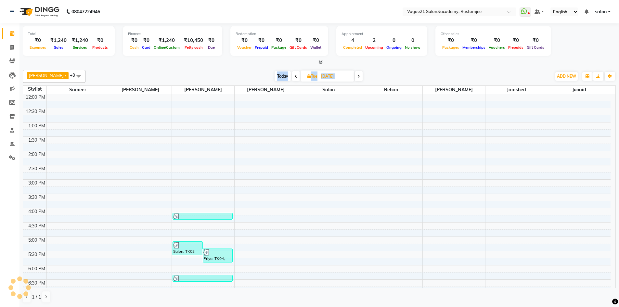
click at [355, 76] on span at bounding box center [359, 76] width 8 height 10
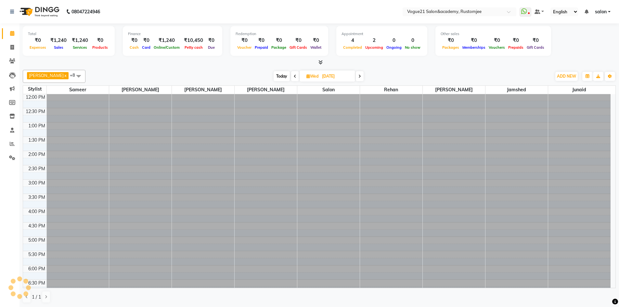
scroll to position [86, 0]
click at [356, 76] on span at bounding box center [360, 76] width 8 height 10
click at [355, 76] on span at bounding box center [359, 76] width 8 height 10
click at [357, 76] on icon at bounding box center [358, 76] width 3 height 4
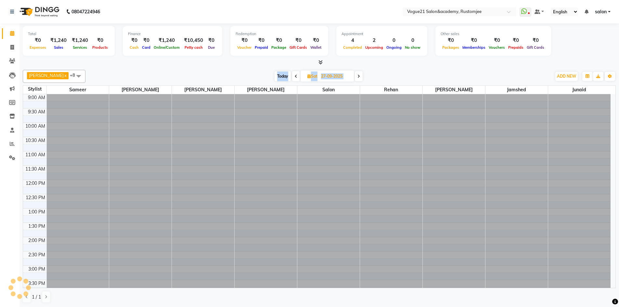
click at [355, 76] on span at bounding box center [359, 76] width 8 height 10
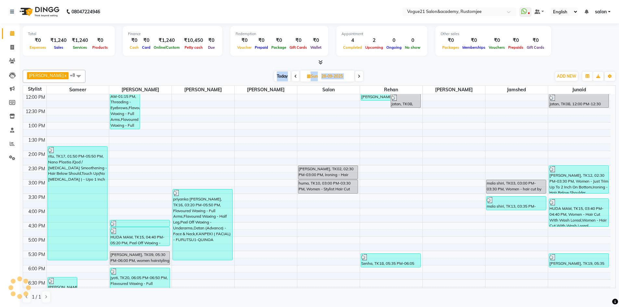
scroll to position [86, 0]
click at [355, 76] on span at bounding box center [359, 76] width 8 height 10
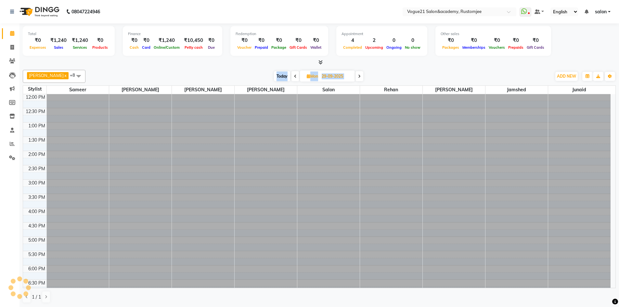
scroll to position [0, 0]
click at [355, 76] on span at bounding box center [359, 76] width 8 height 10
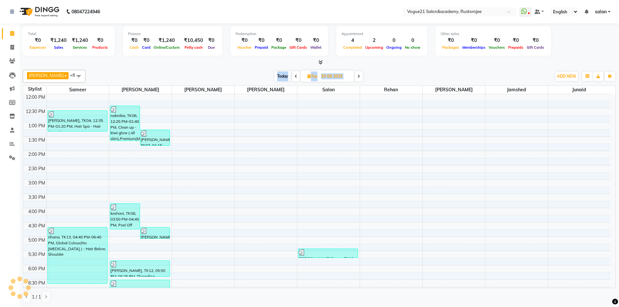
click at [355, 76] on span at bounding box center [359, 76] width 8 height 10
type input "01-10-2025"
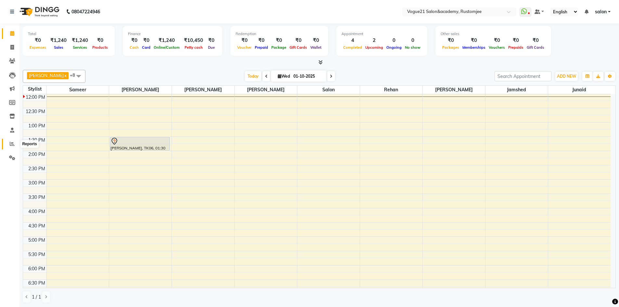
click at [8, 144] on span at bounding box center [11, 143] width 11 height 7
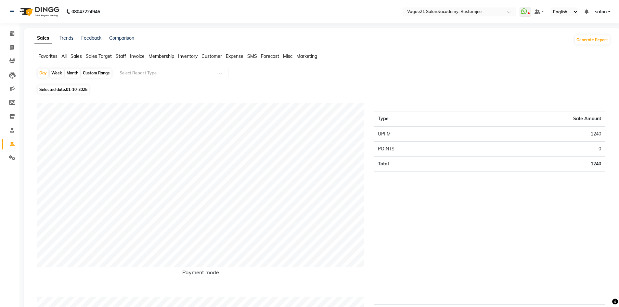
click at [71, 72] on div "Month" at bounding box center [72, 73] width 15 height 9
select select "10"
select select "2025"
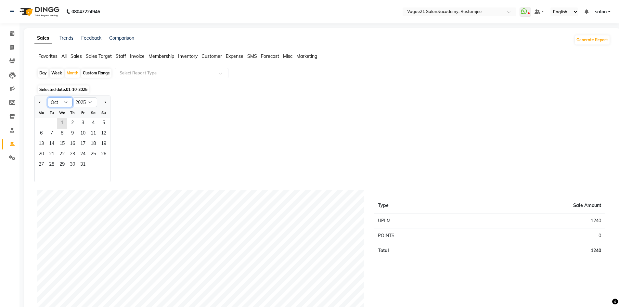
click at [68, 102] on select "Jan Feb Mar Apr May Jun Jul Aug Sep Oct Nov Dec" at bounding box center [60, 102] width 25 height 10
select select "9"
click at [48, 97] on select "Jan Feb Mar Apr May Jun Jul Aug Sep Oct Nov Dec" at bounding box center [60, 102] width 25 height 10
click at [63, 155] on span "24" at bounding box center [62, 154] width 10 height 10
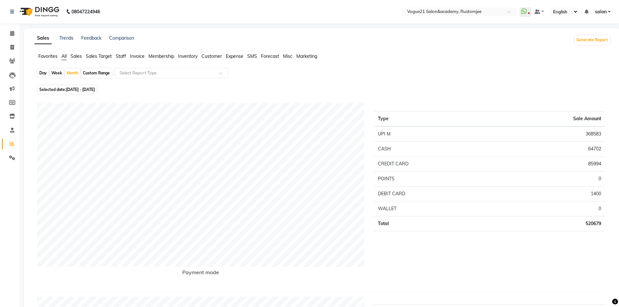
click at [125, 55] on span "Staff" at bounding box center [121, 56] width 10 height 6
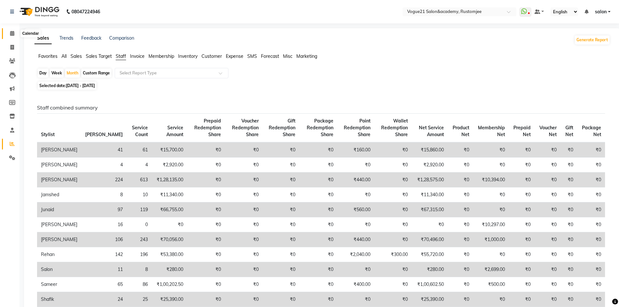
click at [15, 34] on span at bounding box center [11, 33] width 11 height 7
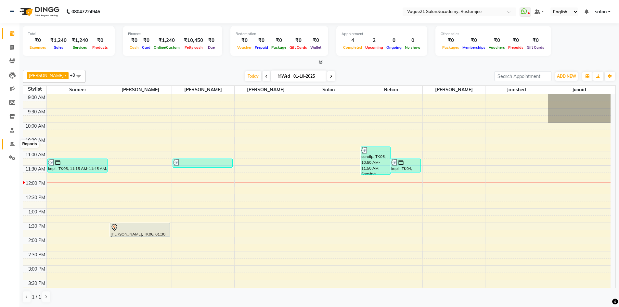
drag, startPoint x: 9, startPoint y: 141, endPoint x: 13, endPoint y: 136, distance: 6.4
click at [9, 141] on span at bounding box center [11, 143] width 11 height 7
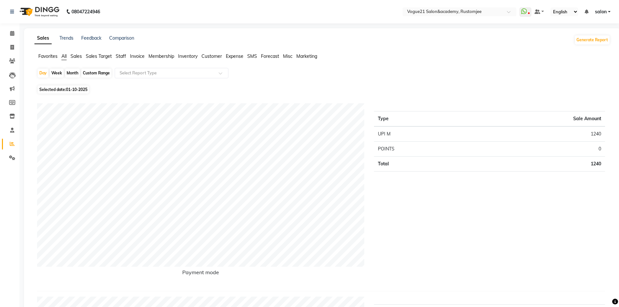
click at [123, 55] on span "Staff" at bounding box center [121, 56] width 10 height 6
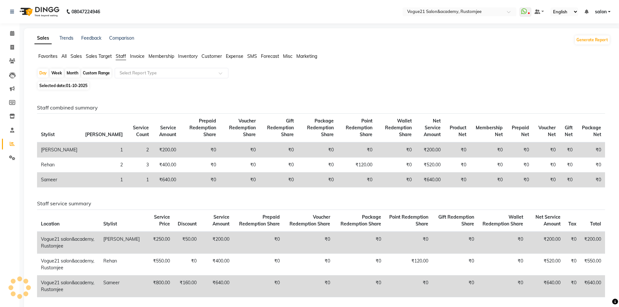
click at [73, 70] on div "Month" at bounding box center [72, 73] width 15 height 9
select select "10"
select select "2025"
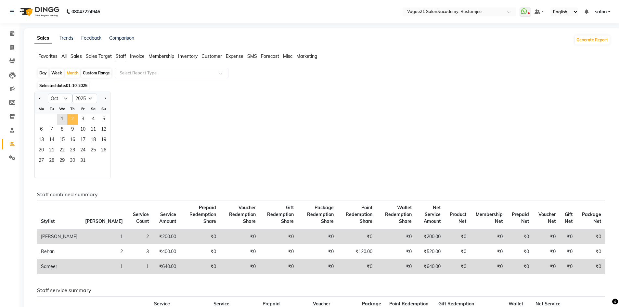
click at [77, 116] on span "2" at bounding box center [72, 119] width 10 height 10
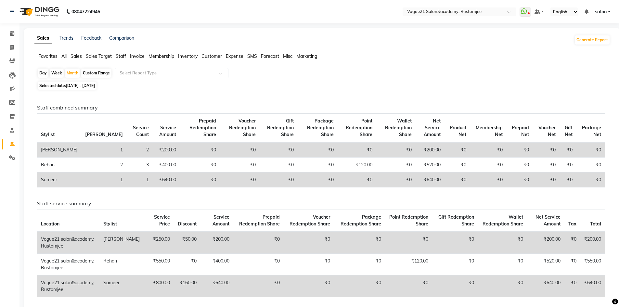
scroll to position [6, 0]
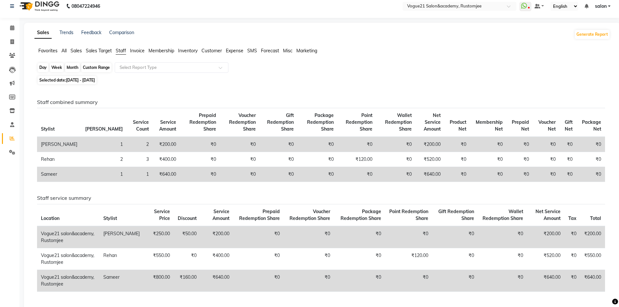
click at [69, 68] on div "Month" at bounding box center [72, 67] width 15 height 9
select select "10"
select select "2025"
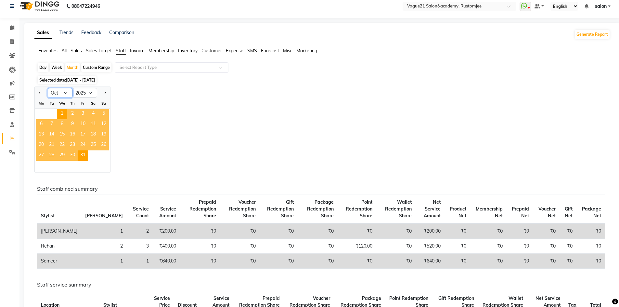
click at [63, 90] on select "Jan Feb Mar Apr May Jun Jul Aug Sep Oct Nov Dec" at bounding box center [60, 93] width 25 height 10
select select "8"
click at [48, 88] on select "Jan Feb Mar Apr May Jun Jul Aug Sep Oct Nov Dec" at bounding box center [60, 93] width 25 height 10
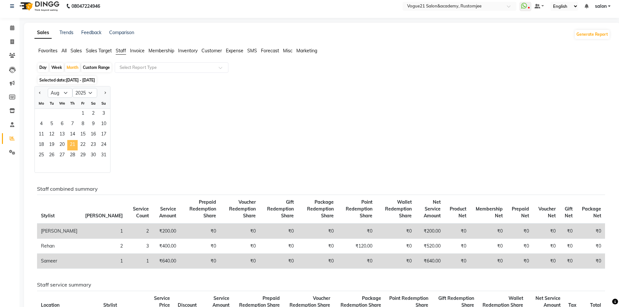
click at [72, 141] on span "21" at bounding box center [72, 145] width 10 height 10
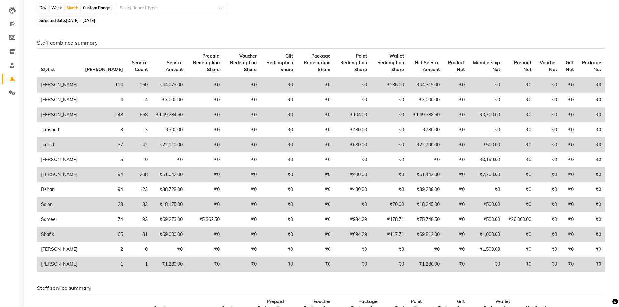
scroll to position [32, 0]
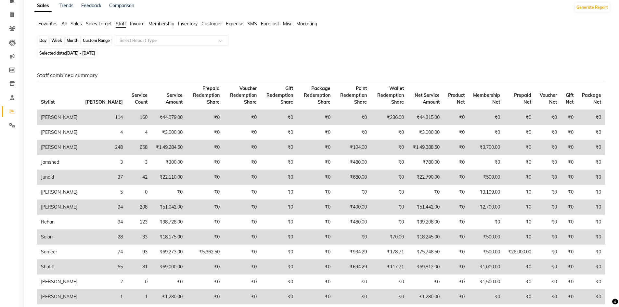
click at [75, 40] on div "Month" at bounding box center [72, 40] width 15 height 9
select select "8"
select select "2025"
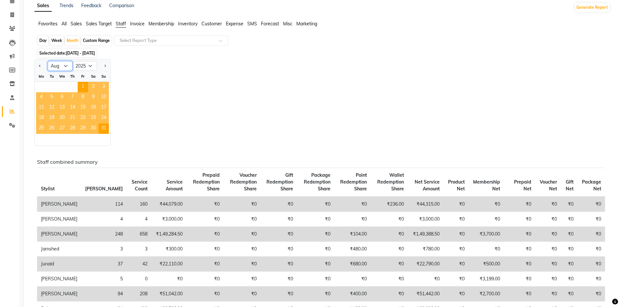
click at [53, 67] on select "Jan Feb Mar Apr May Jun Jul Aug Sep Oct Nov Dec" at bounding box center [60, 66] width 25 height 10
select select "9"
click at [48, 61] on select "Jan Feb Mar Apr May Jun Jul Aug Sep Oct Nov Dec" at bounding box center [60, 66] width 25 height 10
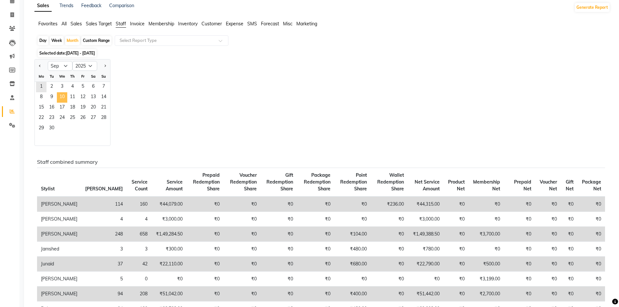
click at [65, 97] on span "10" at bounding box center [62, 97] width 10 height 10
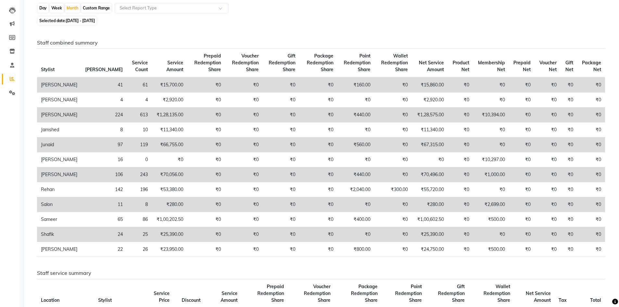
scroll to position [0, 0]
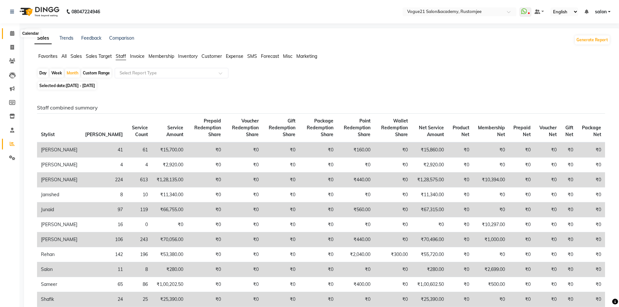
click at [9, 34] on span at bounding box center [11, 33] width 11 height 7
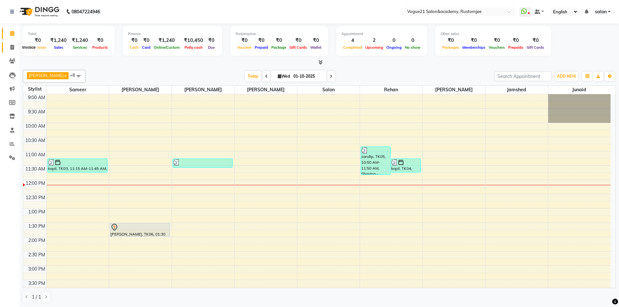
click at [7, 44] on span at bounding box center [11, 47] width 11 height 7
select select "8171"
select select "service"
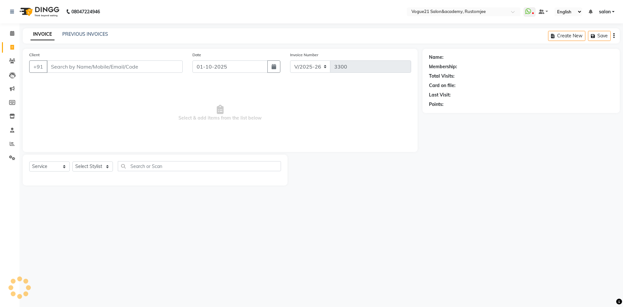
click at [57, 65] on input "Client" at bounding box center [115, 66] width 136 height 12
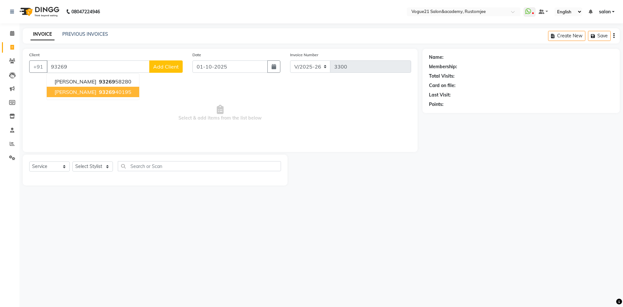
click at [58, 92] on span "[PERSON_NAME]" at bounding box center [76, 92] width 42 height 6
type input "9326940195"
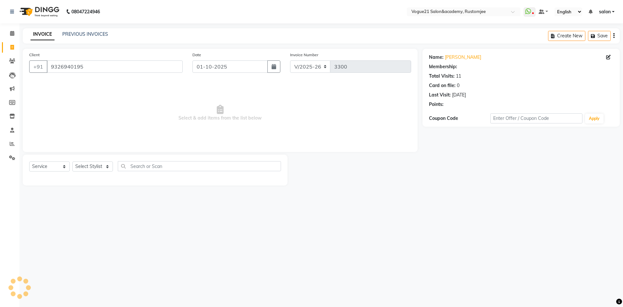
select select "1: Object"
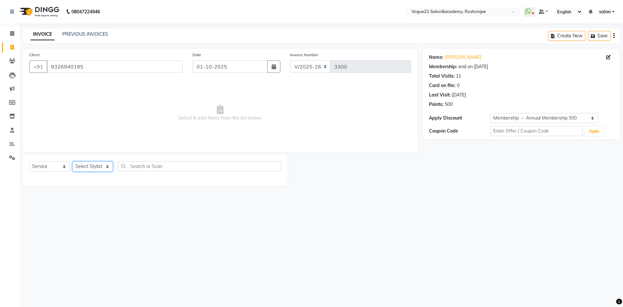
click at [87, 168] on select "Select Stylist [PERSON_NAME] [PERSON_NAME] [PERSON_NAME] [PERSON_NAME] [PERSON_…" at bounding box center [92, 166] width 41 height 10
select select "77867"
click at [72, 161] on select "Select Stylist [PERSON_NAME] [PERSON_NAME] [PERSON_NAME] [PERSON_NAME] [PERSON_…" at bounding box center [92, 166] width 41 height 10
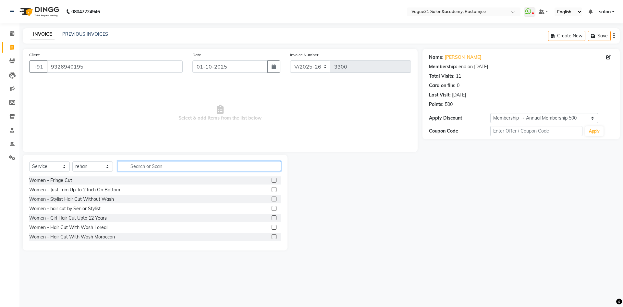
click at [166, 169] on input "text" at bounding box center [199, 166] width 163 height 10
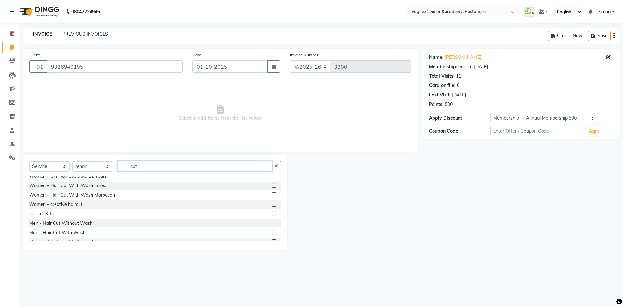
type input "cut"
click at [272, 221] on label at bounding box center [274, 222] width 5 height 5
click at [272, 221] on input "checkbox" at bounding box center [274, 223] width 4 height 4
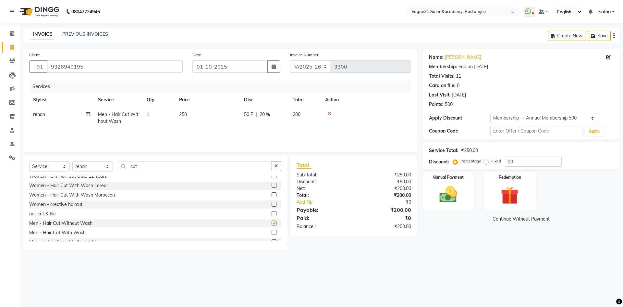
checkbox input "false"
drag, startPoint x: 454, startPoint y: 196, endPoint x: 450, endPoint y: 200, distance: 6.0
click at [454, 195] on img at bounding box center [449, 194] width 30 height 21
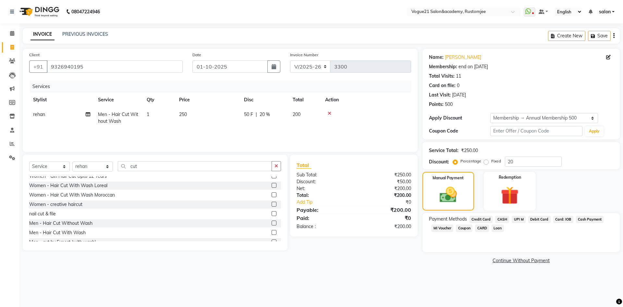
click at [503, 219] on span "CASH" at bounding box center [503, 219] width 14 height 7
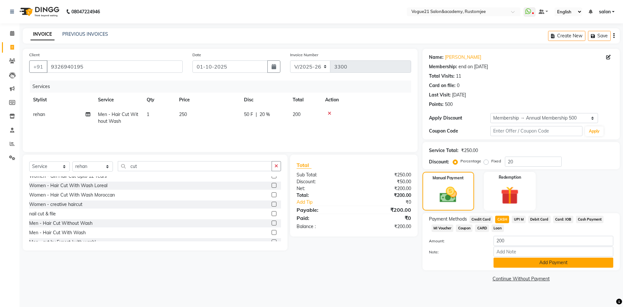
click at [513, 258] on button "Add Payment" at bounding box center [554, 263] width 120 height 10
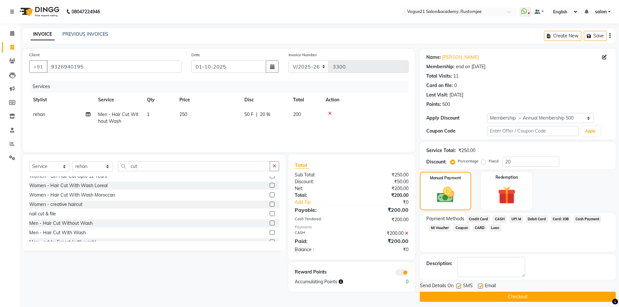
click at [508, 293] on button "Checkout" at bounding box center [518, 297] width 196 height 10
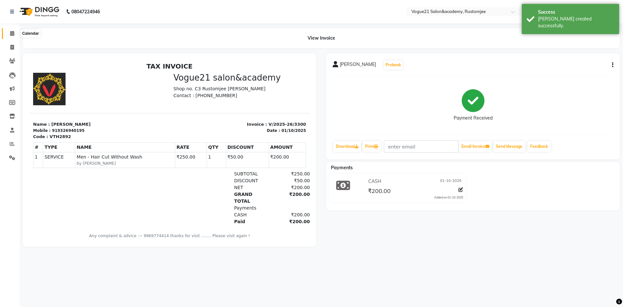
click at [15, 33] on span at bounding box center [11, 33] width 11 height 7
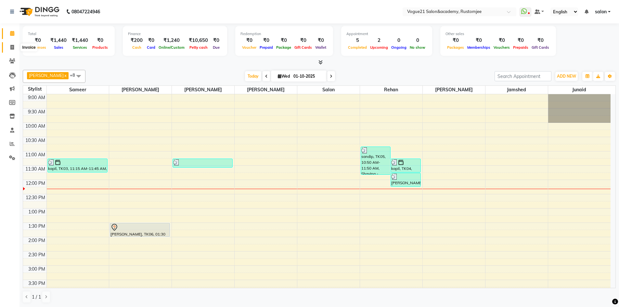
click at [13, 47] on icon at bounding box center [12, 47] width 4 height 5
select select "8171"
select select "service"
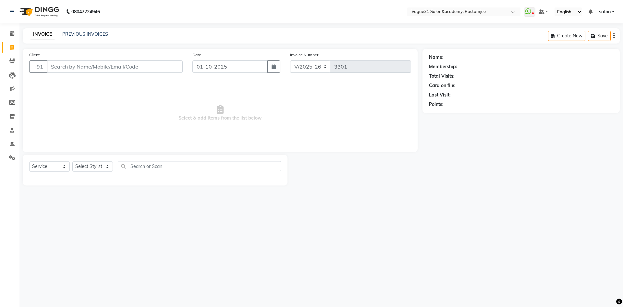
click at [66, 63] on input "Client" at bounding box center [115, 66] width 136 height 12
type input "w"
click at [78, 83] on span "98209577" at bounding box center [82, 81] width 26 height 6
type input "9820957718"
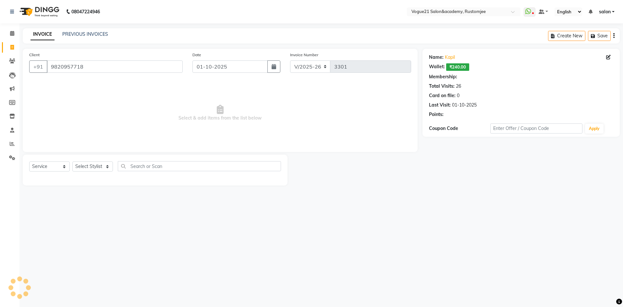
select select "1: Object"
click at [81, 166] on select "Select Stylist [PERSON_NAME] [PERSON_NAME] [PERSON_NAME] [PERSON_NAME] [PERSON_…" at bounding box center [92, 166] width 41 height 10
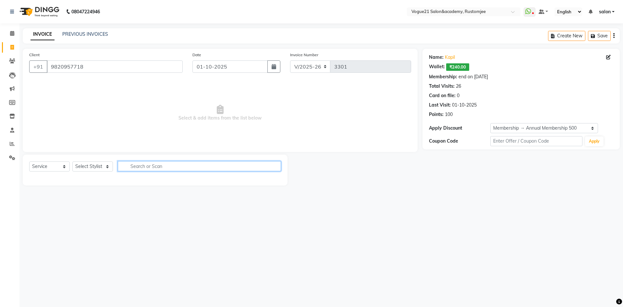
click at [127, 164] on input "text" at bounding box center [199, 166] width 163 height 10
click at [85, 165] on select "Select Stylist [PERSON_NAME] [PERSON_NAME] [PERSON_NAME] [PERSON_NAME] [PERSON_…" at bounding box center [92, 166] width 41 height 10
select select "88708"
click at [72, 161] on select "Select Stylist [PERSON_NAME] [PERSON_NAME] [PERSON_NAME] [PERSON_NAME] [PERSON_…" at bounding box center [92, 166] width 41 height 10
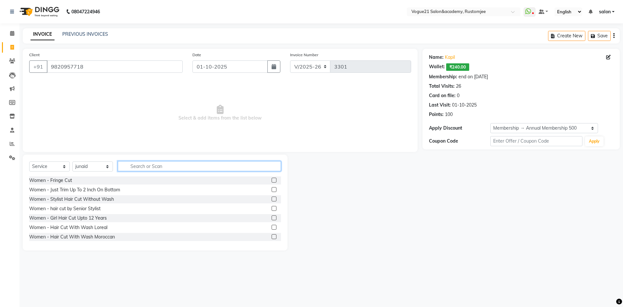
click at [135, 170] on input "text" at bounding box center [199, 166] width 163 height 10
type input "wash"
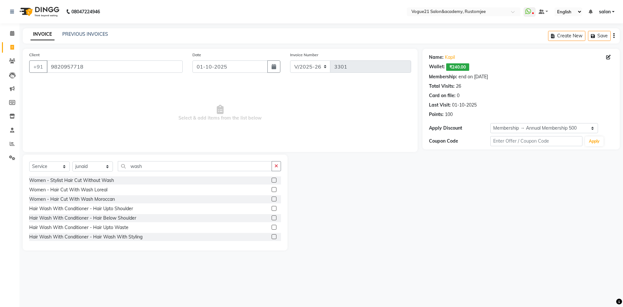
click at [272, 209] on label at bounding box center [274, 208] width 5 height 5
click at [272, 209] on input "checkbox" at bounding box center [274, 209] width 4 height 4
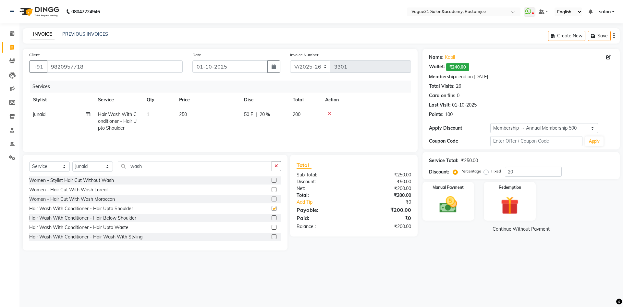
checkbox input "false"
click at [331, 113] on icon at bounding box center [330, 113] width 4 height 5
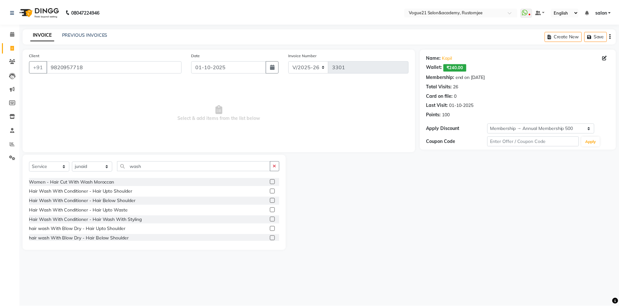
scroll to position [32, 0]
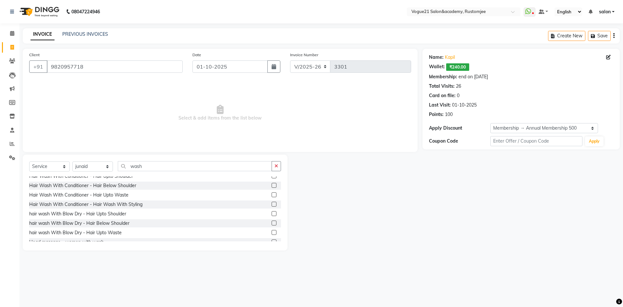
click at [272, 213] on label at bounding box center [274, 213] width 5 height 5
click at [272, 213] on input "checkbox" at bounding box center [274, 214] width 4 height 4
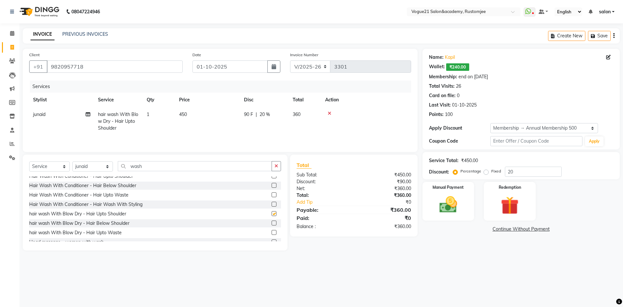
checkbox input "false"
click at [527, 170] on input "20" at bounding box center [533, 172] width 57 height 10
click at [510, 191] on div "Redemption" at bounding box center [510, 201] width 54 height 40
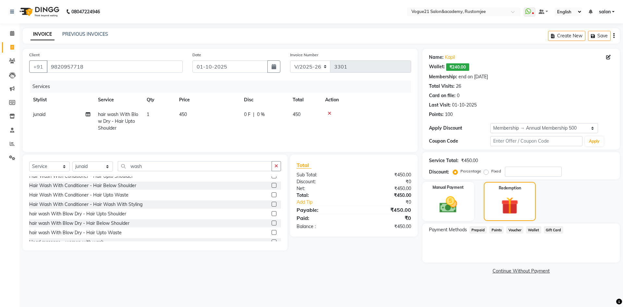
click at [497, 228] on span "Points" at bounding box center [497, 229] width 14 height 7
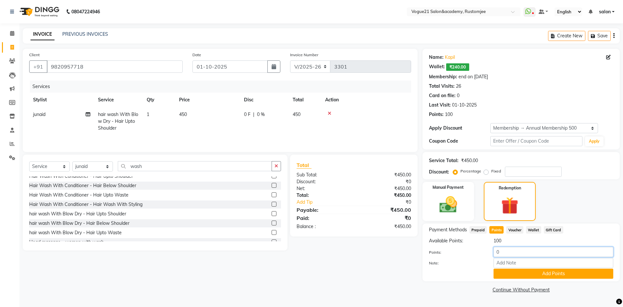
click at [514, 251] on input "0" at bounding box center [554, 252] width 120 height 10
click at [533, 227] on span "Wallet" at bounding box center [533, 229] width 15 height 7
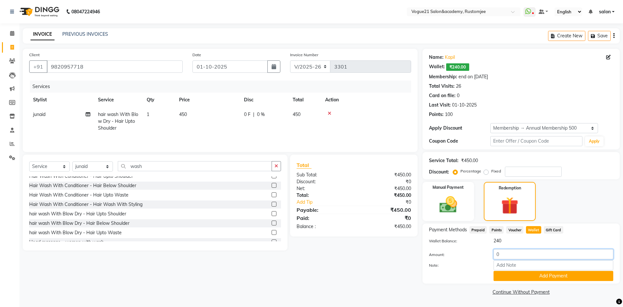
click at [511, 252] on input "0" at bounding box center [554, 254] width 120 height 10
click at [554, 277] on button "Add Payment" at bounding box center [554, 276] width 120 height 10
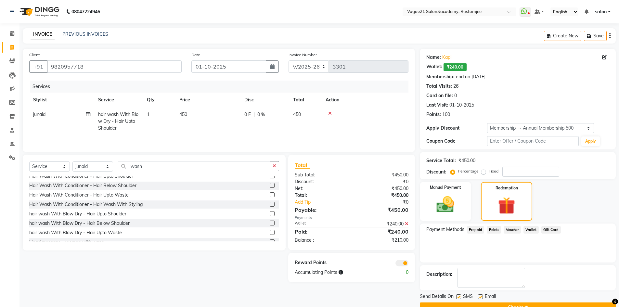
scroll to position [15, 0]
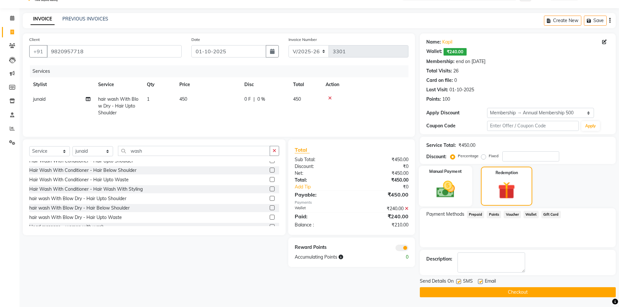
click at [450, 195] on img at bounding box center [445, 189] width 30 height 21
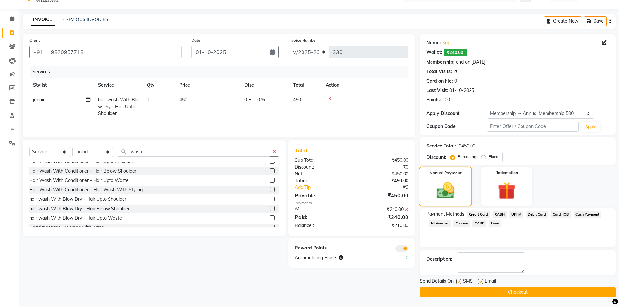
scroll to position [15, 0]
click at [509, 196] on img at bounding box center [506, 190] width 30 height 23
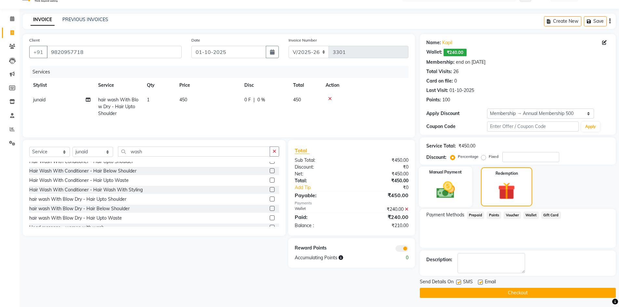
scroll to position [15, 0]
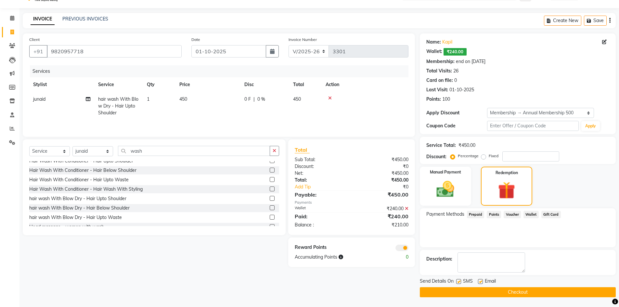
click at [492, 214] on span "Points" at bounding box center [493, 214] width 14 height 7
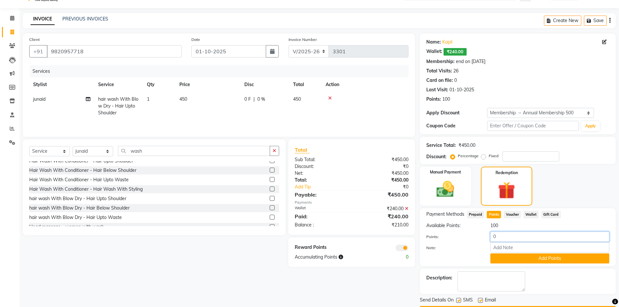
click at [504, 238] on input "0" at bounding box center [549, 237] width 119 height 10
click at [506, 260] on button "Add Points" at bounding box center [549, 258] width 119 height 10
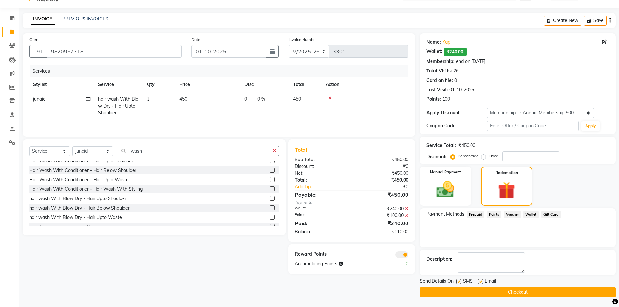
click at [407, 215] on icon at bounding box center [407, 215] width 4 height 5
click at [406, 209] on icon at bounding box center [407, 208] width 4 height 5
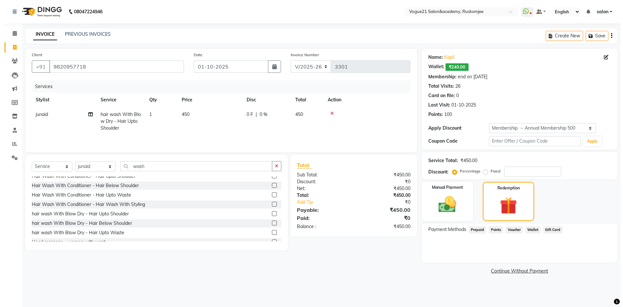
scroll to position [0, 0]
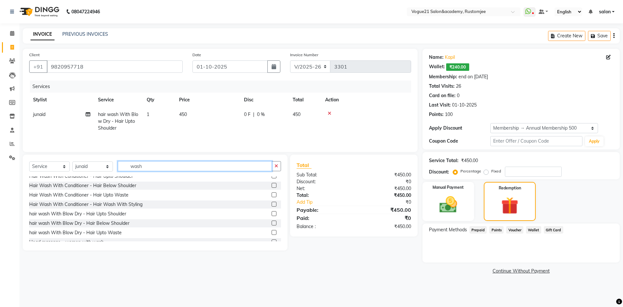
click at [177, 168] on input "wash" at bounding box center [195, 166] width 154 height 10
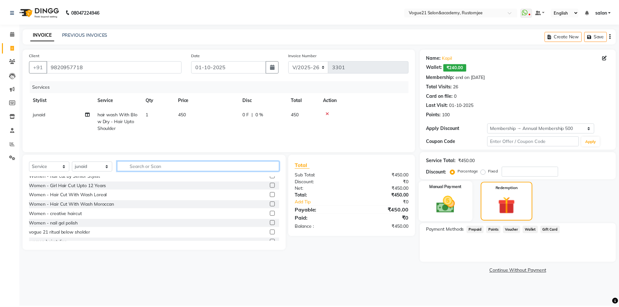
scroll to position [145, 0]
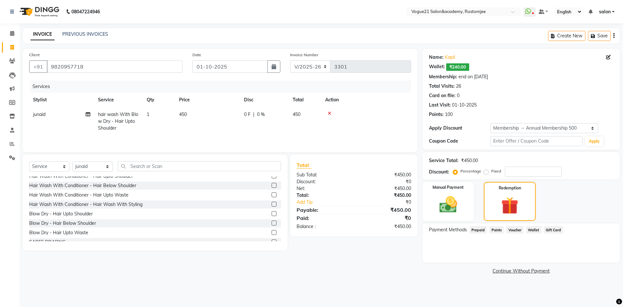
click at [182, 122] on td "450" at bounding box center [207, 121] width 65 height 28
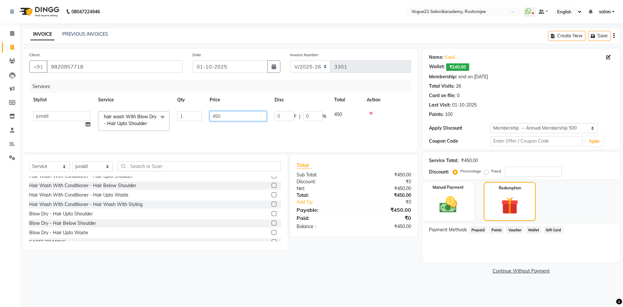
click at [247, 113] on input "450" at bounding box center [238, 116] width 57 height 10
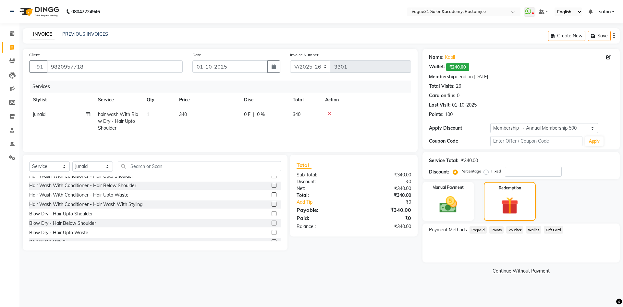
click at [456, 258] on div "Payment Methods Prepaid Points Voucher Wallet Gift Card" at bounding box center [521, 242] width 197 height 39
click at [446, 210] on img at bounding box center [449, 204] width 30 height 21
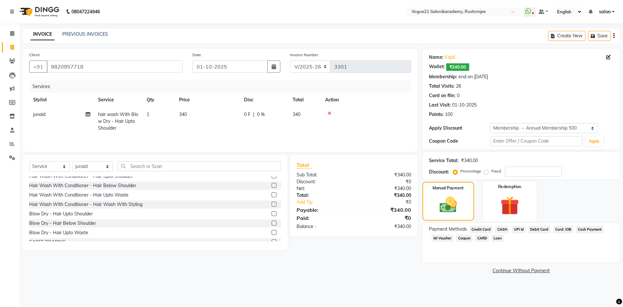
click at [510, 213] on img at bounding box center [510, 205] width 30 height 23
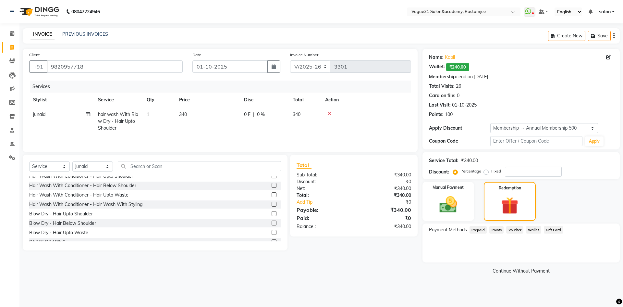
click at [533, 229] on span "Wallet" at bounding box center [533, 229] width 15 height 7
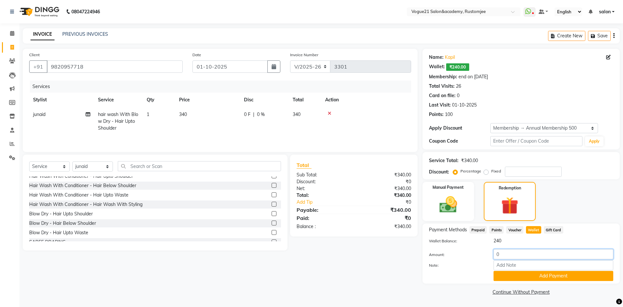
click at [517, 251] on input "0" at bounding box center [554, 254] width 120 height 10
click at [526, 279] on button "Add Payment" at bounding box center [554, 276] width 120 height 10
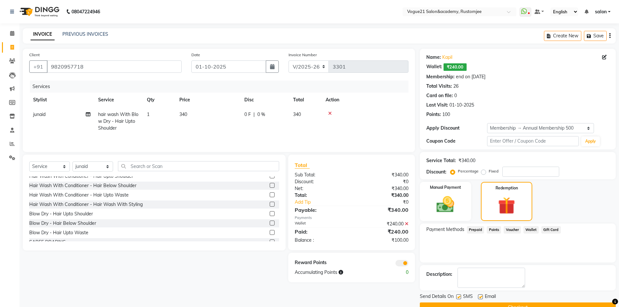
click at [493, 230] on span "Points" at bounding box center [493, 229] width 14 height 7
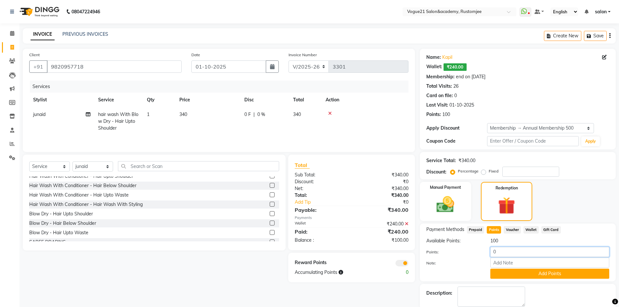
click at [504, 247] on input "0" at bounding box center [549, 252] width 119 height 10
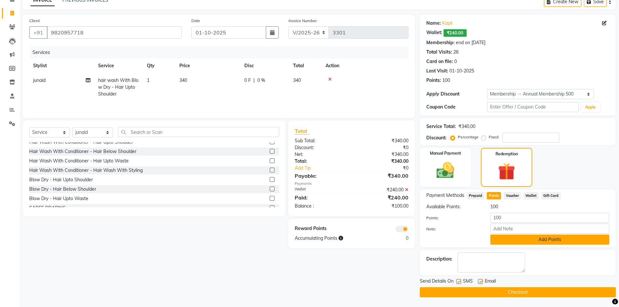
click at [532, 239] on button "Add Points" at bounding box center [549, 239] width 119 height 10
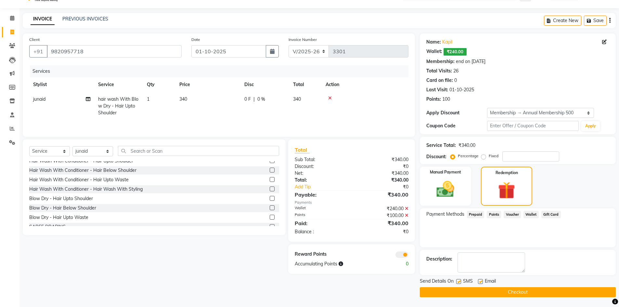
click at [457, 282] on label at bounding box center [458, 281] width 5 height 5
click at [457, 282] on input "checkbox" at bounding box center [458, 282] width 4 height 4
click at [481, 282] on label at bounding box center [480, 281] width 5 height 5
click at [481, 282] on input "checkbox" at bounding box center [480, 282] width 4 height 4
click at [474, 290] on button "Checkout" at bounding box center [518, 292] width 196 height 10
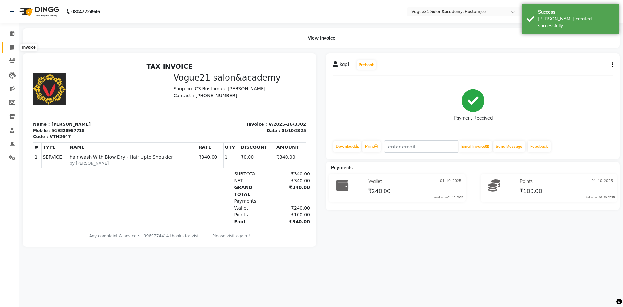
click at [9, 46] on span at bounding box center [11, 47] width 11 height 7
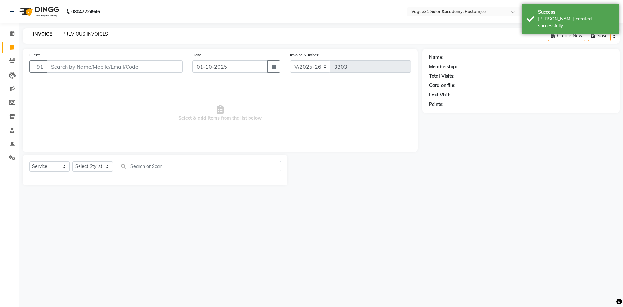
click at [78, 31] on link "PREVIOUS INVOICES" at bounding box center [85, 34] width 46 height 6
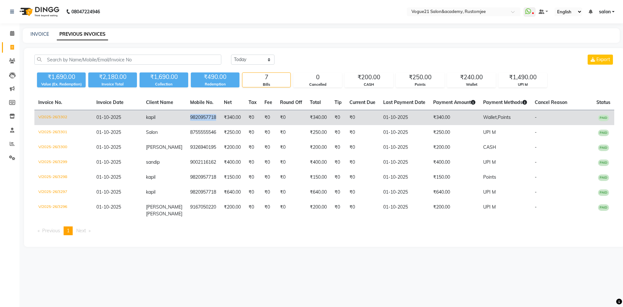
drag, startPoint x: 183, startPoint y: 119, endPoint x: 209, endPoint y: 119, distance: 26.3
click at [209, 119] on td "9820957718" at bounding box center [203, 117] width 34 height 15
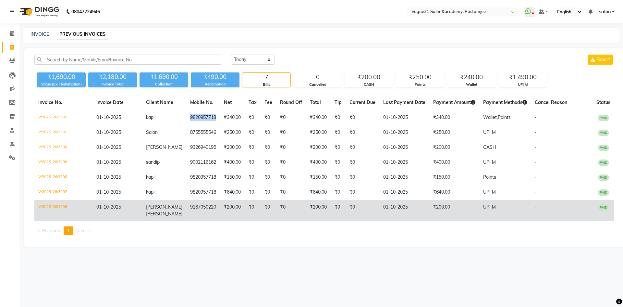
copy td "9820957718"
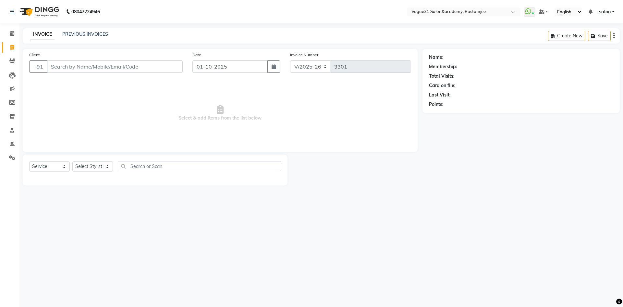
select select "8171"
select select "service"
click at [72, 161] on select "Select Stylist [PERSON_NAME] [PERSON_NAME] [PERSON_NAME] [PERSON_NAME] [PERSON_…" at bounding box center [92, 166] width 41 height 10
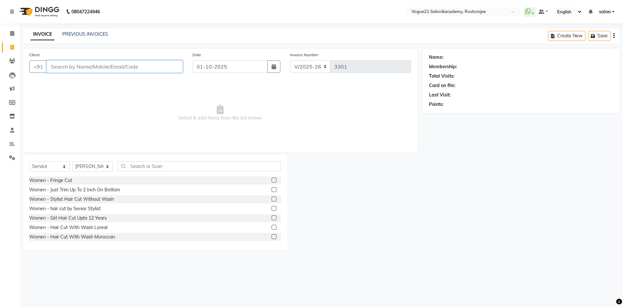
click at [124, 65] on input "Client" at bounding box center [115, 66] width 136 height 12
click at [96, 162] on select "Select Stylist [PERSON_NAME] [PERSON_NAME] [PERSON_NAME] [PERSON_NAME] [PERSON_…" at bounding box center [92, 166] width 41 height 10
select select "77867"
click at [72, 161] on select "Select Stylist [PERSON_NAME] [PERSON_NAME] [PERSON_NAME] [PERSON_NAME] [PERSON_…" at bounding box center [92, 166] width 41 height 10
click at [105, 59] on div "Client +91" at bounding box center [105, 64] width 163 height 27
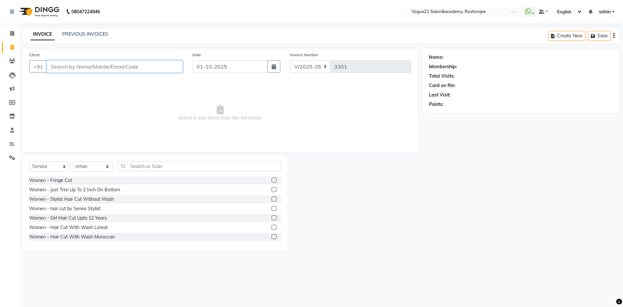
click at [105, 65] on input "Client" at bounding box center [115, 66] width 136 height 12
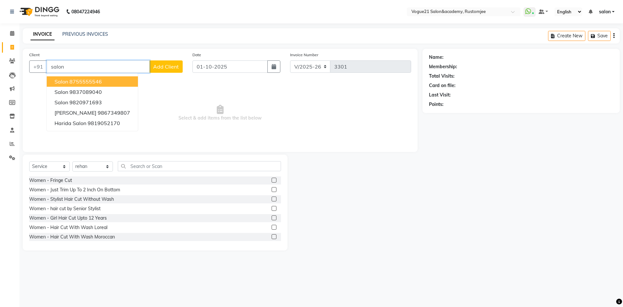
click at [111, 79] on button "Salon 8755555546" at bounding box center [92, 81] width 91 height 10
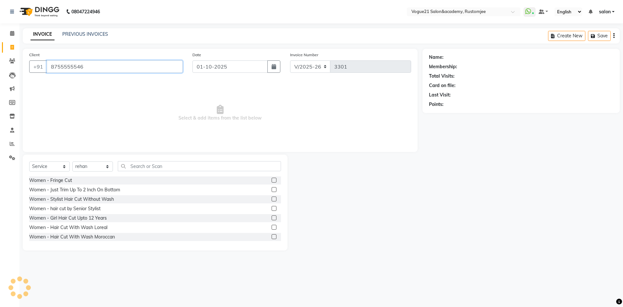
type input "8755555546"
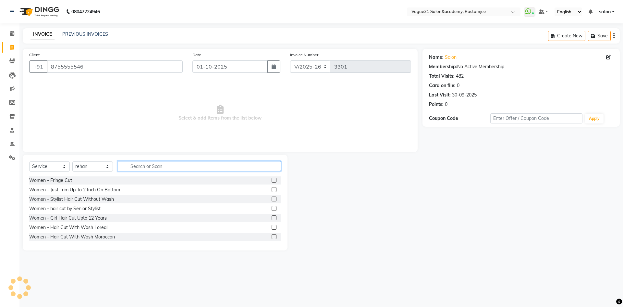
click at [158, 167] on input "text" at bounding box center [199, 166] width 163 height 10
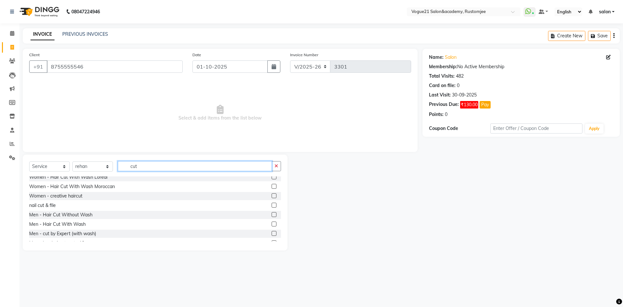
scroll to position [65, 0]
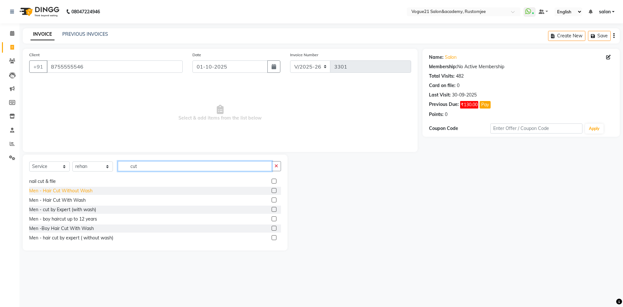
type input "cut"
click at [73, 189] on div "Men - Hair Cut Without Wash" at bounding box center [60, 190] width 63 height 7
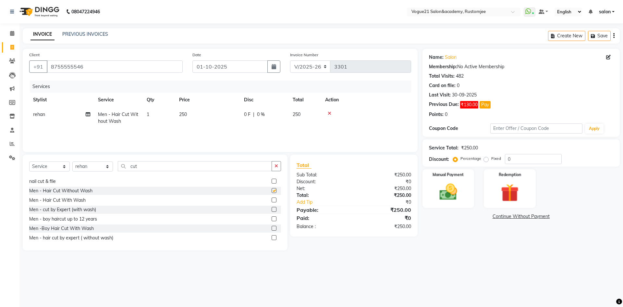
checkbox input "false"
click at [453, 197] on img at bounding box center [449, 191] width 30 height 21
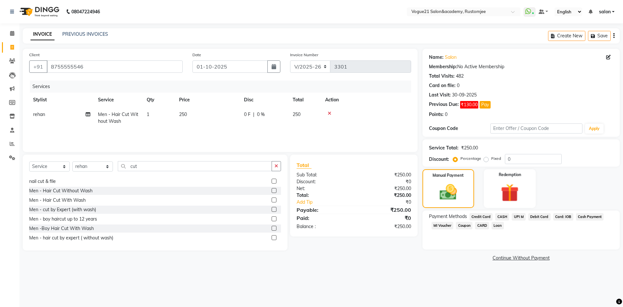
click at [518, 213] on span "UPI M" at bounding box center [519, 216] width 14 height 7
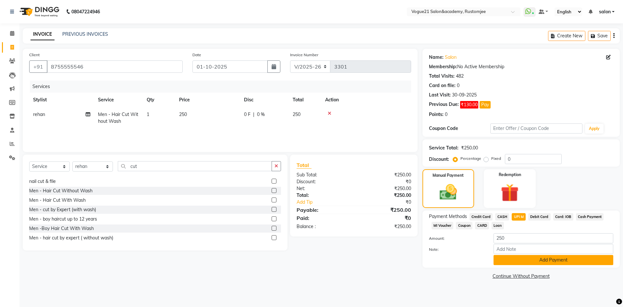
click at [518, 255] on button "Add Payment" at bounding box center [554, 260] width 120 height 10
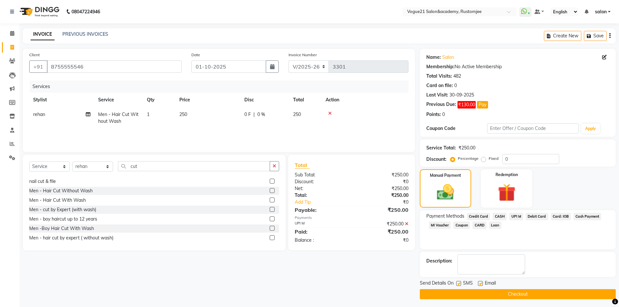
drag, startPoint x: 476, startPoint y: 292, endPoint x: 446, endPoint y: 286, distance: 30.6
click at [475, 292] on button "Checkout" at bounding box center [518, 294] width 196 height 10
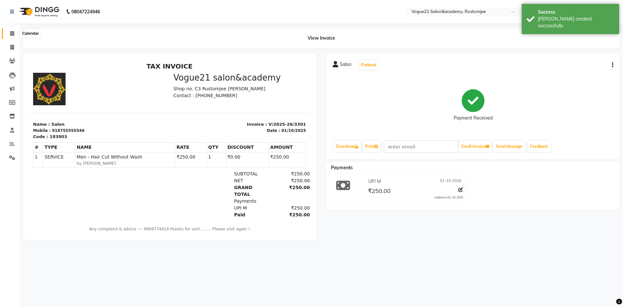
click at [12, 31] on icon at bounding box center [12, 33] width 4 height 5
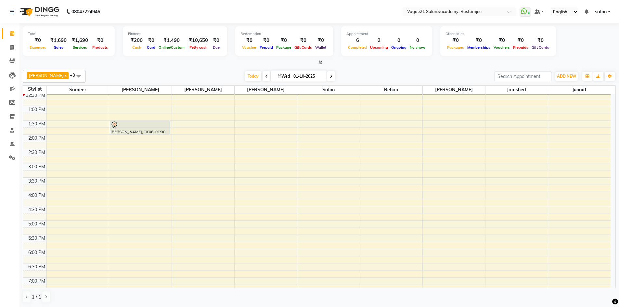
scroll to position [162, 0]
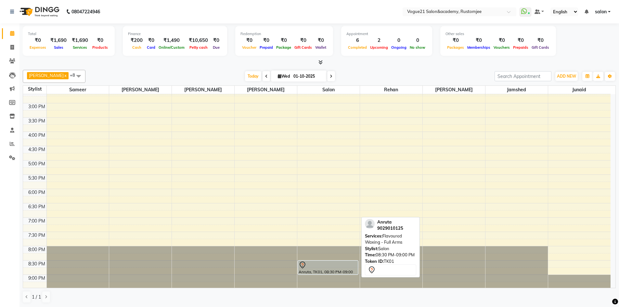
click at [330, 274] on div at bounding box center [327, 274] width 59 height 3
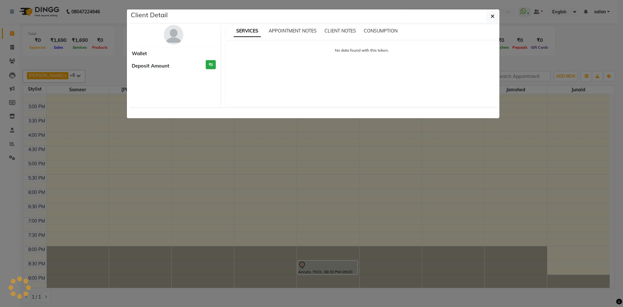
select select "7"
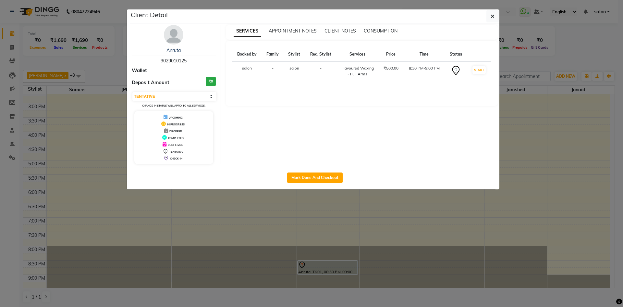
click at [578, 47] on ngb-modal-window "Client Detail Anruta 9029010125 Wallet Deposit Amount ₹0 Select IN SERVICE CONF…" at bounding box center [311, 153] width 623 height 307
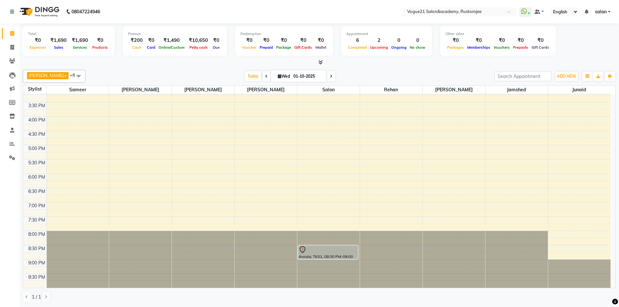
scroll to position [15, 0]
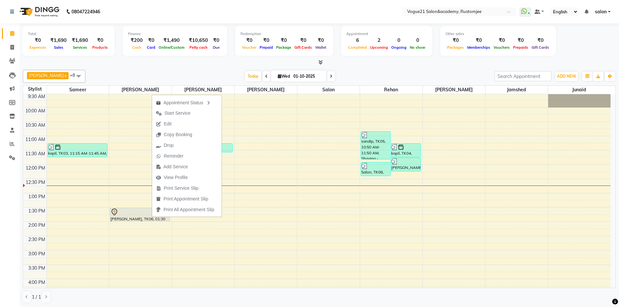
click at [177, 124] on button "Edit" at bounding box center [186, 124] width 69 height 11
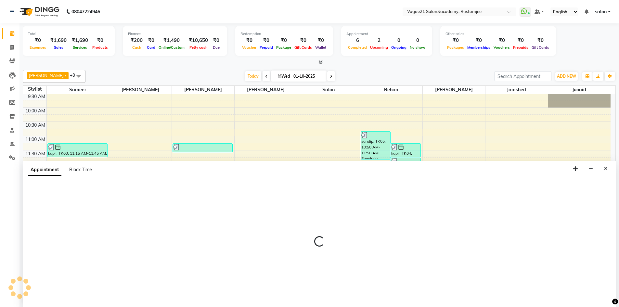
scroll to position [0, 0]
select select "tentative"
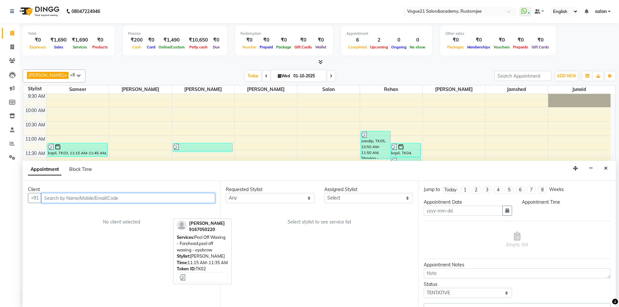
type input "01-10-2025"
select select "810"
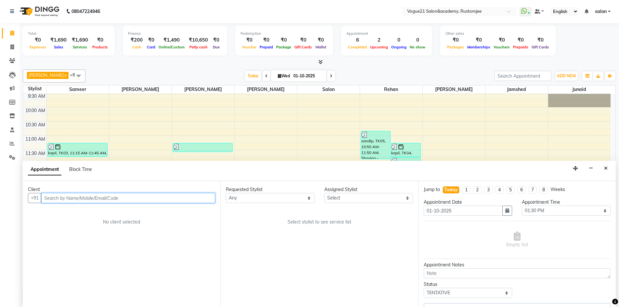
select select "76929"
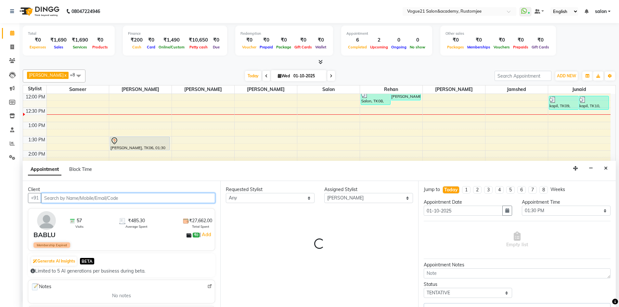
select select "4103"
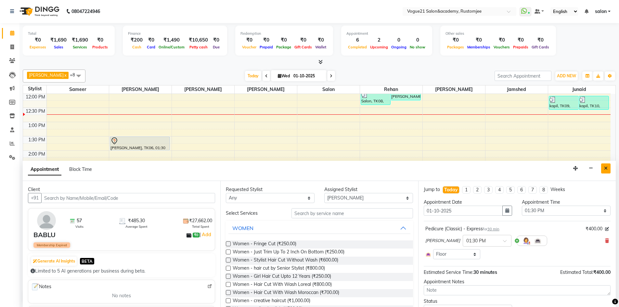
click at [604, 168] on icon "Close" at bounding box center [606, 168] width 4 height 5
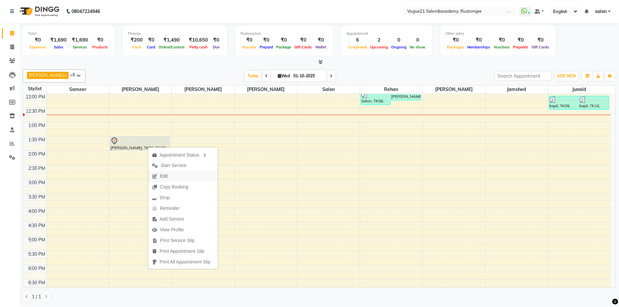
click at [164, 177] on span "Edit" at bounding box center [164, 176] width 8 height 7
select select "tentative"
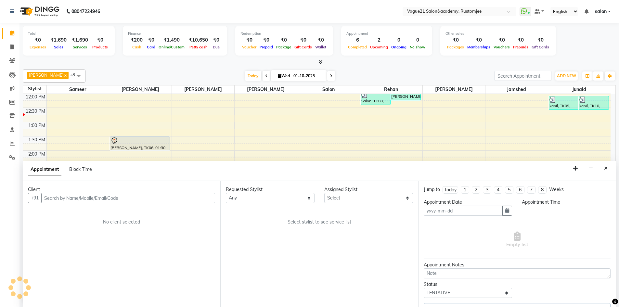
type input "01-10-2025"
select select "810"
select select "76929"
select select "4103"
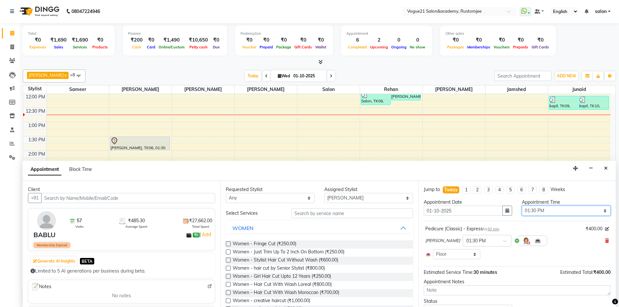
click at [538, 208] on select "Select 10:00 AM 10:15 AM 10:30 AM 10:45 AM 11:00 AM 11:15 AM 11:30 AM 11:45 AM …" at bounding box center [566, 211] width 89 height 10
select select "930"
click at [522, 206] on select "Select 10:00 AM 10:15 AM 10:30 AM 10:45 AM 11:00 AM 11:15 AM 11:30 AM 11:45 AM …" at bounding box center [566, 211] width 89 height 10
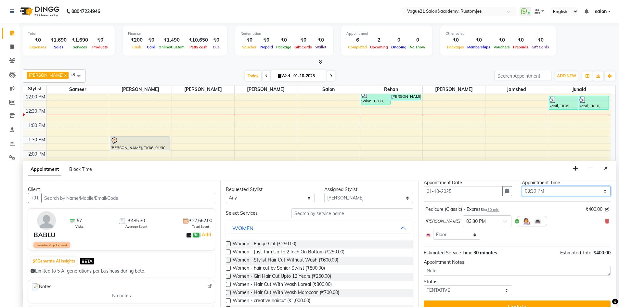
scroll to position [30, 0]
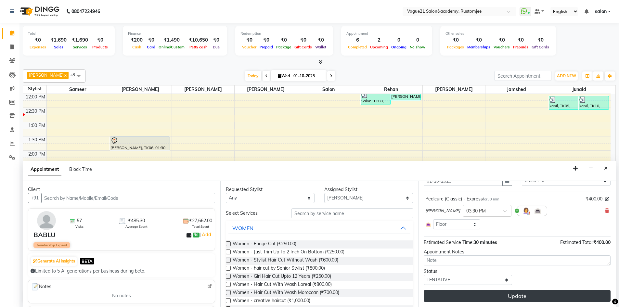
click at [527, 293] on button "Update" at bounding box center [516, 296] width 187 height 12
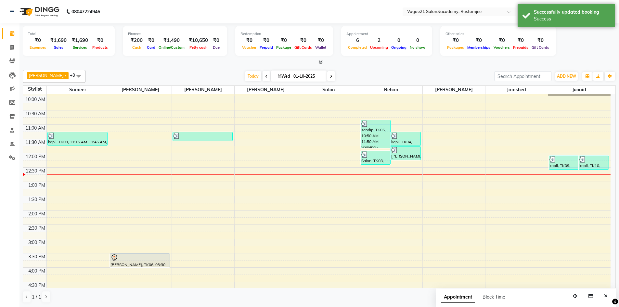
scroll to position [0, 0]
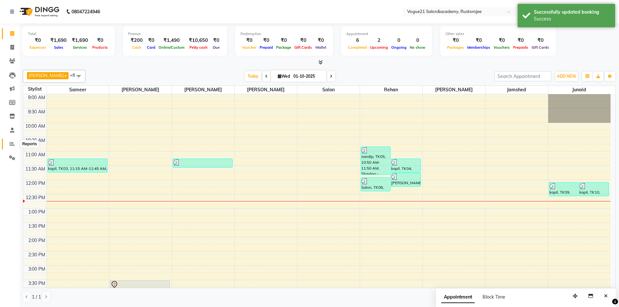
click at [11, 145] on icon at bounding box center [12, 143] width 5 height 5
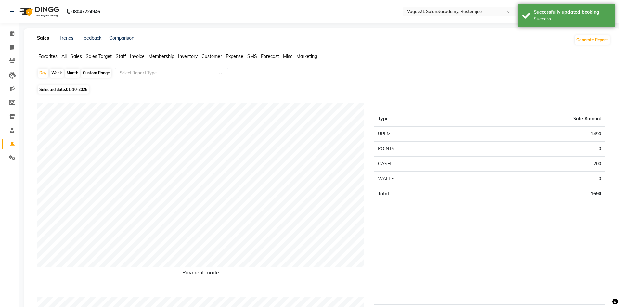
click at [123, 56] on span "Staff" at bounding box center [121, 56] width 10 height 6
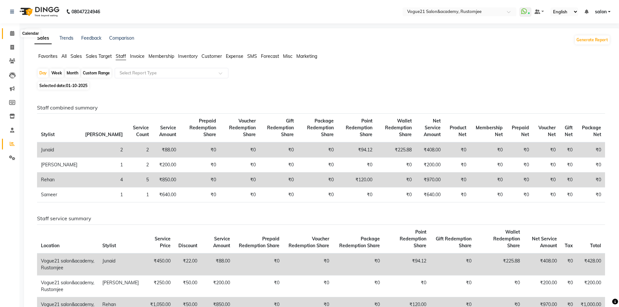
click at [10, 34] on icon at bounding box center [12, 33] width 4 height 5
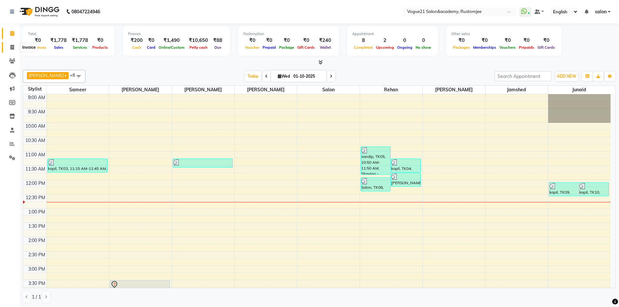
click at [13, 49] on icon at bounding box center [12, 47] width 4 height 5
select select "service"
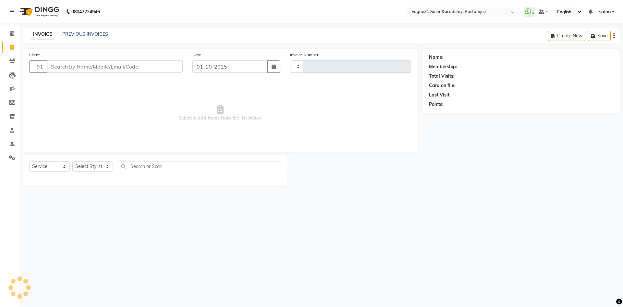
type input "3304"
select select "8171"
click at [80, 35] on link "PREVIOUS INVOICES" at bounding box center [85, 34] width 46 height 6
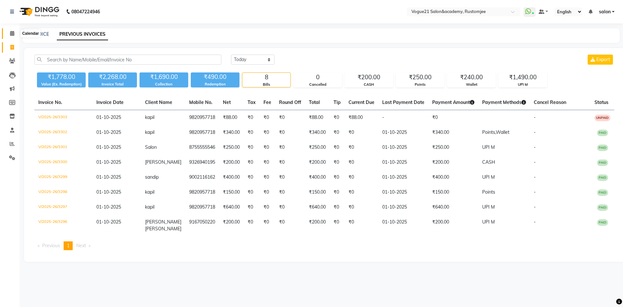
click at [13, 33] on icon at bounding box center [12, 33] width 4 height 5
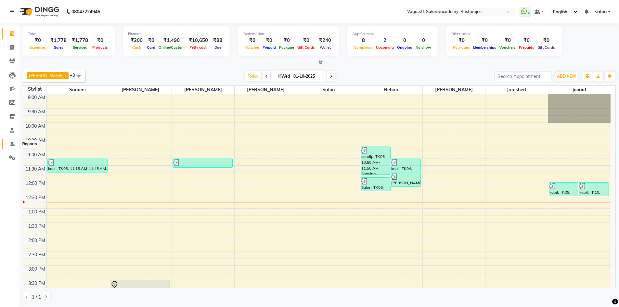
click at [9, 144] on span at bounding box center [11, 143] width 11 height 7
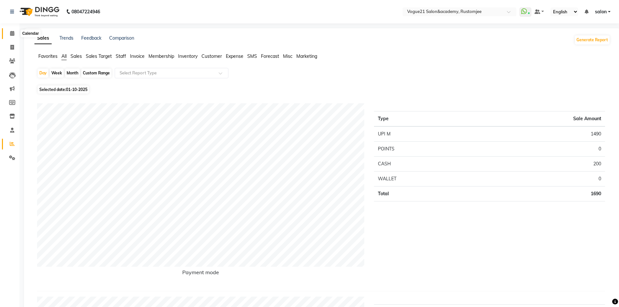
click at [10, 35] on icon at bounding box center [12, 33] width 4 height 5
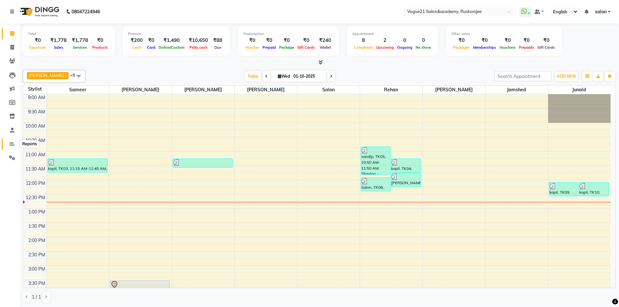
click at [9, 144] on span at bounding box center [11, 143] width 11 height 7
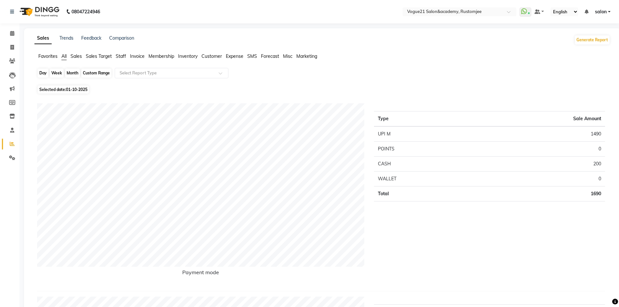
click at [47, 72] on div "Day" at bounding box center [43, 73] width 11 height 9
select select "10"
select select "2025"
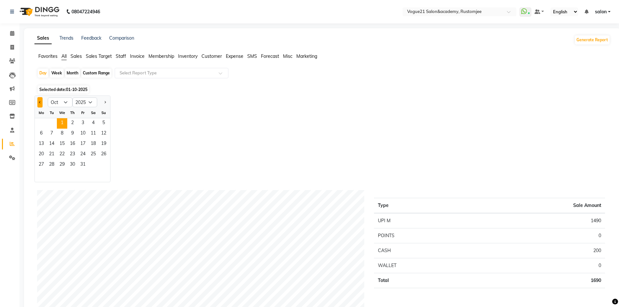
click at [42, 103] on button "Previous month" at bounding box center [39, 102] width 5 height 10
select select "9"
click at [52, 165] on span "30" at bounding box center [51, 165] width 10 height 10
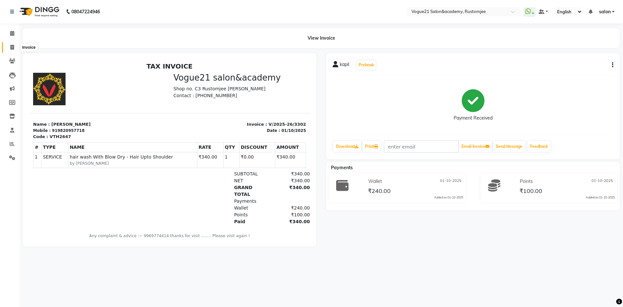
click at [14, 46] on icon at bounding box center [12, 47] width 4 height 5
select select "8171"
select select "service"
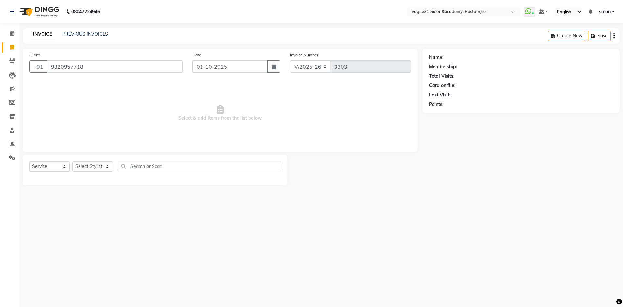
type input "9820957718"
select select "1: Object"
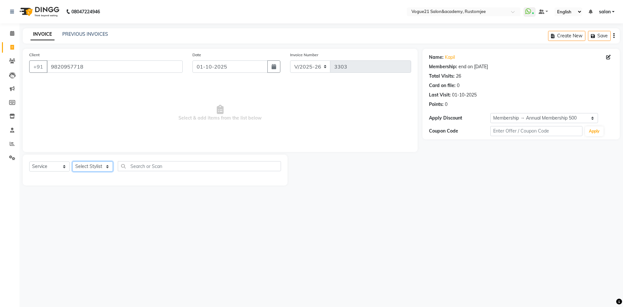
click at [103, 167] on select "Select Stylist [PERSON_NAME] [PERSON_NAME] [PERSON_NAME] [PERSON_NAME] [PERSON_…" at bounding box center [92, 166] width 41 height 10
select select "88708"
click at [72, 161] on select "Select Stylist [PERSON_NAME] [PERSON_NAME] [PERSON_NAME] [PERSON_NAME] [PERSON_…" at bounding box center [92, 166] width 41 height 10
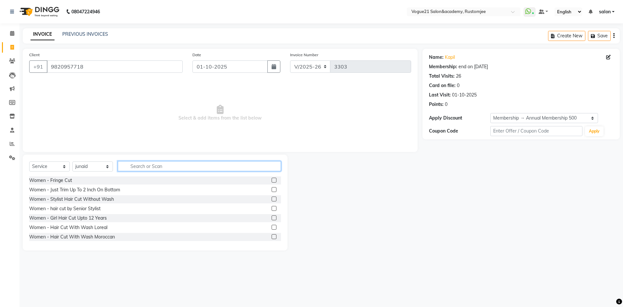
click at [143, 168] on input "text" at bounding box center [199, 166] width 163 height 10
type input "hair wash"
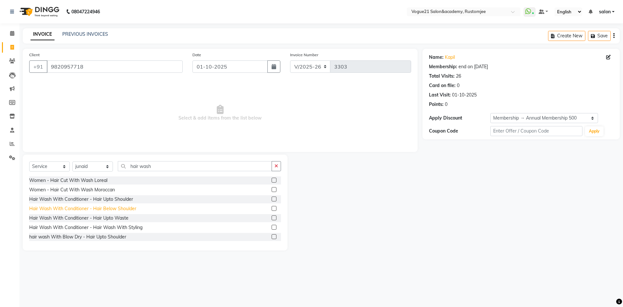
click at [129, 210] on div "Hair Wash With Conditioner - Hair Below Shoulder" at bounding box center [82, 208] width 107 height 7
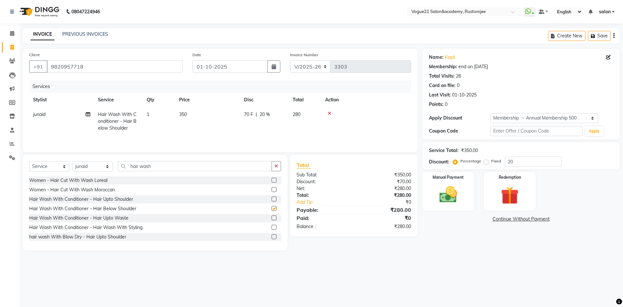
checkbox input "false"
click at [174, 162] on input "hair wash" at bounding box center [195, 166] width 154 height 10
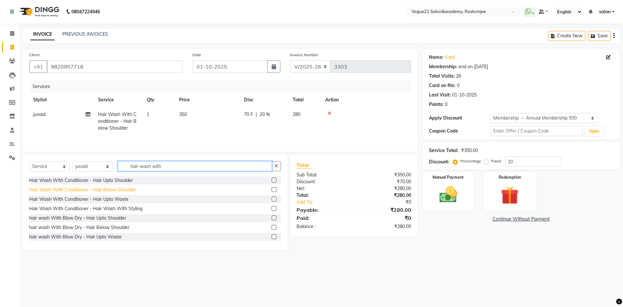
type input "hair wash with"
click at [112, 193] on div "Hair Wash With Conditioner - Hair Below Shoulder" at bounding box center [82, 189] width 107 height 7
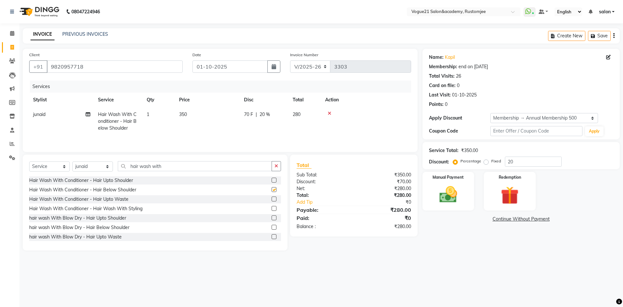
checkbox input "false"
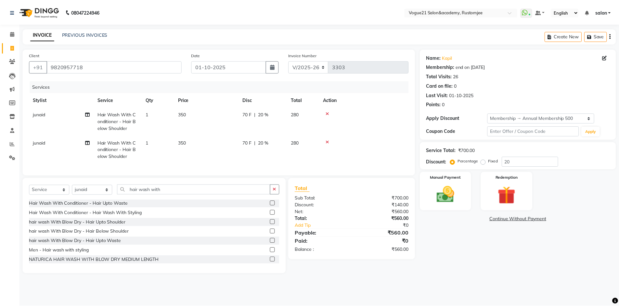
scroll to position [29, 0]
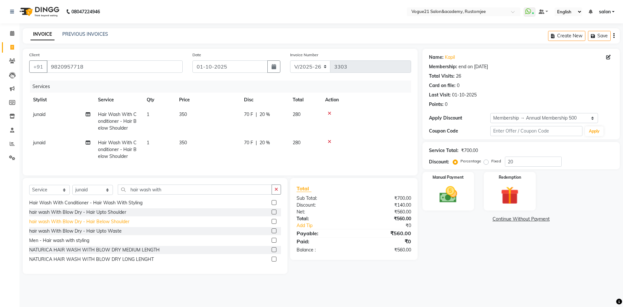
click at [119, 225] on div "hair wash With Blow Dry - Hair Below Shoulder" at bounding box center [79, 221] width 100 height 7
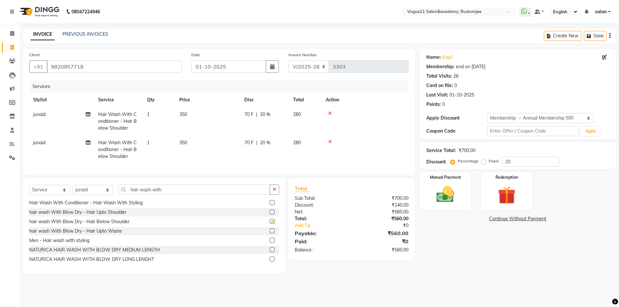
checkbox input "false"
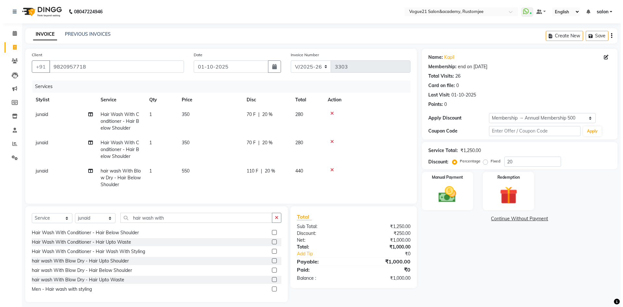
scroll to position [0, 0]
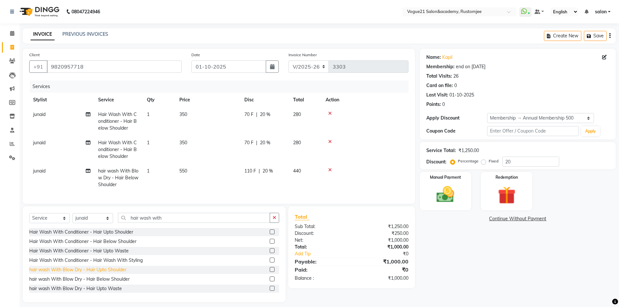
click at [118, 272] on div "hair wash With Blow Dry - Hair Upto Shoulder" at bounding box center [77, 269] width 97 height 7
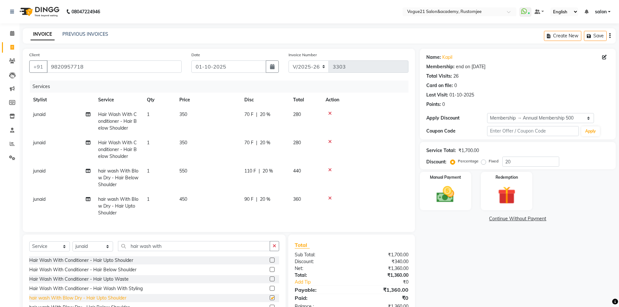
checkbox input "false"
click at [329, 170] on icon at bounding box center [330, 170] width 4 height 5
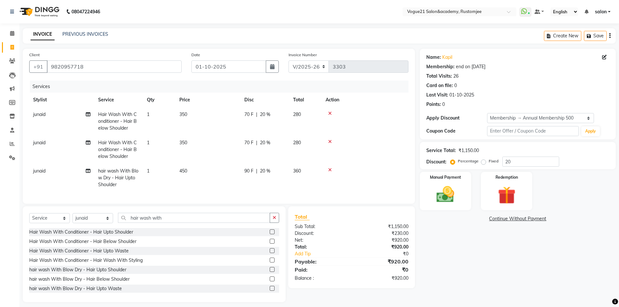
click at [330, 141] on icon at bounding box center [330, 141] width 4 height 5
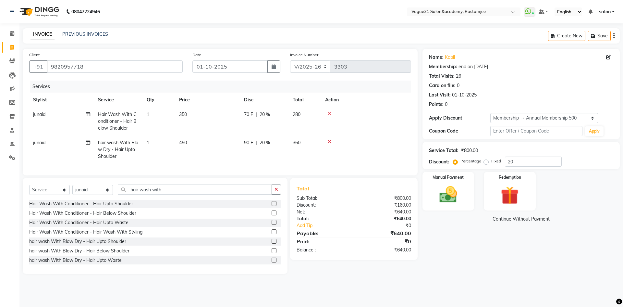
click at [330, 111] on icon at bounding box center [330, 113] width 4 height 5
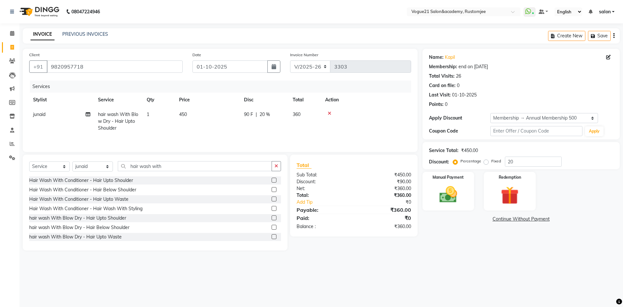
click at [189, 114] on td "450" at bounding box center [207, 121] width 65 height 28
select select "88708"
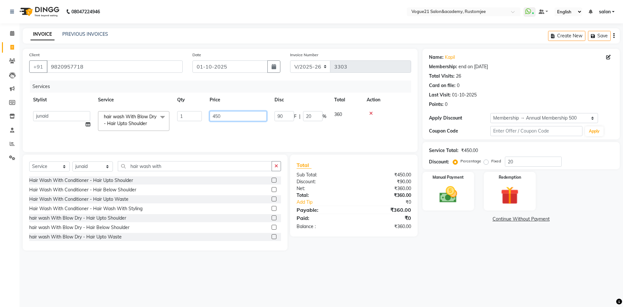
click at [230, 111] on input "450" at bounding box center [238, 116] width 57 height 10
type input "4"
type input "110"
click at [476, 256] on main "INVOICE PREVIOUS INVOICES Create New Save Client +91 9820957718 Date 01-10-2025…" at bounding box center [321, 144] width 604 height 232
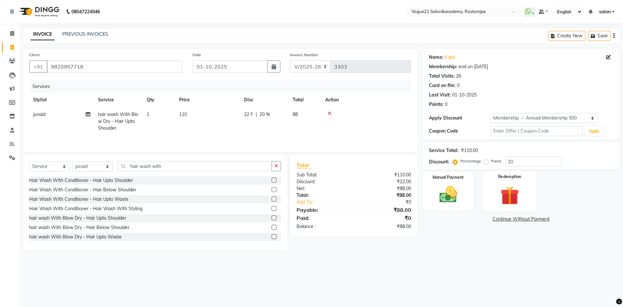
click at [505, 200] on img at bounding box center [510, 195] width 30 height 23
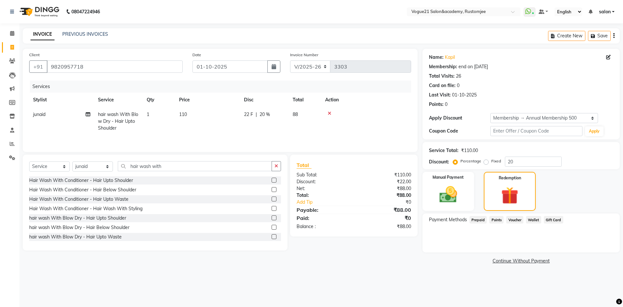
click at [506, 260] on link "Continue Without Payment" at bounding box center [521, 261] width 195 height 7
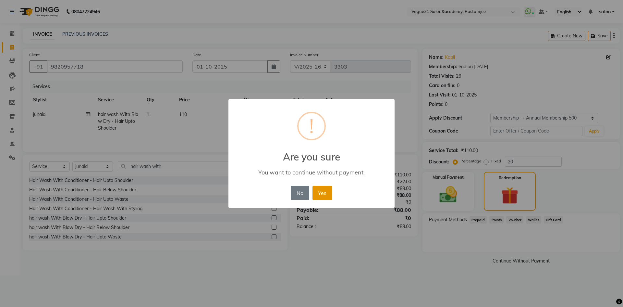
click at [314, 188] on button "Yes" at bounding box center [323, 193] width 20 height 14
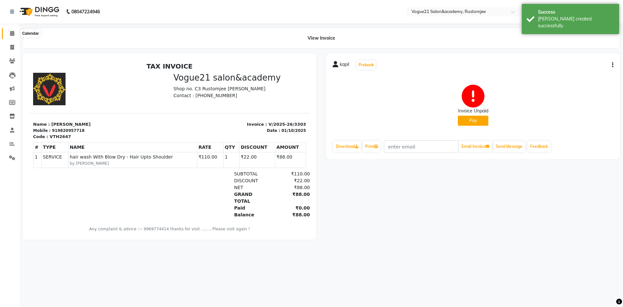
drag, startPoint x: 13, startPoint y: 33, endPoint x: 33, endPoint y: 1, distance: 38.7
click at [13, 33] on icon at bounding box center [12, 33] width 4 height 5
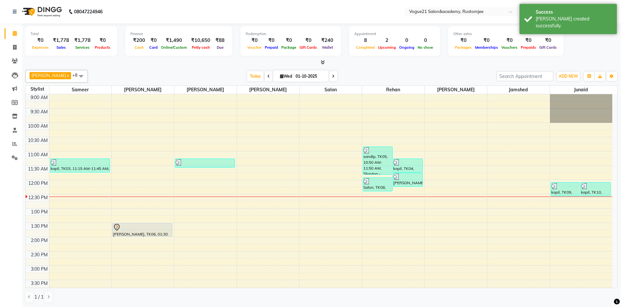
scroll to position [86, 0]
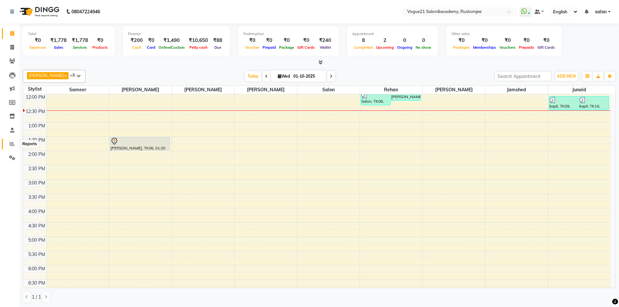
click at [13, 145] on icon at bounding box center [12, 143] width 5 height 5
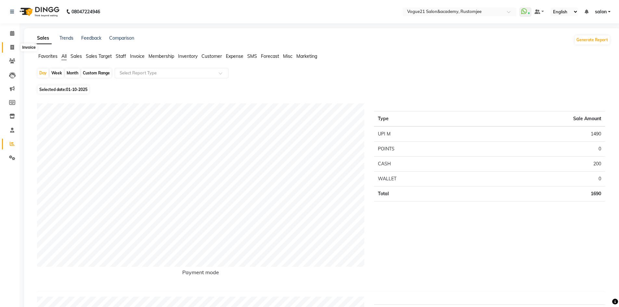
click at [10, 46] on icon at bounding box center [12, 47] width 4 height 5
select select "8171"
select select "service"
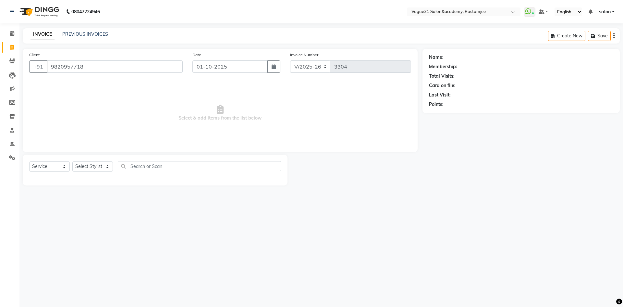
type input "9820957718"
select select "1: Object"
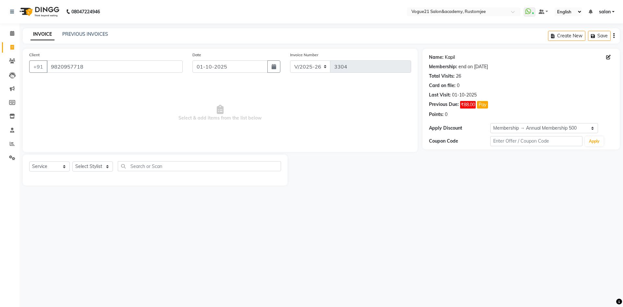
click at [452, 56] on link "Kapil" at bounding box center [450, 57] width 10 height 7
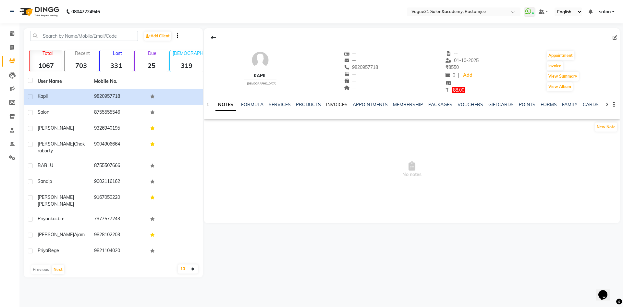
click at [336, 104] on link "INVOICES" at bounding box center [336, 105] width 21 height 6
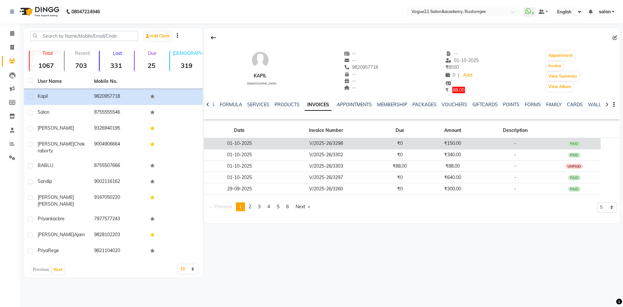
click at [399, 145] on td "₹0" at bounding box center [400, 143] width 45 height 11
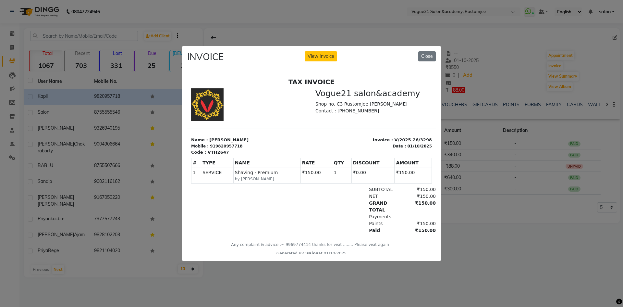
click at [489, 249] on ngb-modal-window "INVOICE View Invoice Close" at bounding box center [311, 153] width 623 height 307
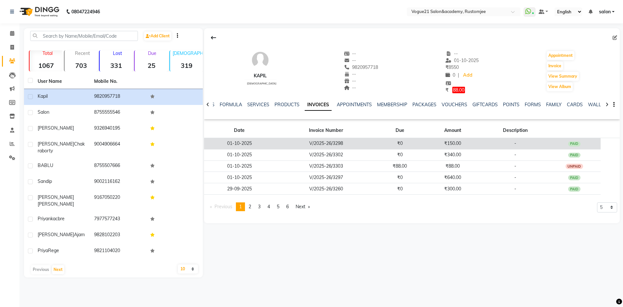
click at [477, 147] on td "₹150.00" at bounding box center [453, 143] width 60 height 11
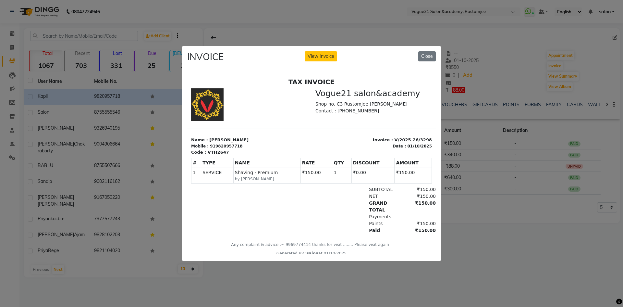
click at [464, 231] on ngb-modal-window "INVOICE View Invoice Close" at bounding box center [311, 153] width 623 height 307
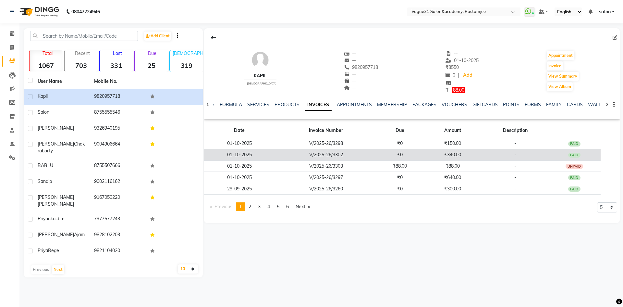
click at [468, 154] on td "₹340.00" at bounding box center [453, 154] width 60 height 11
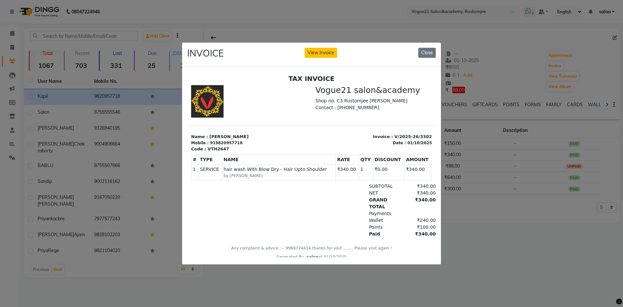
click at [471, 252] on ngb-modal-window "INVOICE View Invoice Close" at bounding box center [311, 153] width 623 height 307
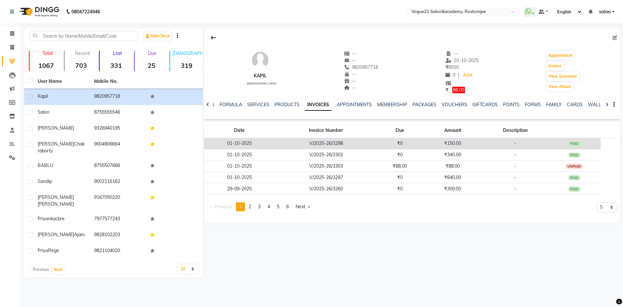
click at [469, 144] on td "₹150.00" at bounding box center [453, 143] width 60 height 11
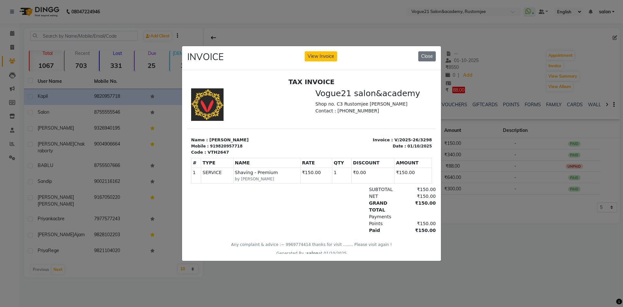
click at [481, 215] on ngb-modal-window "INVOICE View Invoice Close" at bounding box center [311, 153] width 623 height 307
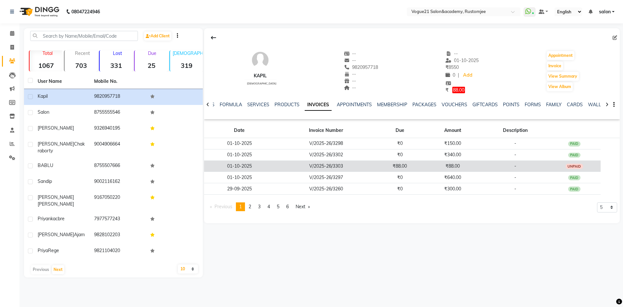
click at [461, 165] on td "₹88.00" at bounding box center [453, 165] width 60 height 11
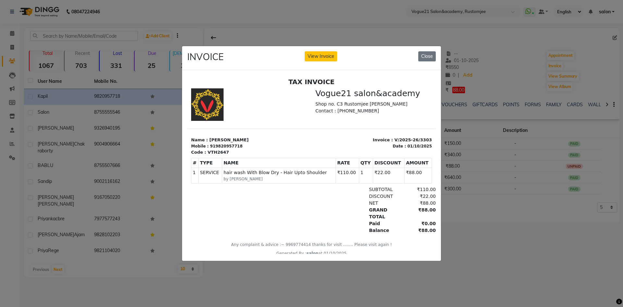
click at [482, 230] on ngb-modal-window "INVOICE View Invoice Close" at bounding box center [311, 153] width 623 height 307
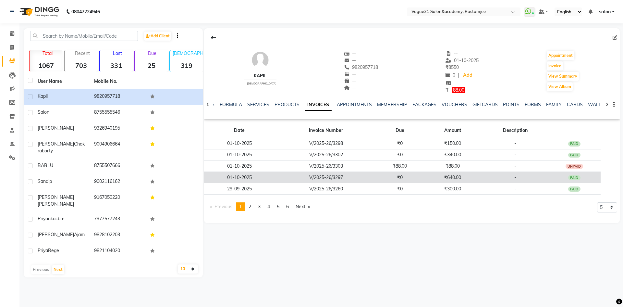
click at [478, 174] on td "₹640.00" at bounding box center [453, 177] width 60 height 11
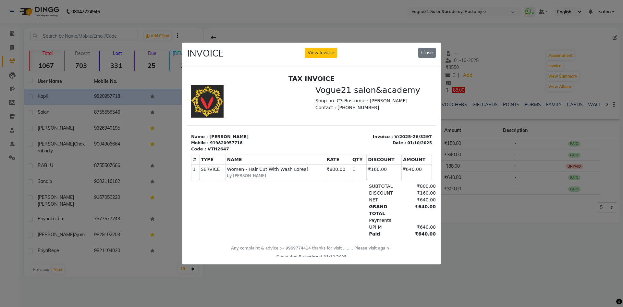
click at [478, 236] on ngb-modal-window "INVOICE View Invoice Close" at bounding box center [311, 153] width 623 height 307
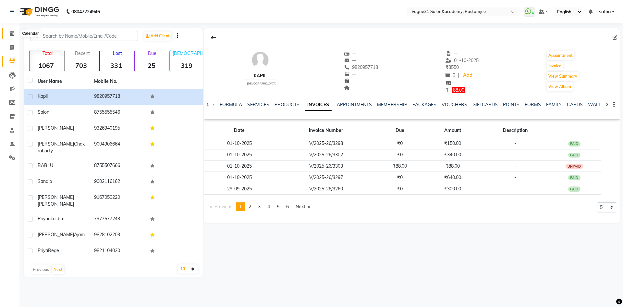
click at [14, 35] on icon at bounding box center [12, 33] width 4 height 5
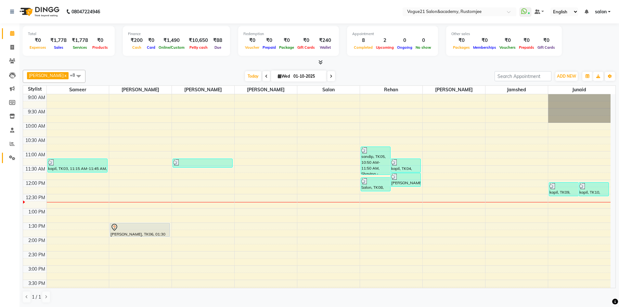
click at [14, 162] on link "Settings" at bounding box center [10, 158] width 16 height 11
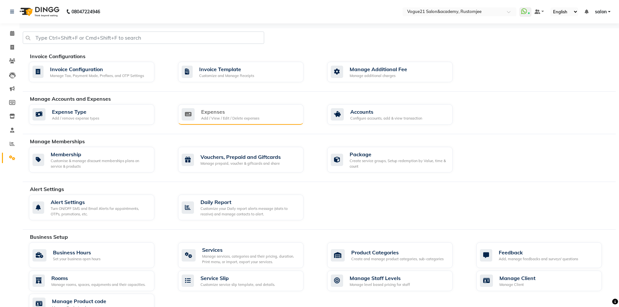
click at [264, 114] on div "Expenses Add / View / Edit / Delete expenses" at bounding box center [240, 114] width 117 height 13
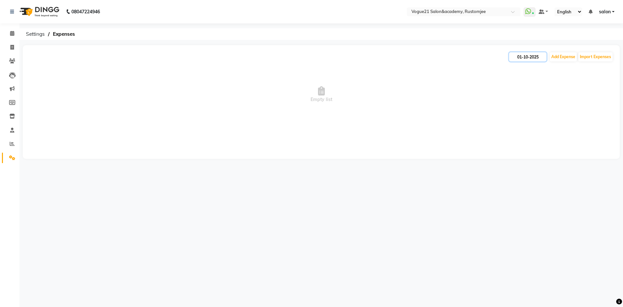
click at [528, 55] on input "01-10-2025" at bounding box center [528, 56] width 37 height 9
select select "10"
select select "2025"
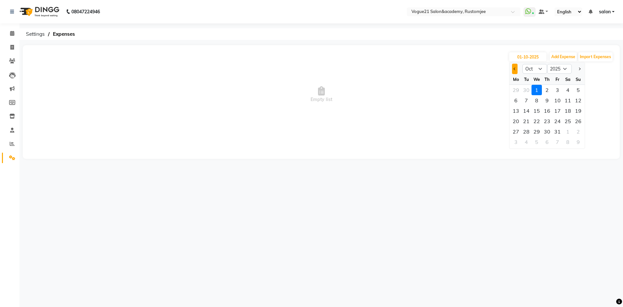
click at [516, 73] on button "Previous month" at bounding box center [515, 69] width 6 height 10
select select "9"
click at [529, 130] on div "30" at bounding box center [527, 131] width 10 height 10
type input "30-09-2025"
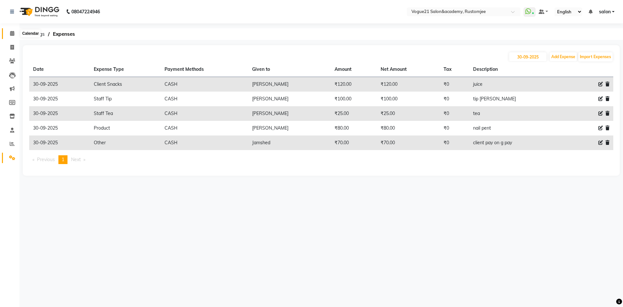
click at [8, 31] on span at bounding box center [11, 33] width 11 height 7
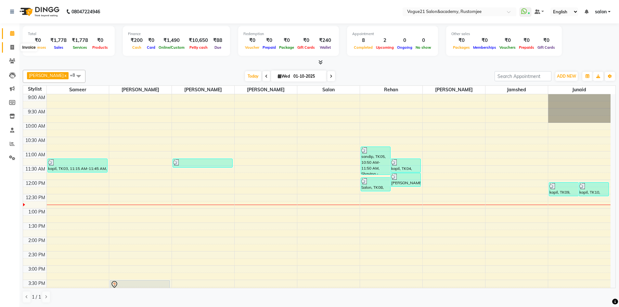
click at [13, 47] on icon at bounding box center [12, 47] width 4 height 5
select select "8171"
select select "service"
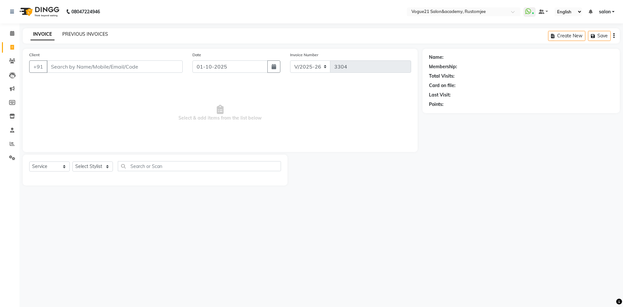
click at [78, 33] on link "PREVIOUS INVOICES" at bounding box center [85, 34] width 46 height 6
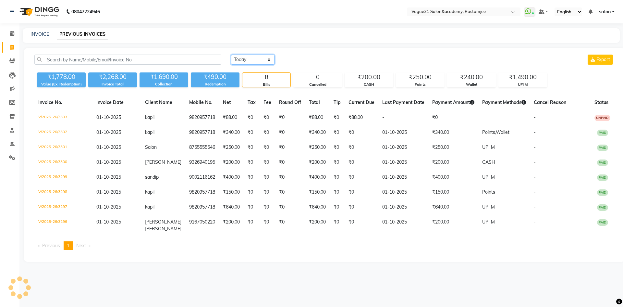
click at [255, 59] on select "Today Yesterday Custom Range" at bounding box center [253, 60] width 44 height 10
select select "yesterday"
click at [231, 55] on select "Today Yesterday Custom Range" at bounding box center [253, 60] width 44 height 10
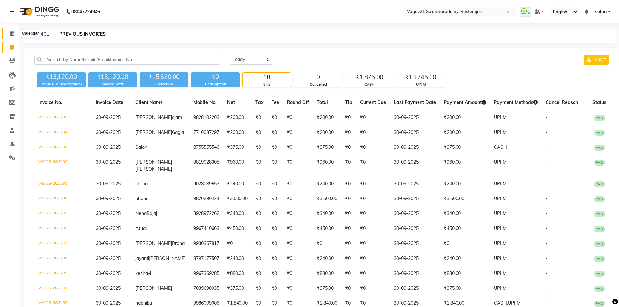
click at [14, 34] on icon at bounding box center [12, 33] width 4 height 5
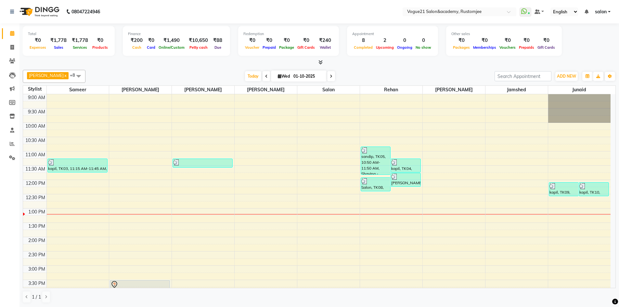
click at [330, 77] on icon at bounding box center [331, 76] width 3 height 4
type input "02-10-2025"
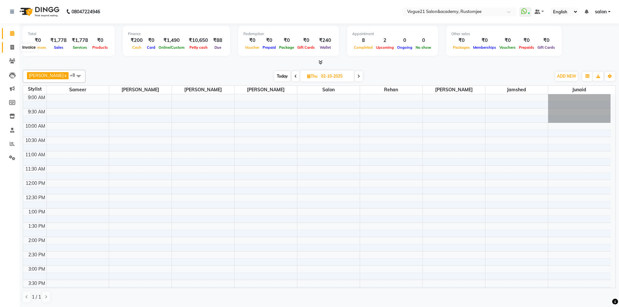
click at [15, 46] on span at bounding box center [11, 47] width 11 height 7
select select "service"
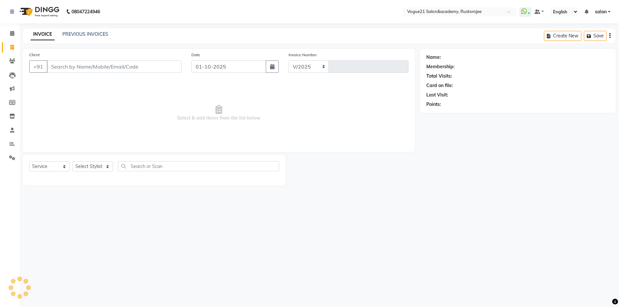
select select "8171"
type input "3305"
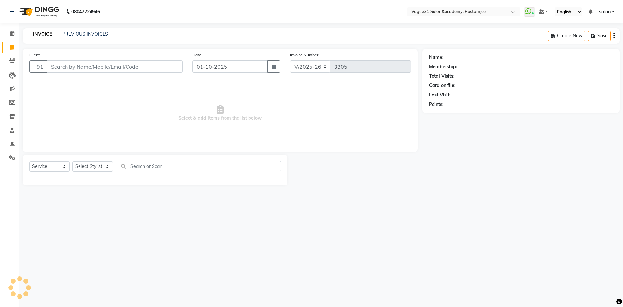
click at [84, 30] on div "INVOICE PREVIOUS INVOICES Create New Save" at bounding box center [322, 35] width 598 height 15
click at [85, 32] on link "PREVIOUS INVOICES" at bounding box center [85, 34] width 46 height 6
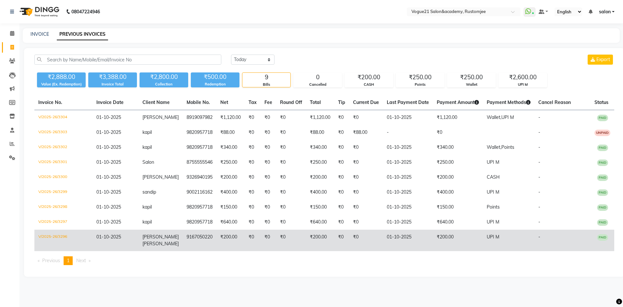
click at [334, 244] on td "₹0" at bounding box center [341, 240] width 15 height 21
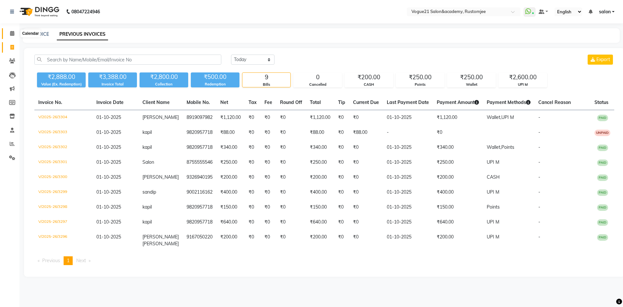
click at [12, 35] on icon at bounding box center [12, 33] width 4 height 5
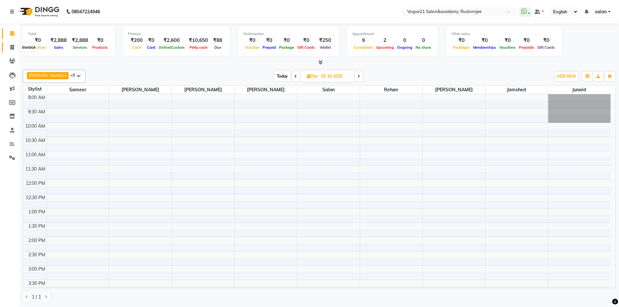
click at [11, 48] on icon at bounding box center [12, 47] width 4 height 5
select select "service"
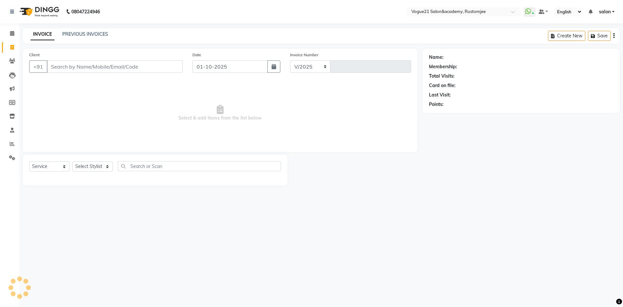
select select "8171"
type input "3305"
click at [99, 166] on select "Select Stylist" at bounding box center [92, 166] width 41 height 10
select select "76929"
click at [72, 161] on select "Select Stylist [PERSON_NAME] [PERSON_NAME] [PERSON_NAME] [PERSON_NAME] [PERSON_…" at bounding box center [92, 166] width 41 height 10
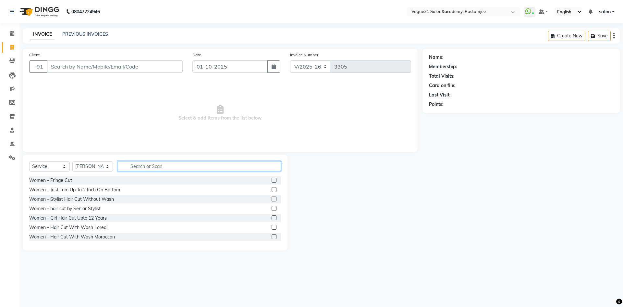
click at [146, 169] on input "text" at bounding box center [199, 166] width 163 height 10
type input "FLA"
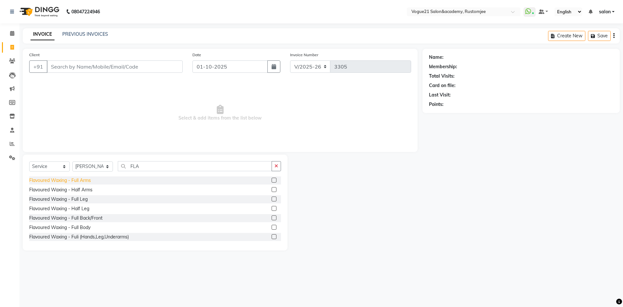
click at [79, 179] on div "Flavoured Waxing - Full Arms" at bounding box center [60, 180] width 62 height 7
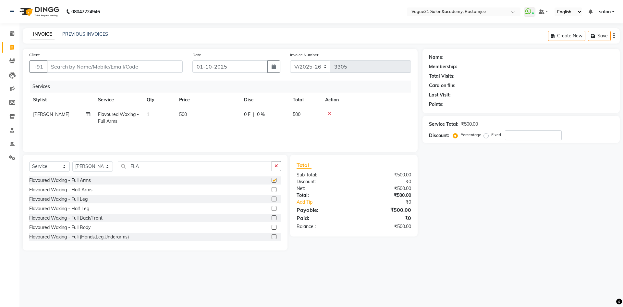
checkbox input "false"
click at [121, 66] on input "Client" at bounding box center [115, 66] width 136 height 12
paste input "8919097982"
type input "8919097982"
type input "0"
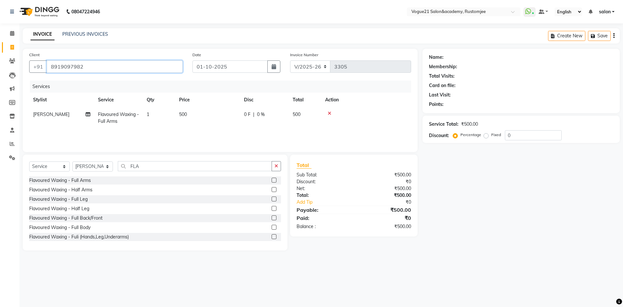
type input "8919097982"
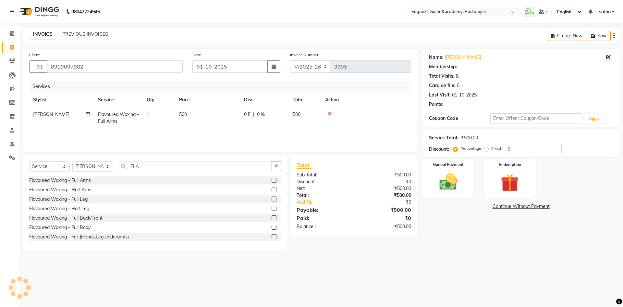
select select "1: Object"
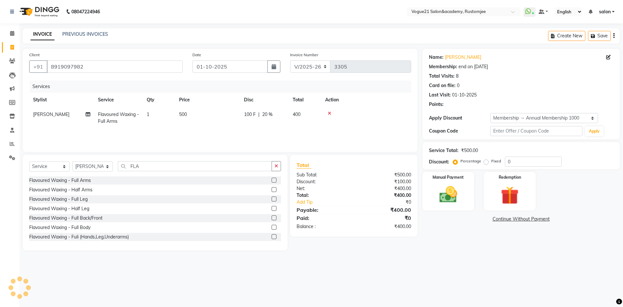
type input "20"
click at [454, 206] on div "Manual Payment" at bounding box center [449, 191] width 54 height 40
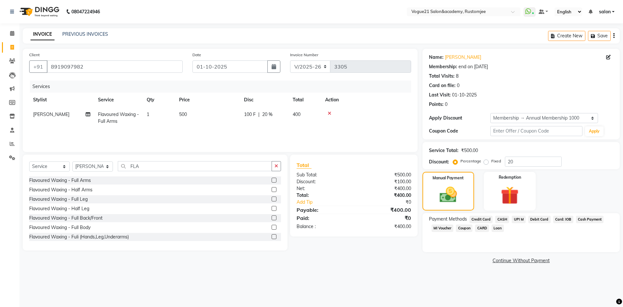
click at [516, 220] on span "UPI M" at bounding box center [519, 219] width 14 height 7
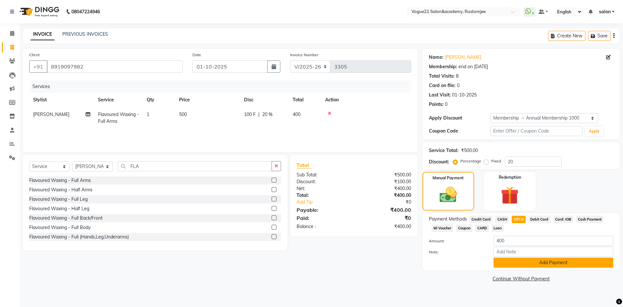
click at [521, 262] on button "Add Payment" at bounding box center [554, 263] width 120 height 10
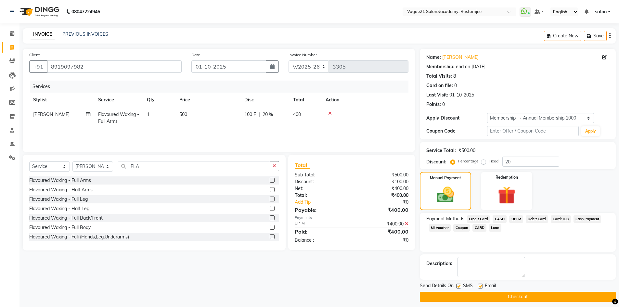
click at [476, 296] on button "Checkout" at bounding box center [518, 297] width 196 height 10
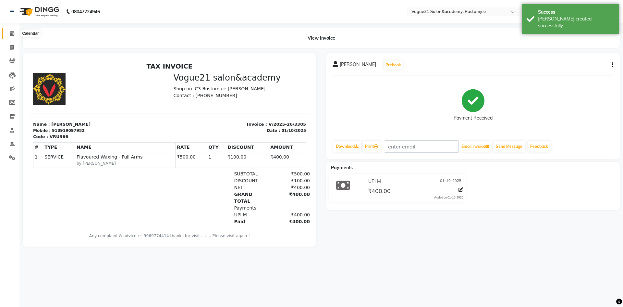
drag, startPoint x: 14, startPoint y: 35, endPoint x: 57, endPoint y: 1, distance: 55.3
click at [14, 35] on icon at bounding box center [12, 33] width 4 height 5
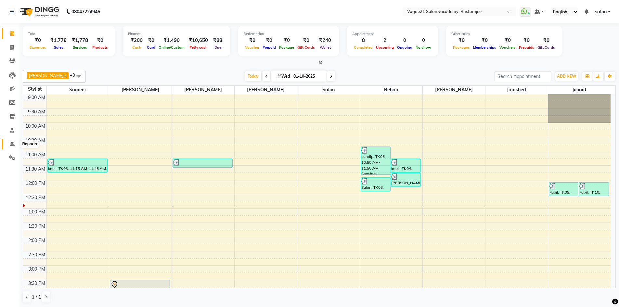
click at [10, 141] on icon at bounding box center [12, 143] width 5 height 5
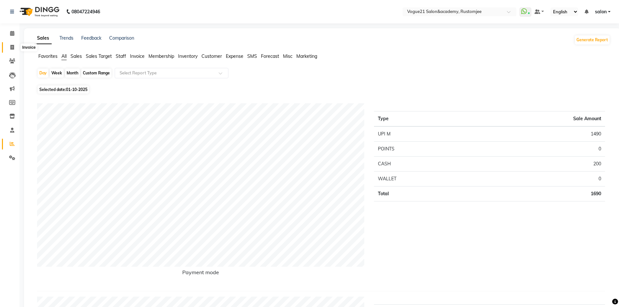
click at [10, 47] on span at bounding box center [11, 47] width 11 height 7
select select "service"
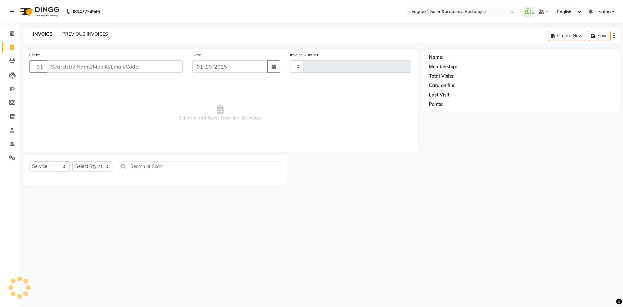
type input "3304"
select select "8171"
click at [103, 34] on link "PREVIOUS INVOICES" at bounding box center [85, 34] width 46 height 6
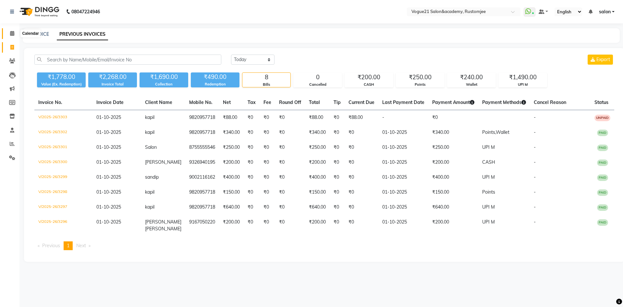
click at [11, 35] on icon at bounding box center [12, 33] width 4 height 5
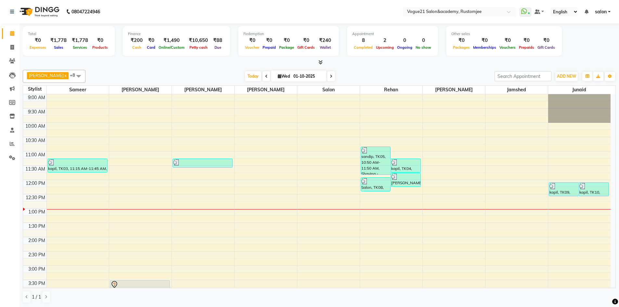
drag, startPoint x: 42, startPoint y: 0, endPoint x: 362, endPoint y: 81, distance: 330.9
click at [362, 81] on div "Today Wed 01-10-2025" at bounding box center [290, 76] width 402 height 10
click at [13, 41] on li "Invoice" at bounding box center [9, 48] width 19 height 14
click at [13, 47] on icon at bounding box center [12, 47] width 4 height 5
select select "8171"
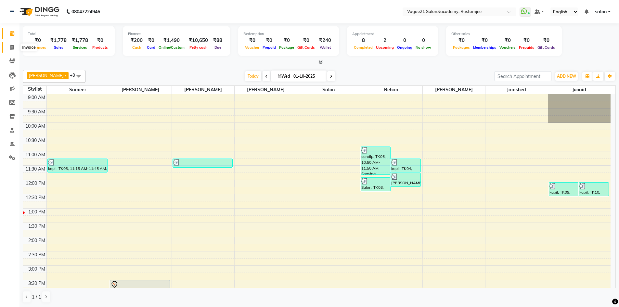
select select "service"
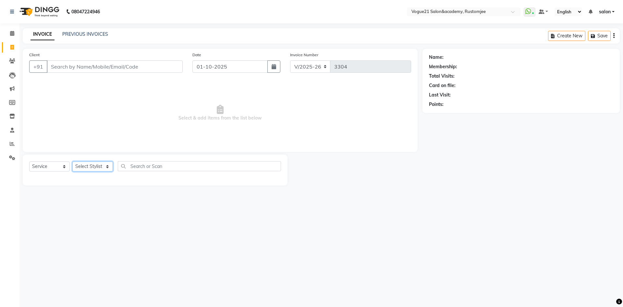
click at [83, 162] on select "Select Stylist aahil alicia anju soni Jamshed junaid Pooja yadav priya jadhav r…" at bounding box center [92, 166] width 41 height 10
select select "76926"
click at [72, 161] on select "Select Stylist aahil alicia anju soni Jamshed junaid Pooja yadav priya jadhav r…" at bounding box center [92, 166] width 41 height 10
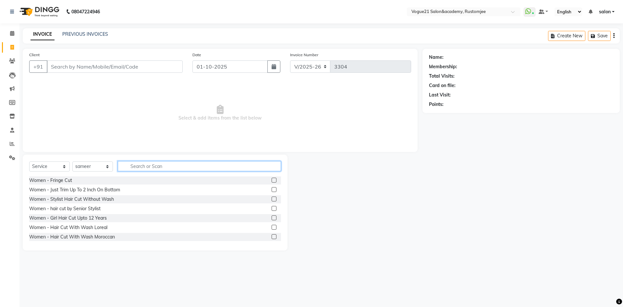
click at [146, 165] on input "text" at bounding box center [199, 166] width 163 height 10
type input "SPA"
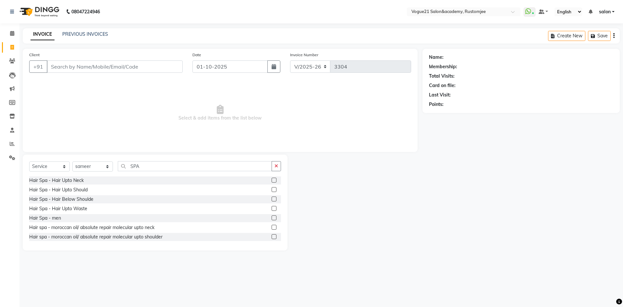
click at [71, 203] on div "Hair Spa - Hair Upto Neck Hair Spa - Hair Upto Should Hair Spa - Hair Below Sho…" at bounding box center [155, 208] width 252 height 65
click at [73, 199] on div "Hair Spa - Hair Below Shoulde" at bounding box center [61, 199] width 64 height 7
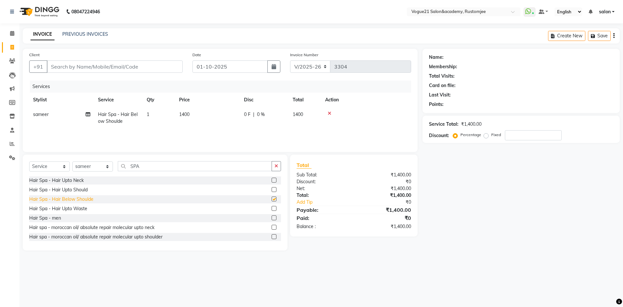
checkbox input "false"
click at [126, 69] on input "Client" at bounding box center [115, 66] width 136 height 12
type input "8"
type input "0"
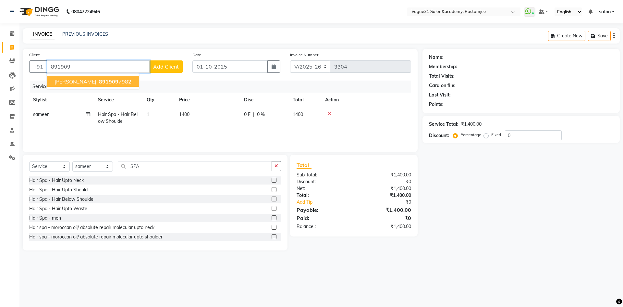
click at [103, 81] on span "891909" at bounding box center [108, 81] width 19 height 6
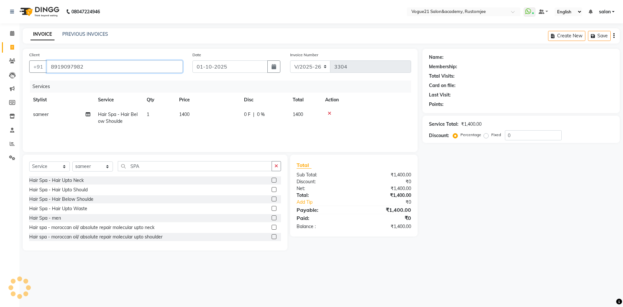
type input "8919097982"
select select "1: Object"
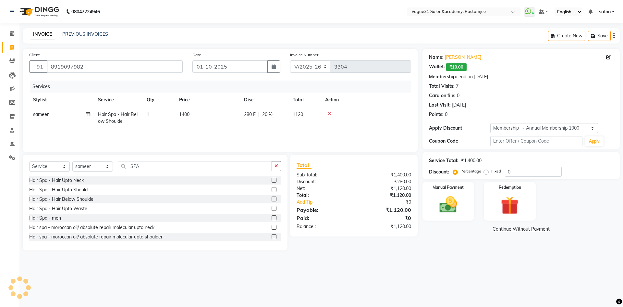
type input "20"
click at [452, 212] on img at bounding box center [449, 204] width 30 height 21
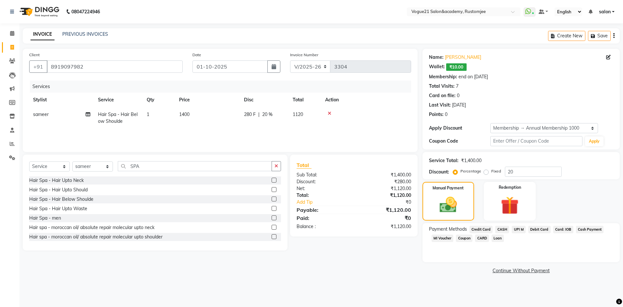
click at [520, 230] on span "UPI M" at bounding box center [519, 229] width 14 height 7
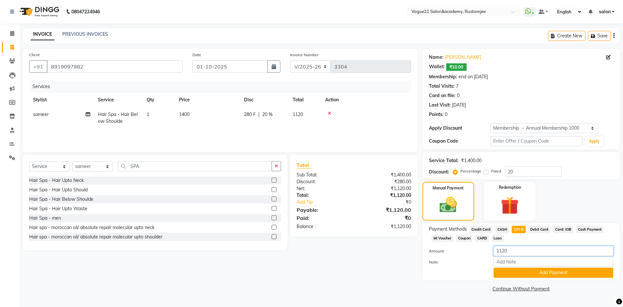
click at [514, 250] on input "1120" at bounding box center [554, 251] width 120 height 10
type input "1110"
click at [522, 276] on button "Add Payment" at bounding box center [554, 273] width 120 height 10
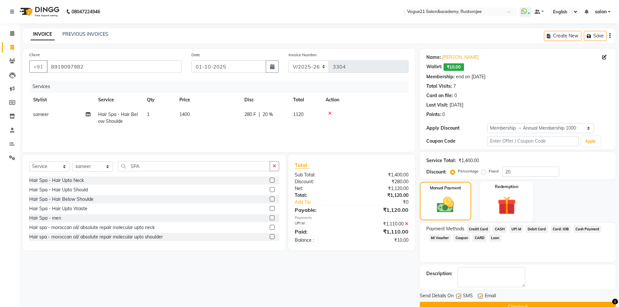
click at [513, 204] on img at bounding box center [506, 205] width 30 height 23
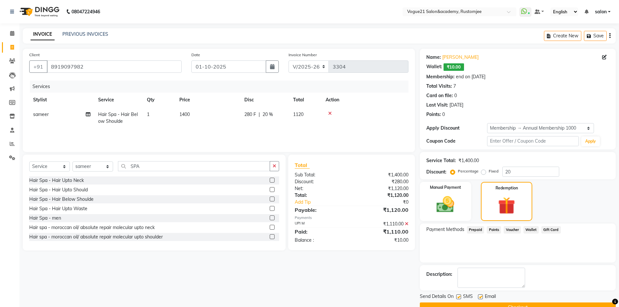
click at [528, 230] on span "Wallet" at bounding box center [530, 229] width 15 height 7
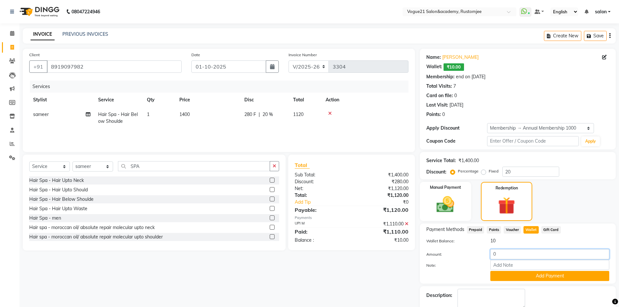
click at [504, 256] on input "0" at bounding box center [549, 254] width 119 height 10
type input "10"
click at [513, 277] on button "Add Payment" at bounding box center [549, 276] width 119 height 10
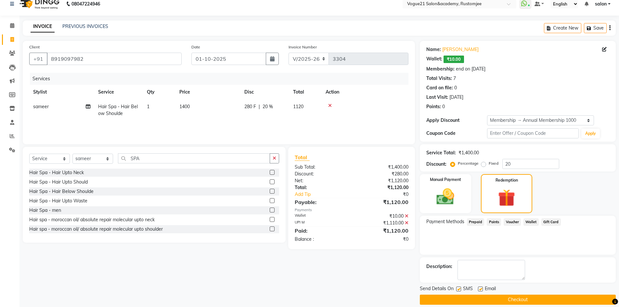
scroll to position [15, 0]
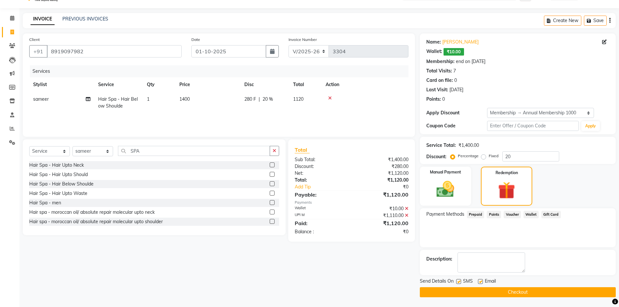
click at [456, 292] on button "Checkout" at bounding box center [518, 292] width 196 height 10
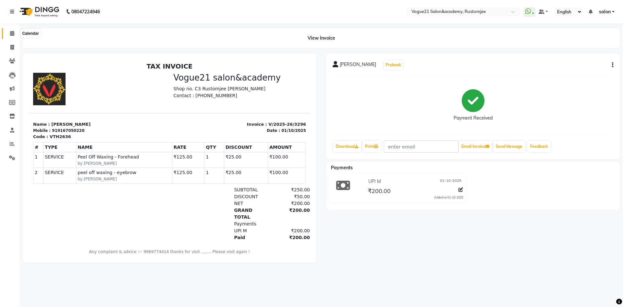
click at [7, 33] on span at bounding box center [11, 33] width 11 height 7
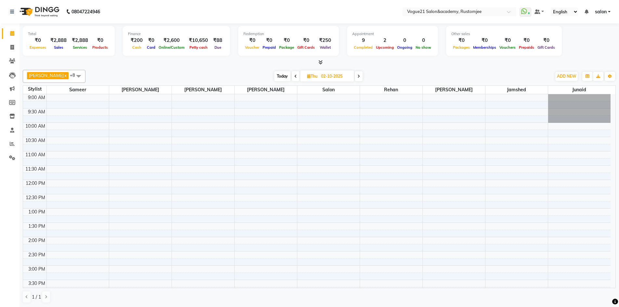
scroll to position [0, 0]
click at [9, 49] on span at bounding box center [11, 47] width 11 height 7
select select "service"
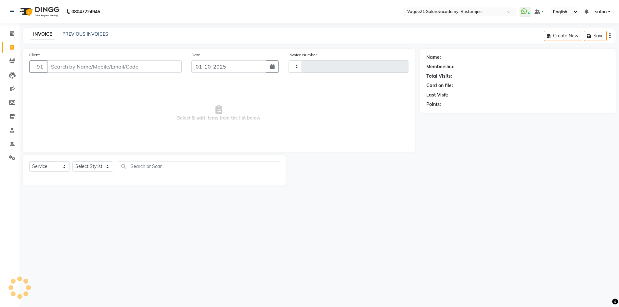
type input "3305"
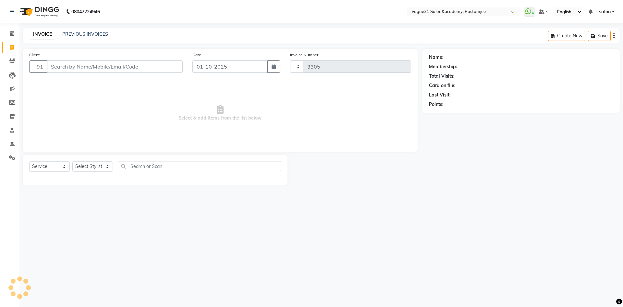
select select "8171"
click at [86, 32] on link "PREVIOUS INVOICES" at bounding box center [85, 34] width 46 height 6
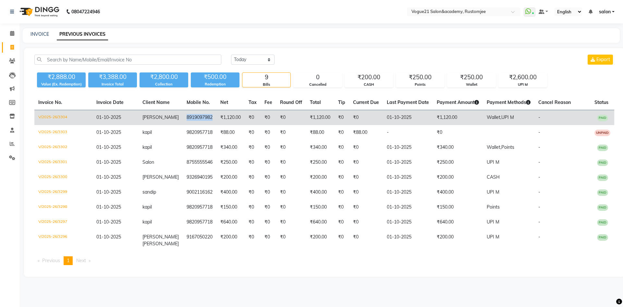
drag, startPoint x: 179, startPoint y: 117, endPoint x: 207, endPoint y: 117, distance: 28.3
click at [207, 117] on td "8919097982" at bounding box center [200, 117] width 34 height 15
copy td "8919097982"
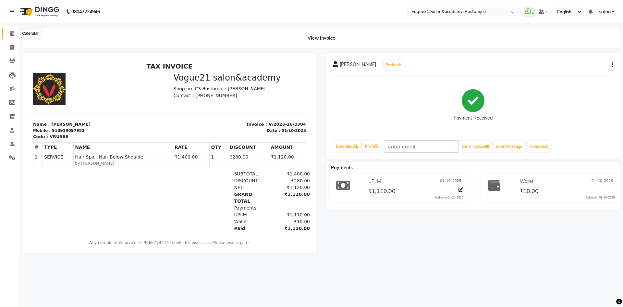
drag, startPoint x: 12, startPoint y: 33, endPoint x: 28, endPoint y: 4, distance: 33.0
click at [12, 33] on icon at bounding box center [12, 33] width 4 height 5
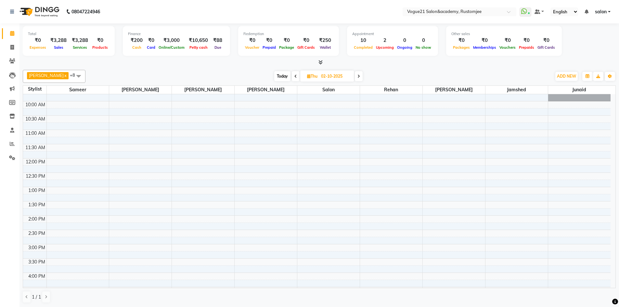
scroll to position [32, 0]
click at [294, 78] on icon at bounding box center [295, 76] width 3 height 4
type input "01-10-2025"
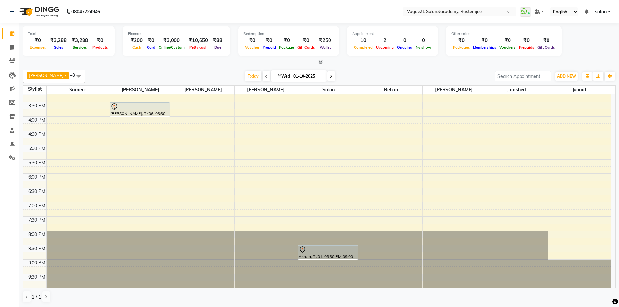
scroll to position [0, 0]
drag, startPoint x: 117, startPoint y: 133, endPoint x: 79, endPoint y: 65, distance: 78.6
click at [123, 112] on div "9:00 AM 9:30 AM 10:00 AM 10:30 AM 11:00 AM 11:30 AM 12:00 PM 12:30 PM 1:00 PM 1…" at bounding box center [316, 101] width 587 height 371
click at [94, 63] on div "Total ₹0 Expenses ₹3,288 Sales ₹3,288 Services ₹0 Products Finance ₹200 Cash ₹0…" at bounding box center [318, 165] width 599 height 284
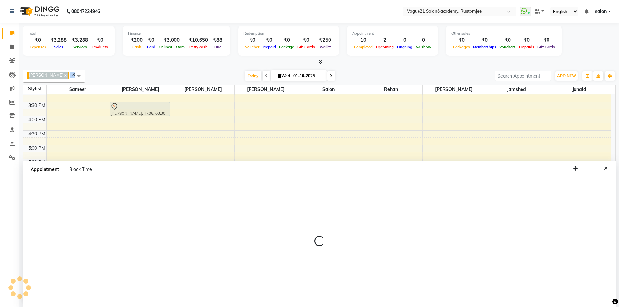
drag, startPoint x: 79, startPoint y: 65, endPoint x: 70, endPoint y: 73, distance: 11.9
click at [69, 73] on div "Total ₹0 Expenses ₹3,288 Sales ₹3,288 Services ₹0 Products Finance ₹200 Cash ₹0…" at bounding box center [318, 165] width 599 height 284
select select "76926"
select select "945"
select select "tentative"
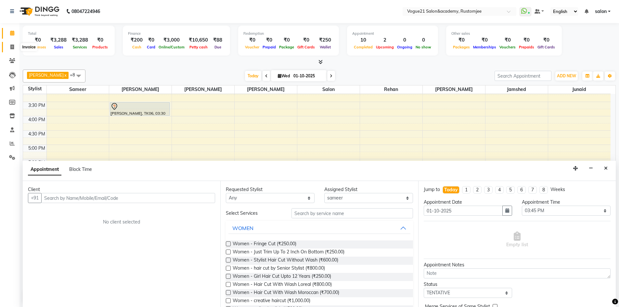
click at [11, 46] on icon at bounding box center [12, 46] width 4 height 5
select select "service"
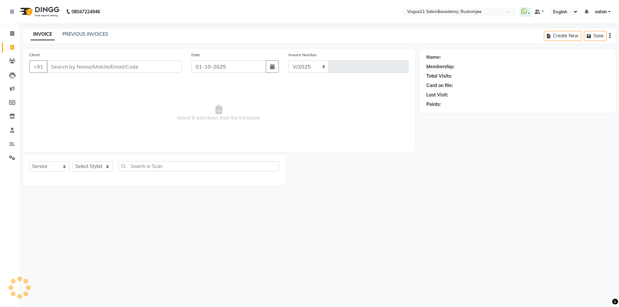
select select "8171"
type input "3306"
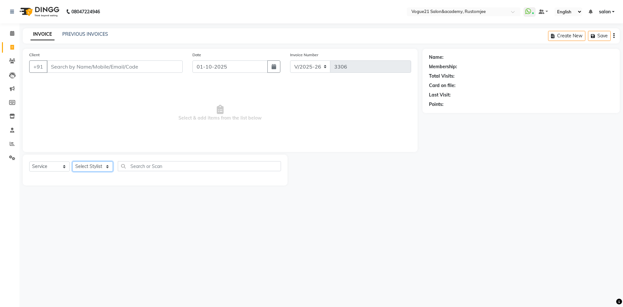
click at [94, 168] on select "Select Stylist [PERSON_NAME] [PERSON_NAME] [PERSON_NAME] [PERSON_NAME] [PERSON_…" at bounding box center [92, 166] width 41 height 10
select select "76929"
click at [72, 161] on select "Select Stylist [PERSON_NAME] [PERSON_NAME] [PERSON_NAME] [PERSON_NAME] [PERSON_…" at bounding box center [92, 166] width 41 height 10
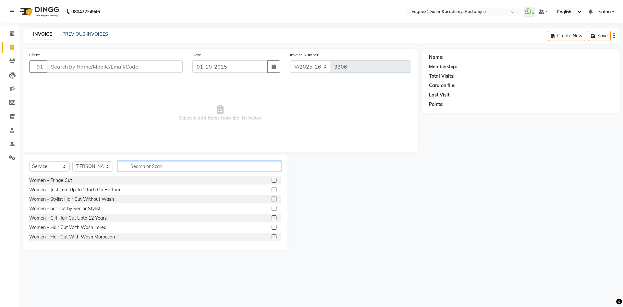
click at [145, 169] on input "text" at bounding box center [199, 166] width 163 height 10
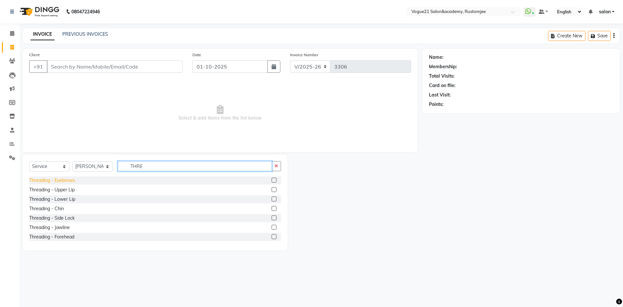
type input "THRE"
click at [69, 180] on div "Threading - Eyebrows" at bounding box center [52, 180] width 46 height 7
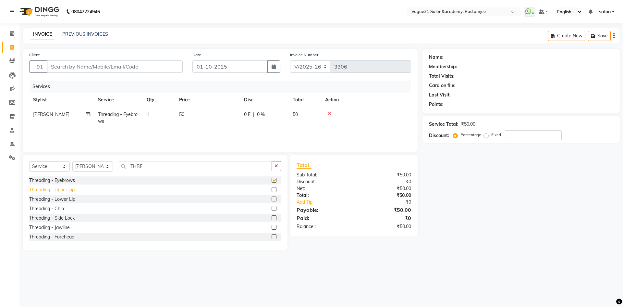
checkbox input "false"
drag, startPoint x: 63, startPoint y: 189, endPoint x: 62, endPoint y: 195, distance: 6.4
click at [63, 192] on div "Threading - Upper Lip" at bounding box center [51, 189] width 45 height 7
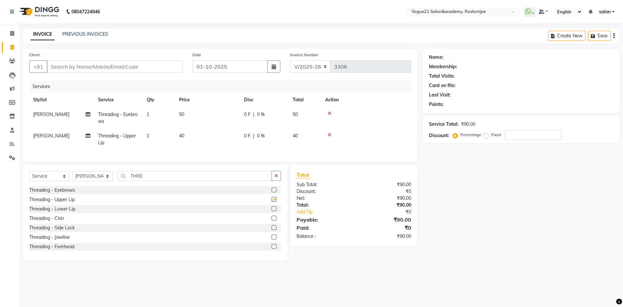
checkbox input "false"
drag, startPoint x: 63, startPoint y: 212, endPoint x: 86, endPoint y: 178, distance: 41.1
click at [68, 209] on div "Threading - Eyebrows Threading - Upper Lip Threading - Lower Lip Threading - Ch…" at bounding box center [155, 218] width 252 height 65
click at [60, 212] on div "Threading - Lower Lip" at bounding box center [52, 209] width 46 height 7
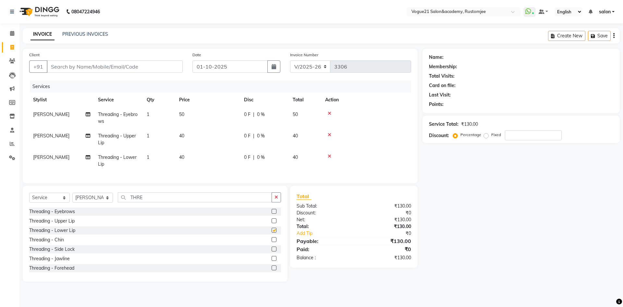
checkbox input "false"
click at [114, 69] on input "Client" at bounding box center [115, 66] width 136 height 12
type input "8"
type input "0"
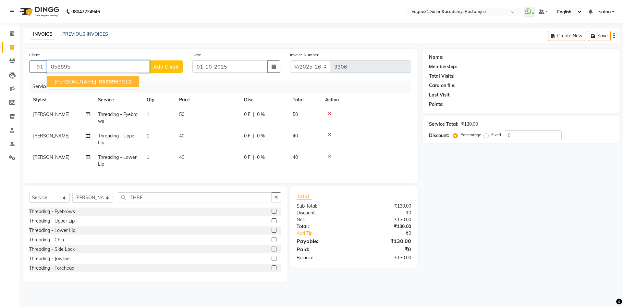
click at [69, 84] on span "[PERSON_NAME]" at bounding box center [76, 81] width 42 height 6
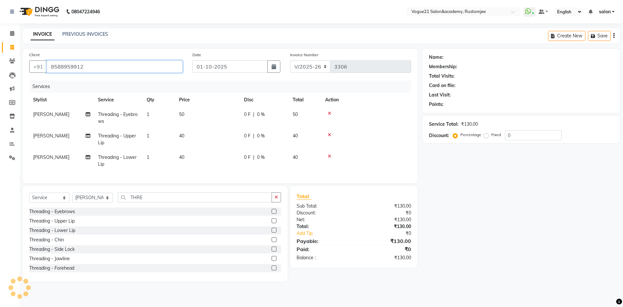
type input "8588959912"
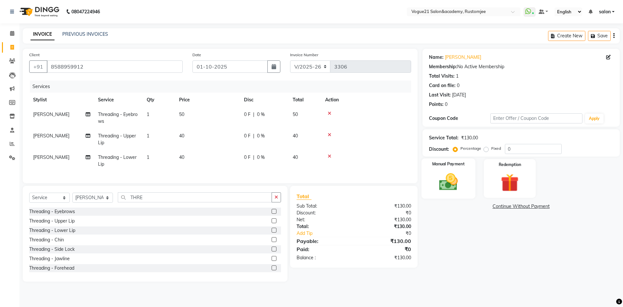
click at [462, 177] on img at bounding box center [449, 181] width 30 height 21
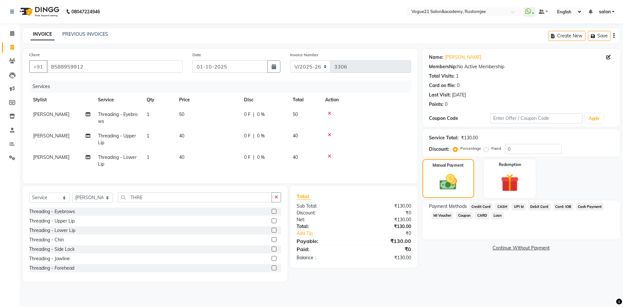
click at [503, 208] on span "CASH" at bounding box center [503, 206] width 14 height 7
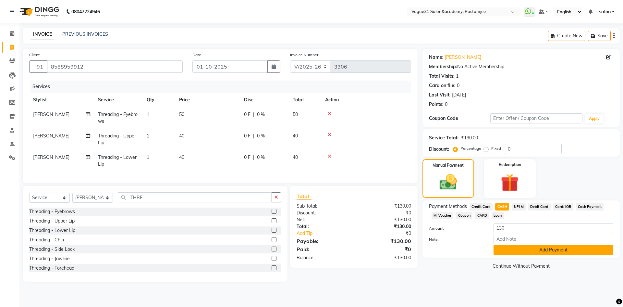
click at [517, 246] on button "Add Payment" at bounding box center [554, 250] width 120 height 10
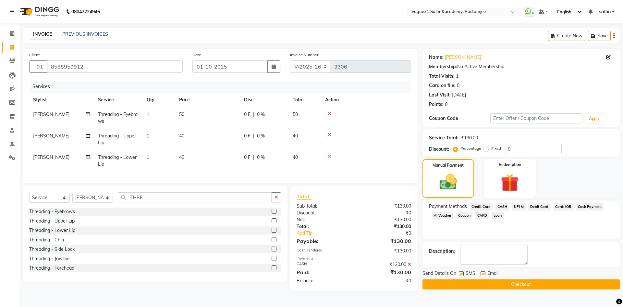
click at [517, 282] on button "Checkout" at bounding box center [521, 284] width 197 height 10
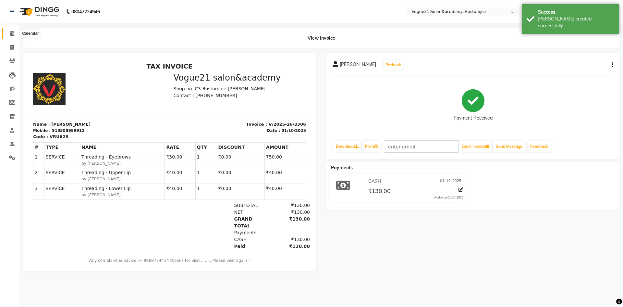
click at [12, 33] on icon at bounding box center [12, 33] width 4 height 5
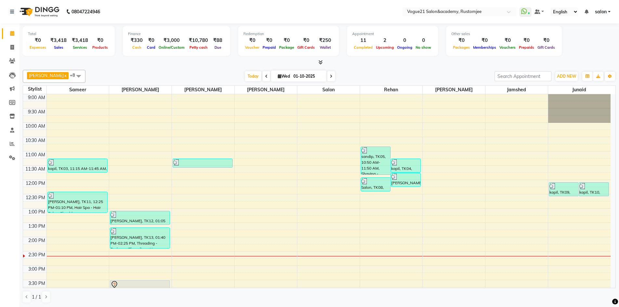
scroll to position [0, 0]
